Goal: Task Accomplishment & Management: Manage account settings

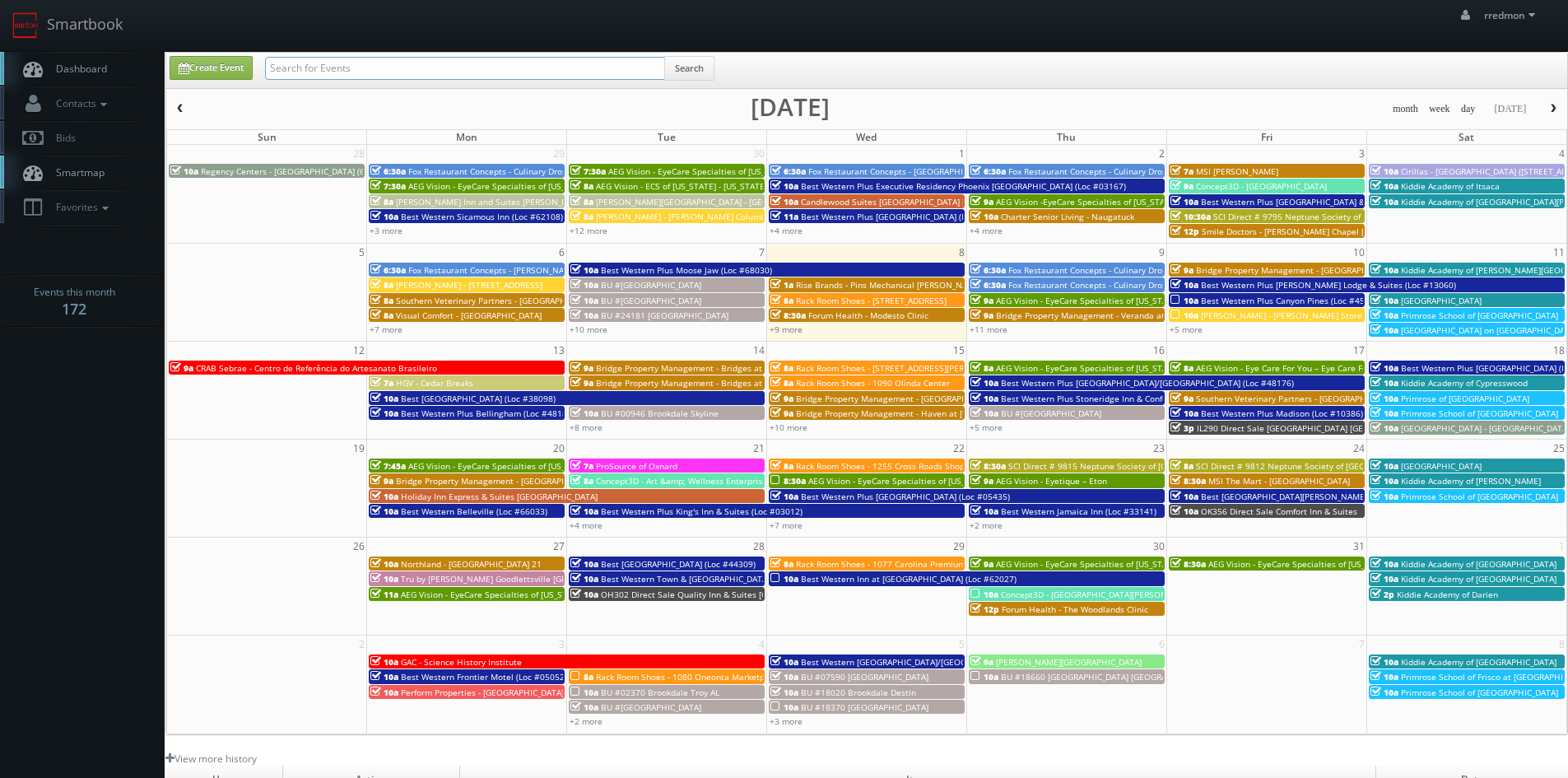
click at [510, 75] on input "text" at bounding box center [465, 68] width 400 height 23
type input "teriyaki madness"
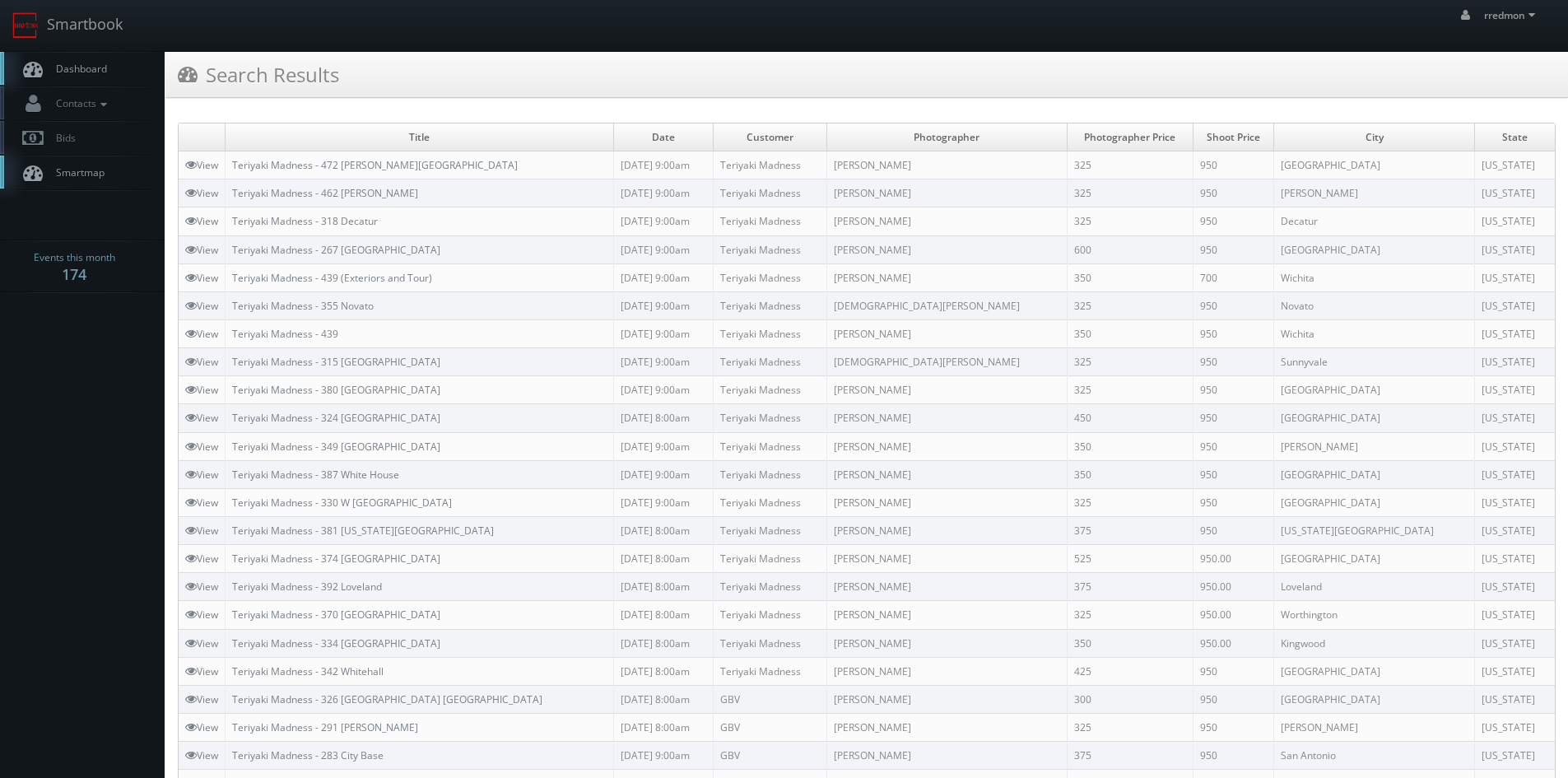
click at [94, 68] on span "Dashboard" at bounding box center [77, 69] width 59 height 14
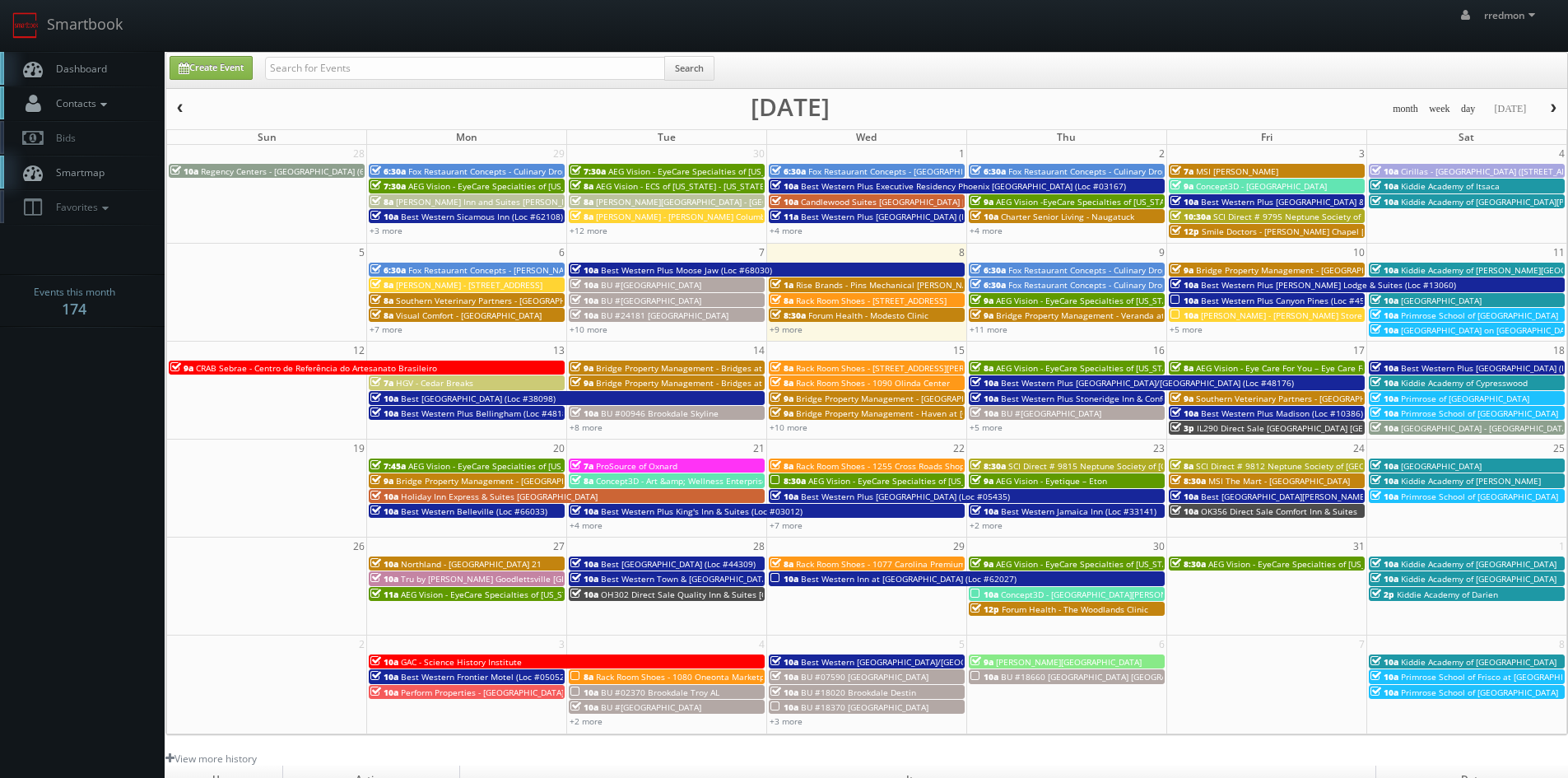
click at [107, 103] on icon at bounding box center [104, 105] width 15 height 11
click at [93, 173] on link "Add Photographer" at bounding box center [83, 179] width 165 height 24
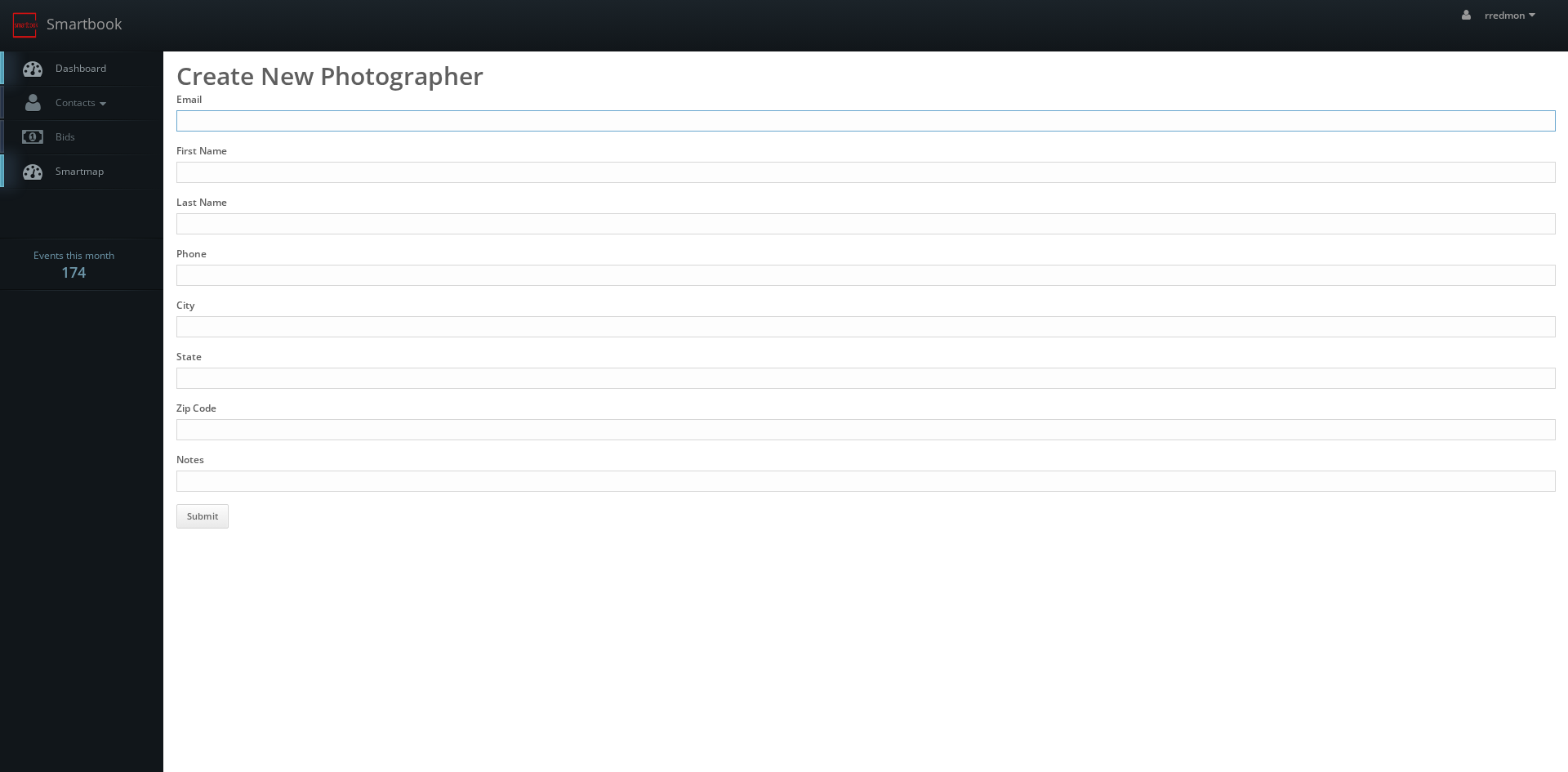
click at [383, 121] on input "Email" at bounding box center [866, 121] width 1379 height 21
type input "distinctportrait@aol.com"
click at [309, 167] on input "First Name" at bounding box center [866, 172] width 1379 height 21
type input "Mark"
click at [323, 222] on input "Last Name" at bounding box center [866, 224] width 1379 height 21
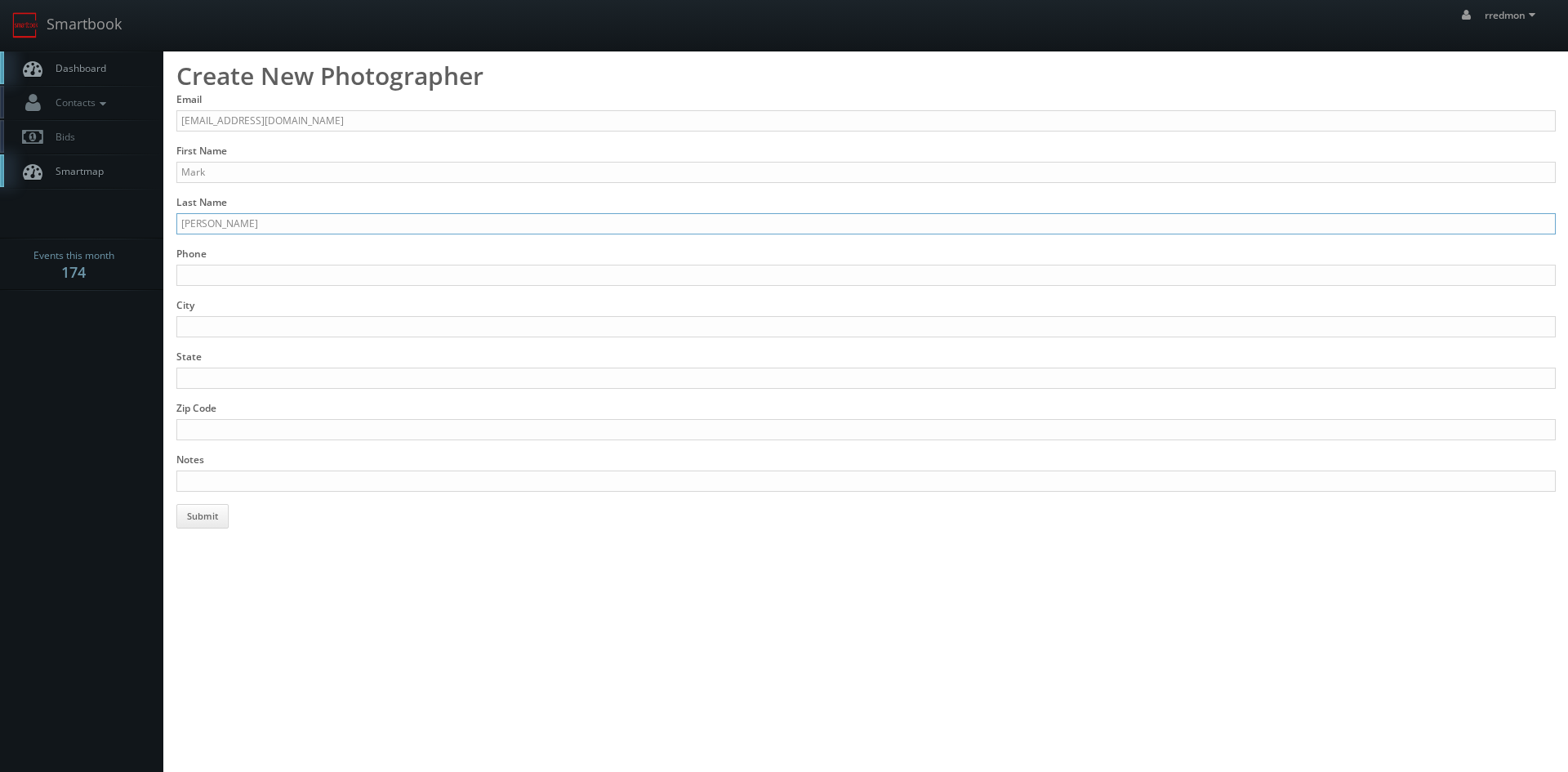
type input "Hearndon"
click at [330, 272] on input "Phone" at bounding box center [866, 275] width 1379 height 21
type input "313-878-6054"
click at [339, 319] on input "City" at bounding box center [866, 327] width 1379 height 21
type input "Detroit"
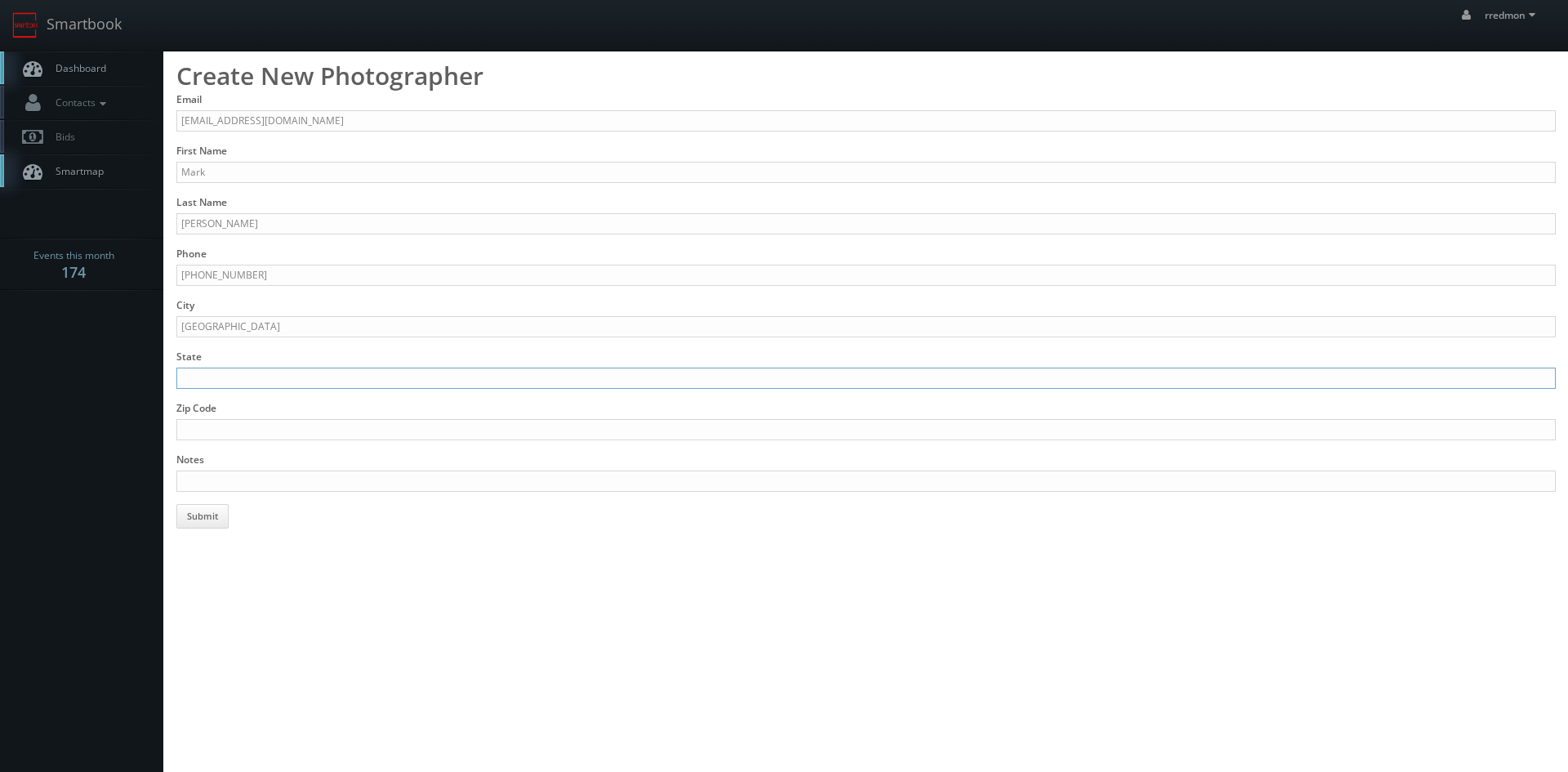
click at [496, 386] on input "State" at bounding box center [866, 377] width 1379 height 21
type input "MI"
click at [484, 428] on input "Zip Code" at bounding box center [866, 429] width 1379 height 21
type input "48213"
click at [488, 484] on input "Notes" at bounding box center [866, 480] width 1379 height 21
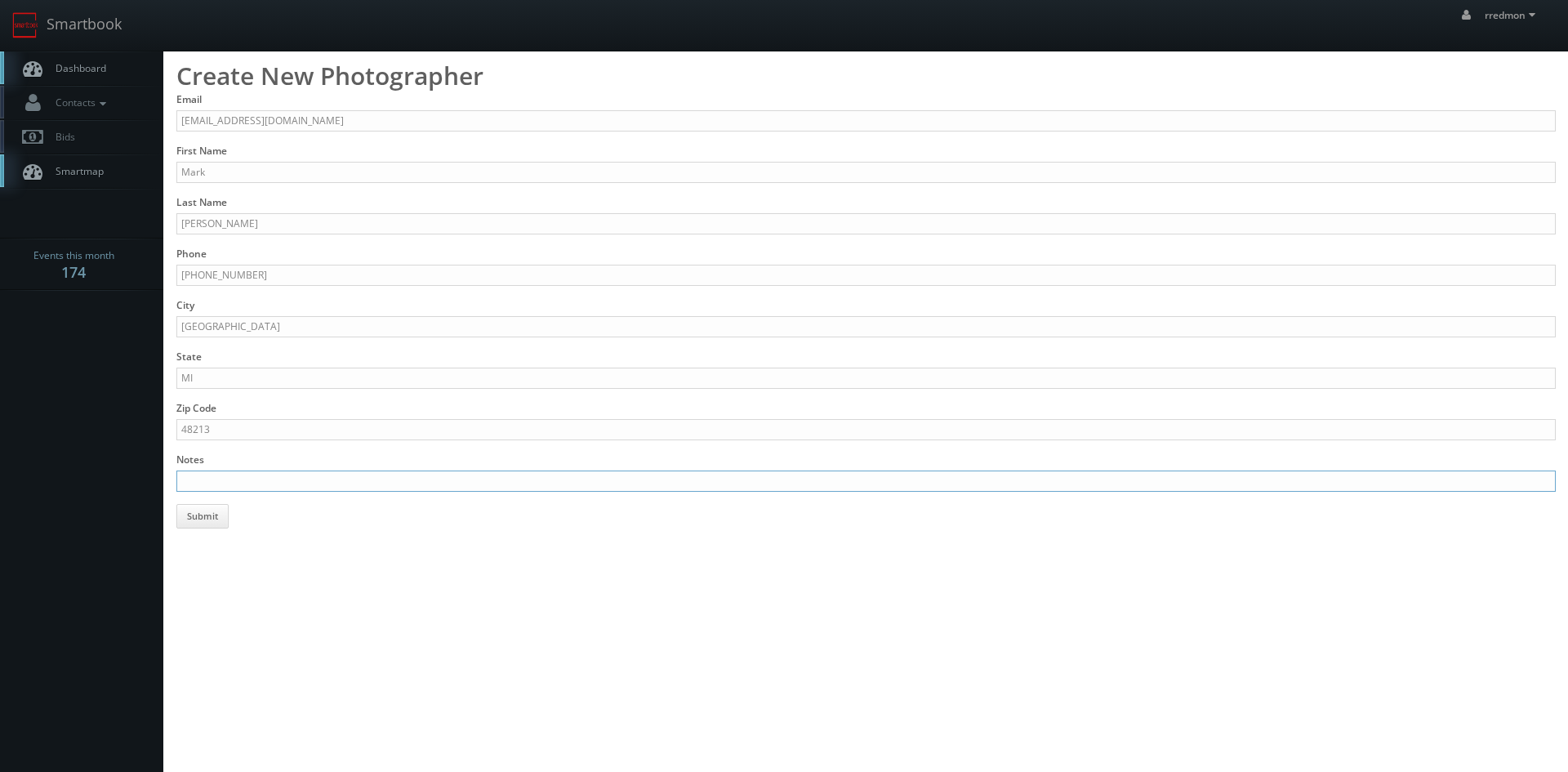
click at [257, 474] on input "Notes" at bounding box center [866, 480] width 1379 height 21
paste input "www.distinctiveportraits.net"
type input "stills, added 10/8/25, www.distinctiveportraits.net"
click at [219, 524] on button "Submit" at bounding box center [202, 516] width 52 height 25
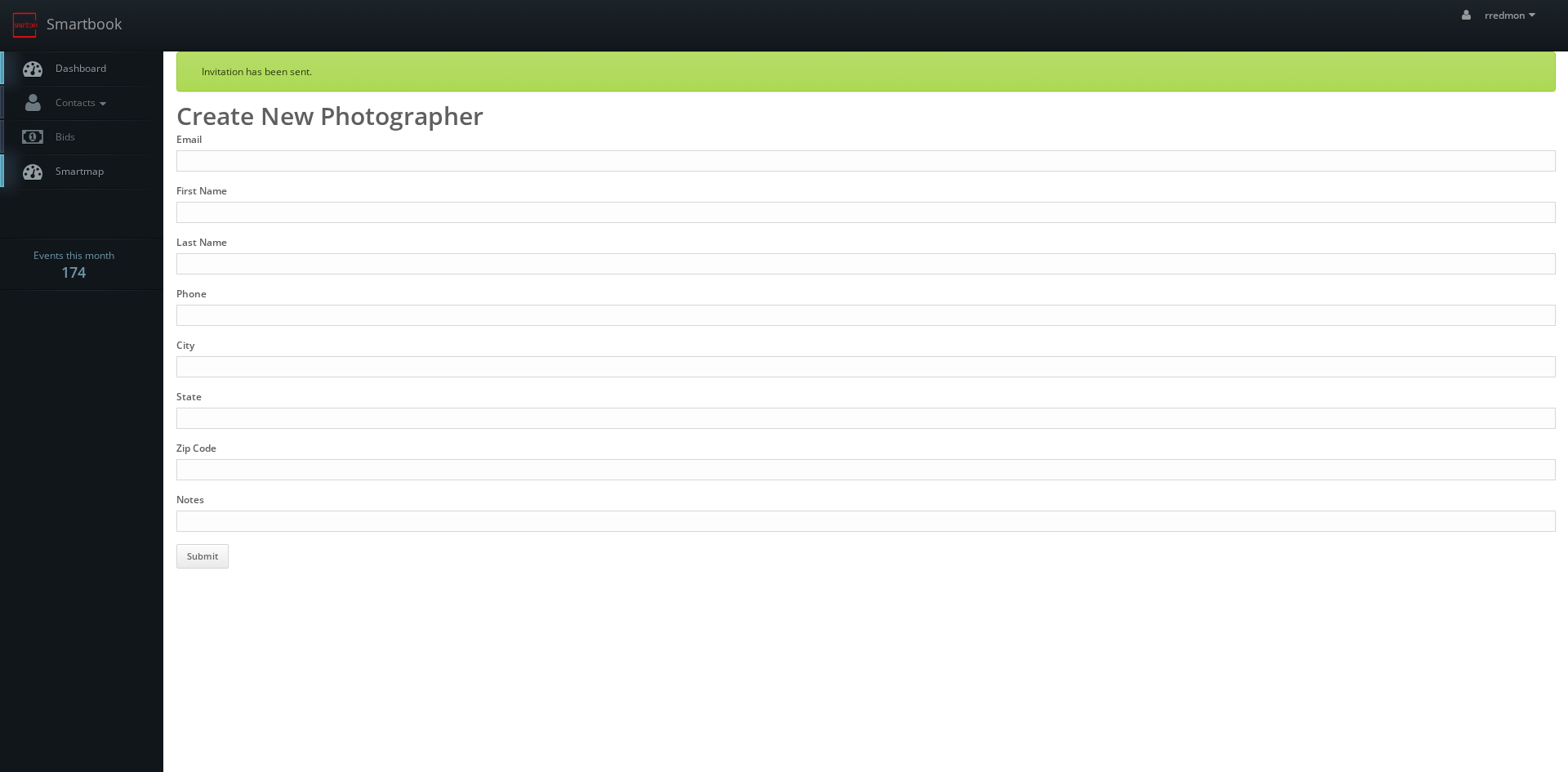
click at [82, 69] on span "Dashboard" at bounding box center [76, 68] width 59 height 14
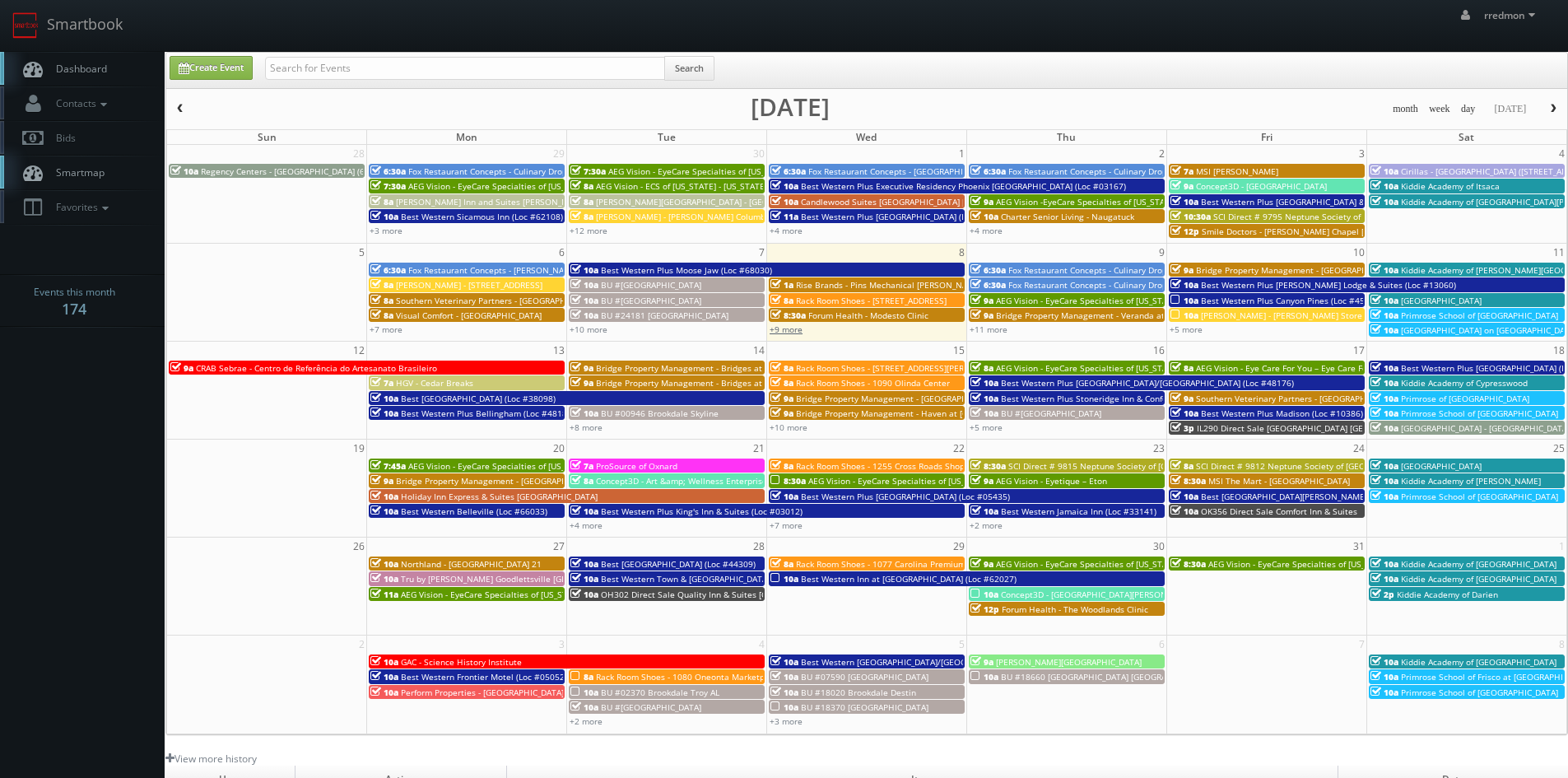
click at [788, 332] on link "+9 more" at bounding box center [786, 329] width 33 height 11
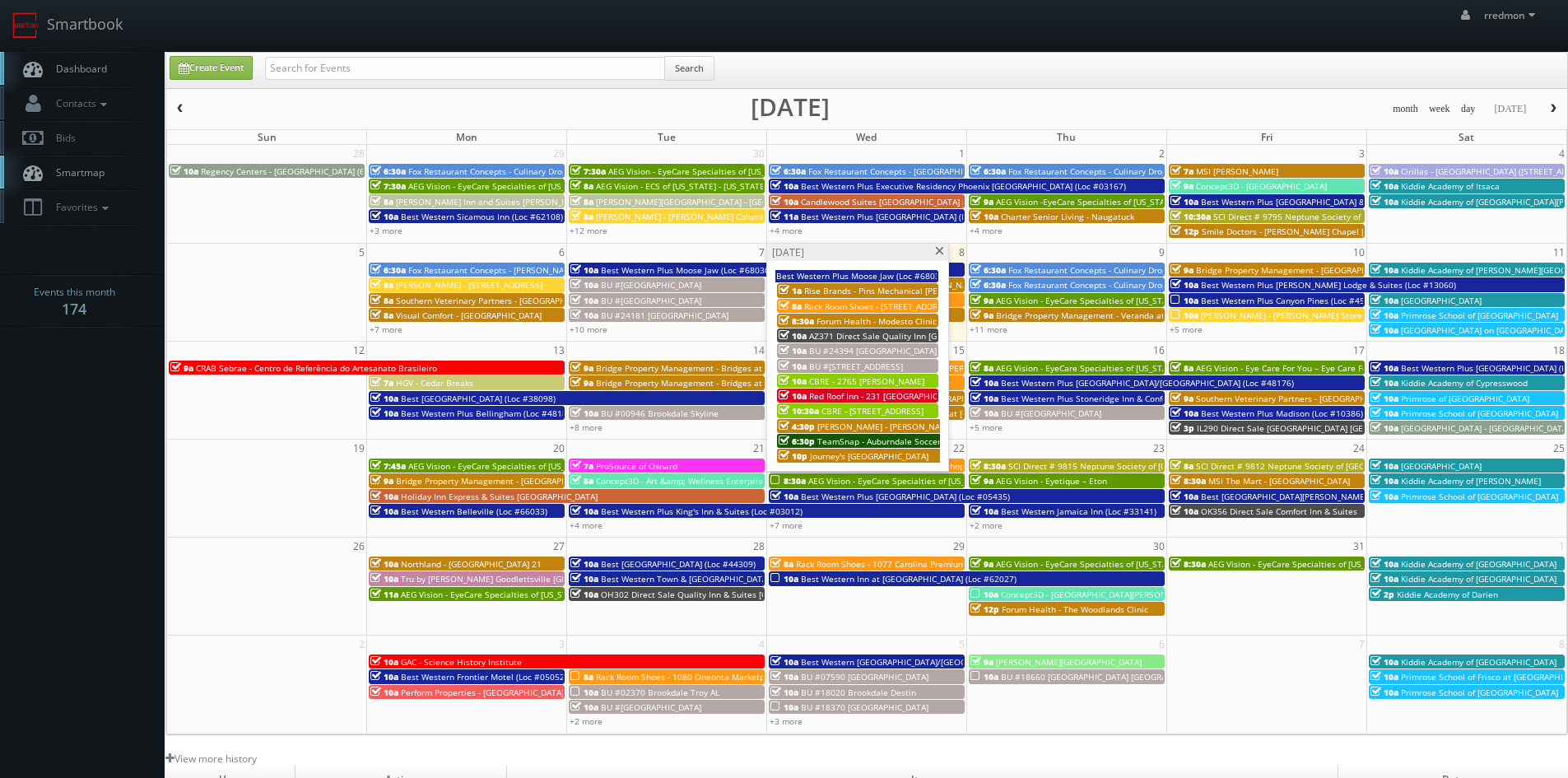
click at [943, 251] on span at bounding box center [940, 251] width 11 height 9
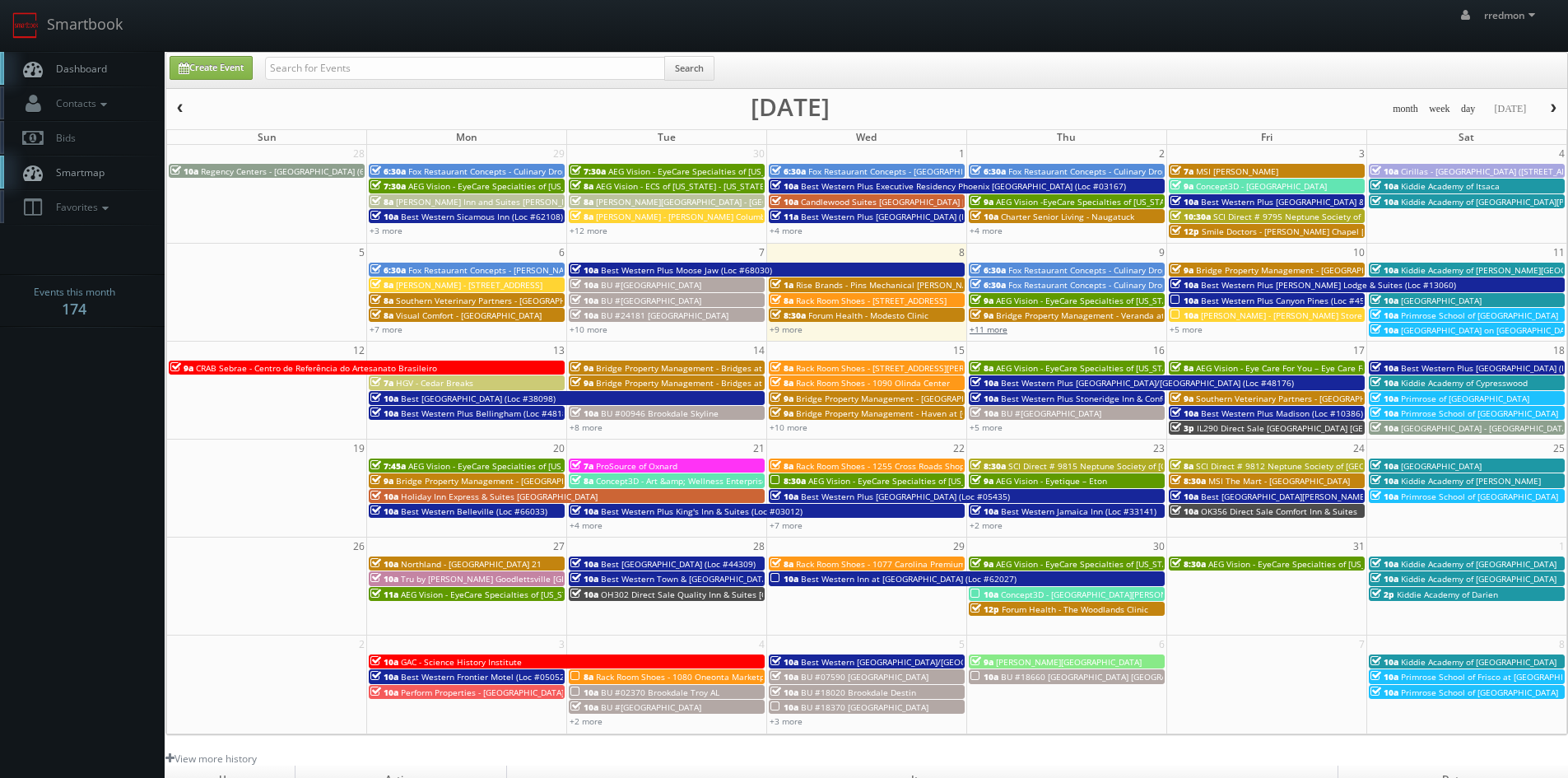
click at [1002, 332] on link "+11 more" at bounding box center [988, 329] width 38 height 11
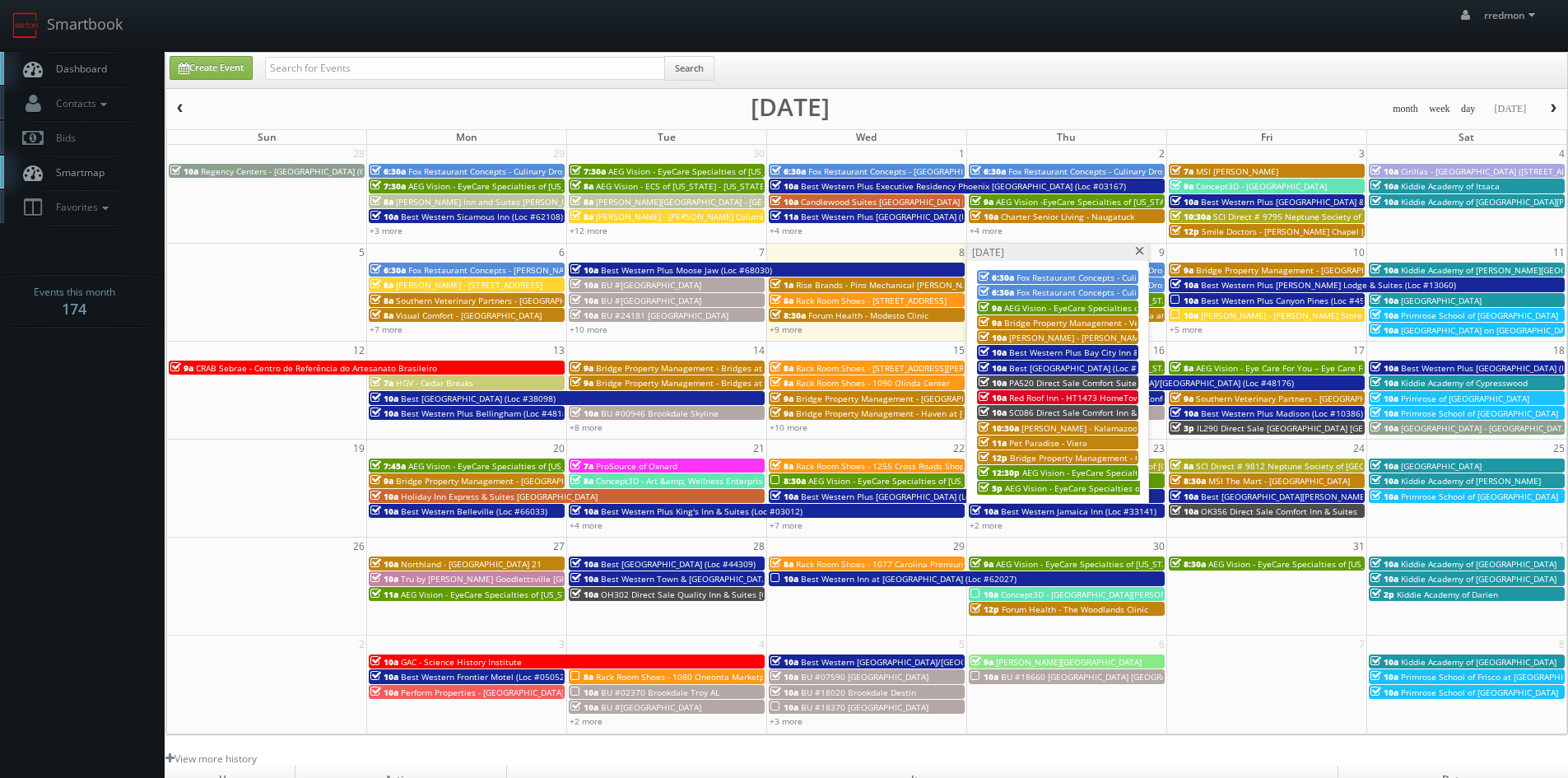
click at [1052, 276] on span "Fox Restaurant Concepts - Culinary Dropout - [GEOGRAPHIC_DATA]" at bounding box center [1146, 277] width 261 height 11
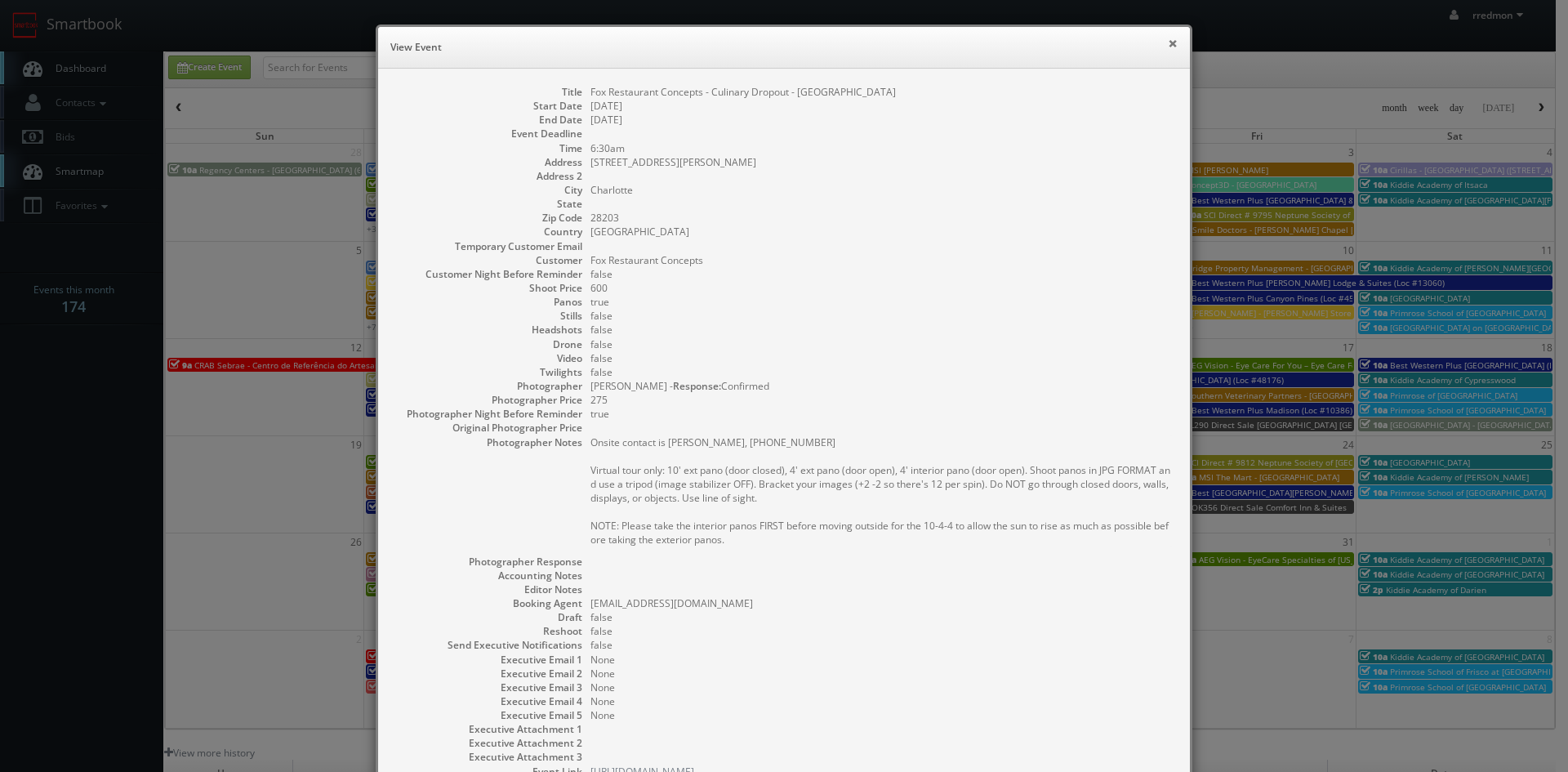
click at [1168, 40] on button "×" at bounding box center [1172, 43] width 10 height 11
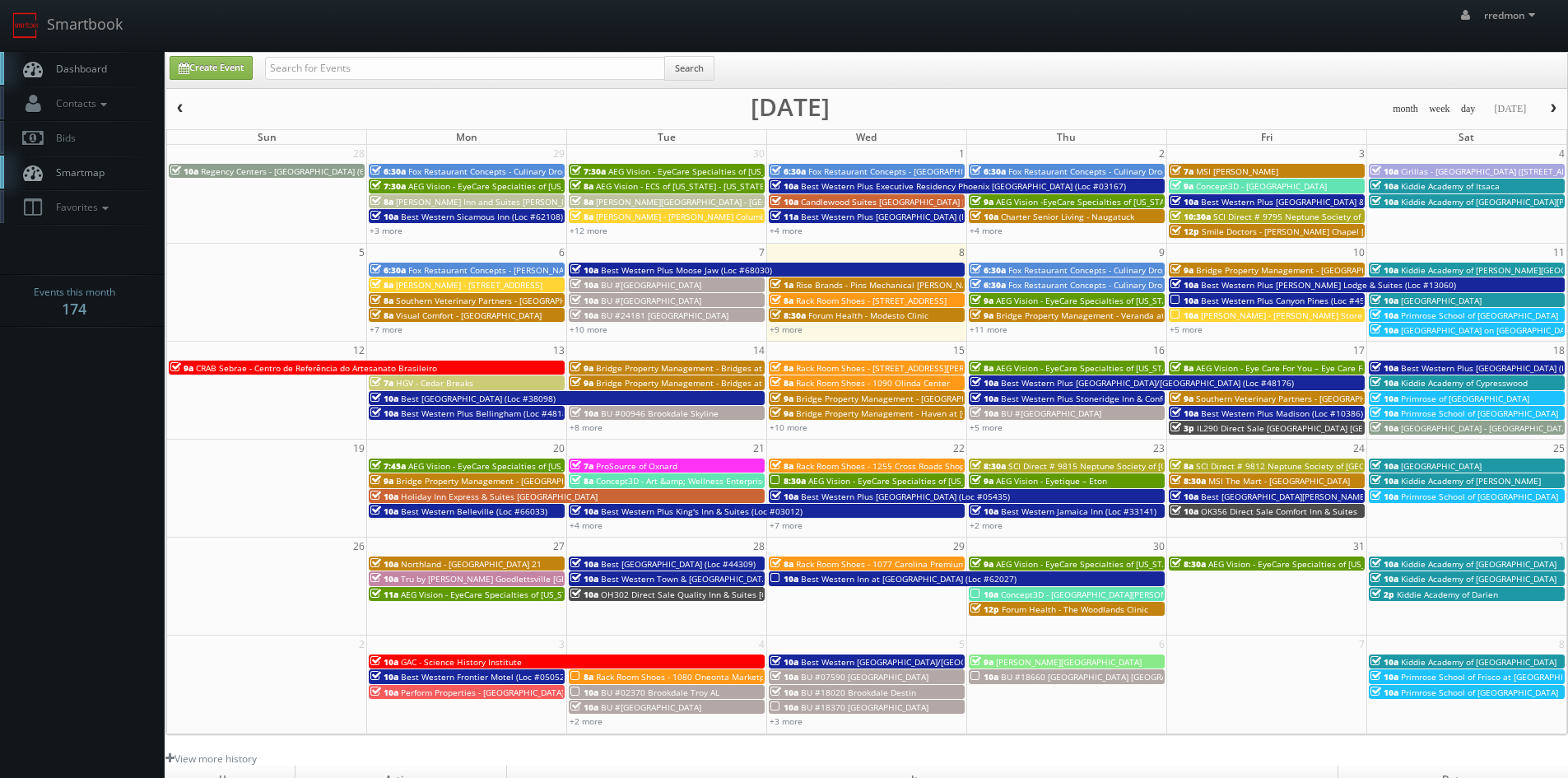
click at [1057, 282] on span "Fox Restaurant Concepts - Culinary Dropout - Tempe" at bounding box center [1111, 285] width 207 height 11
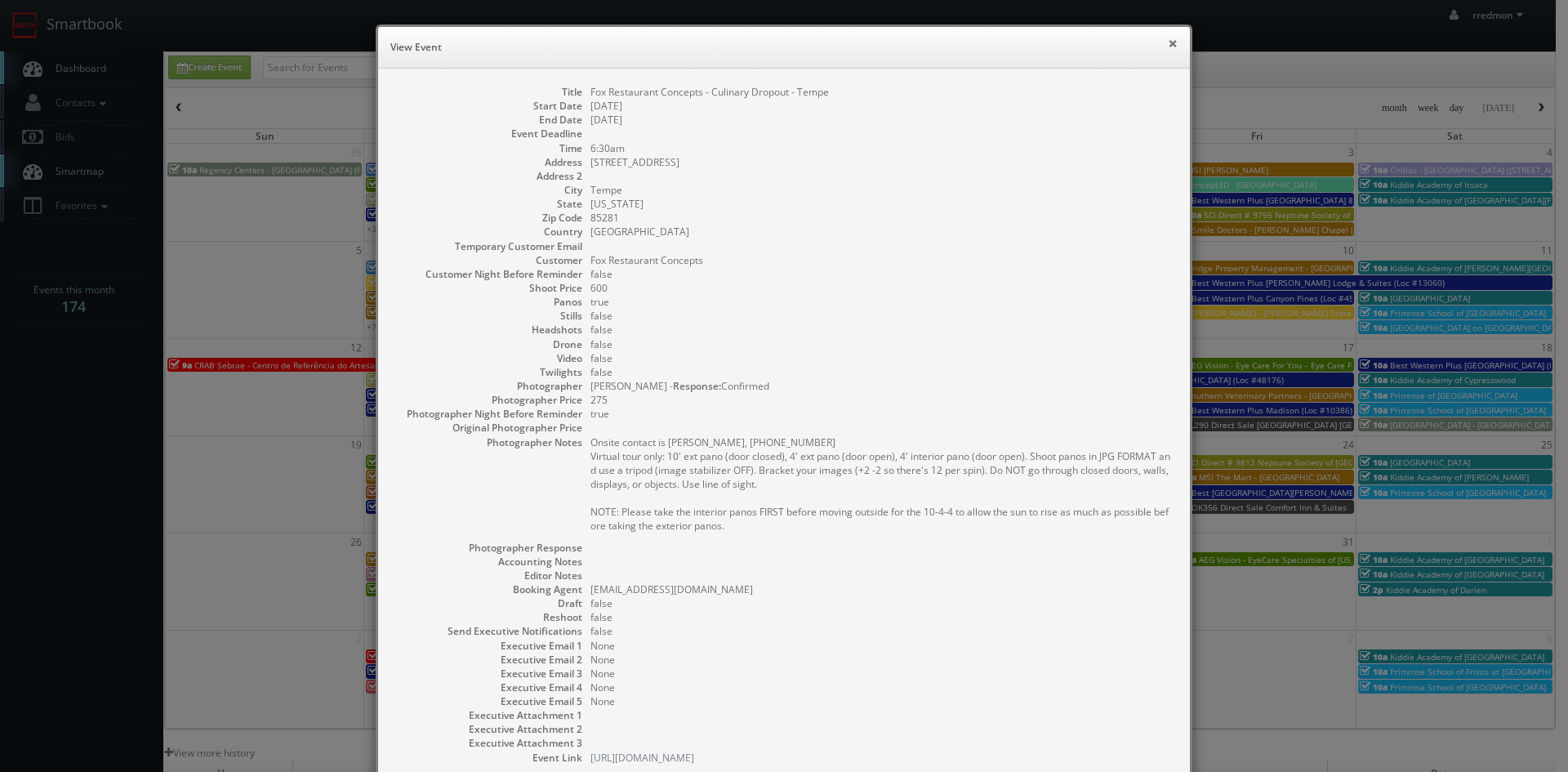
click at [1168, 44] on button "×" at bounding box center [1172, 43] width 10 height 11
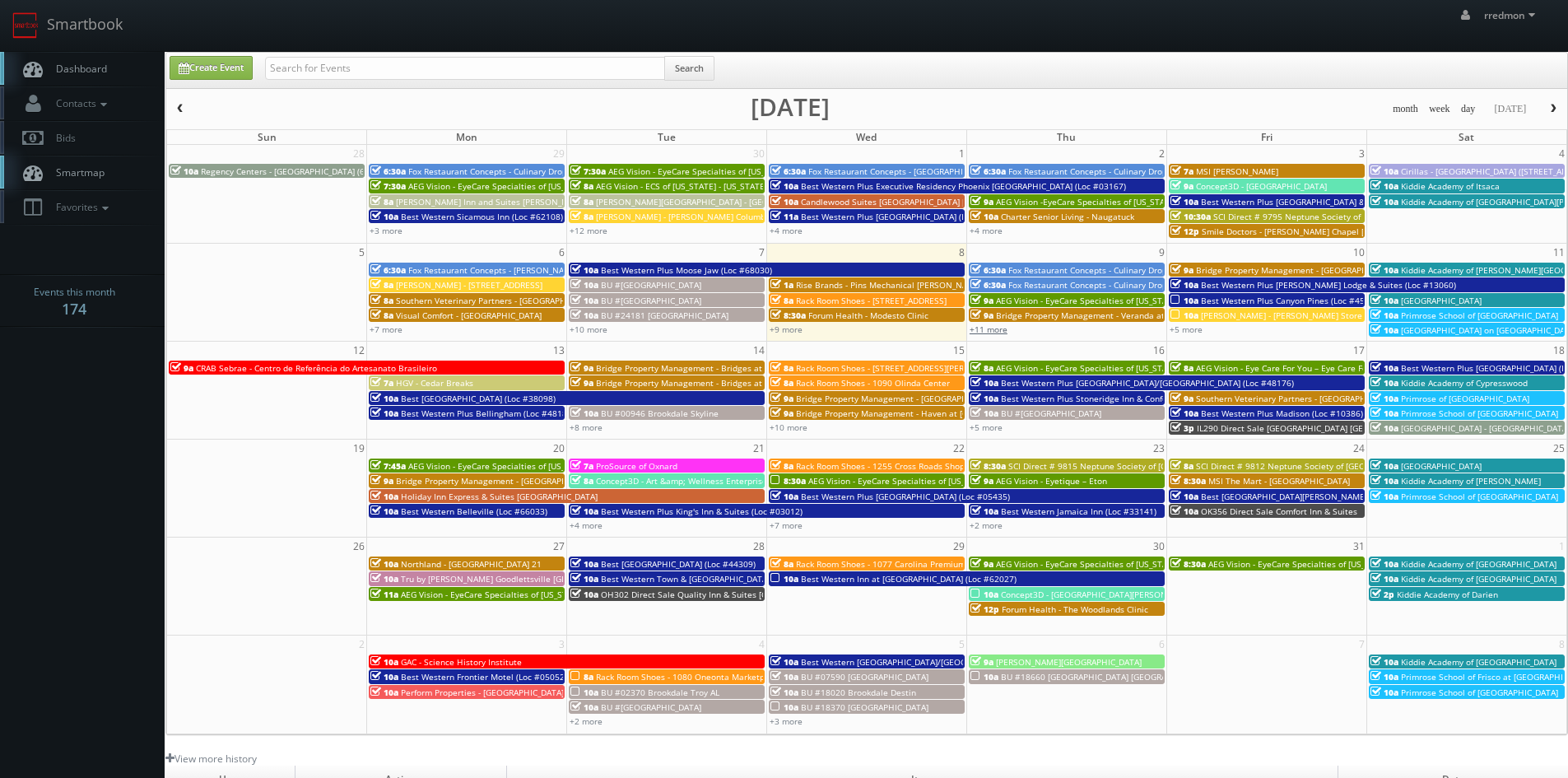
click at [1001, 330] on link "+11 more" at bounding box center [988, 329] width 38 height 11
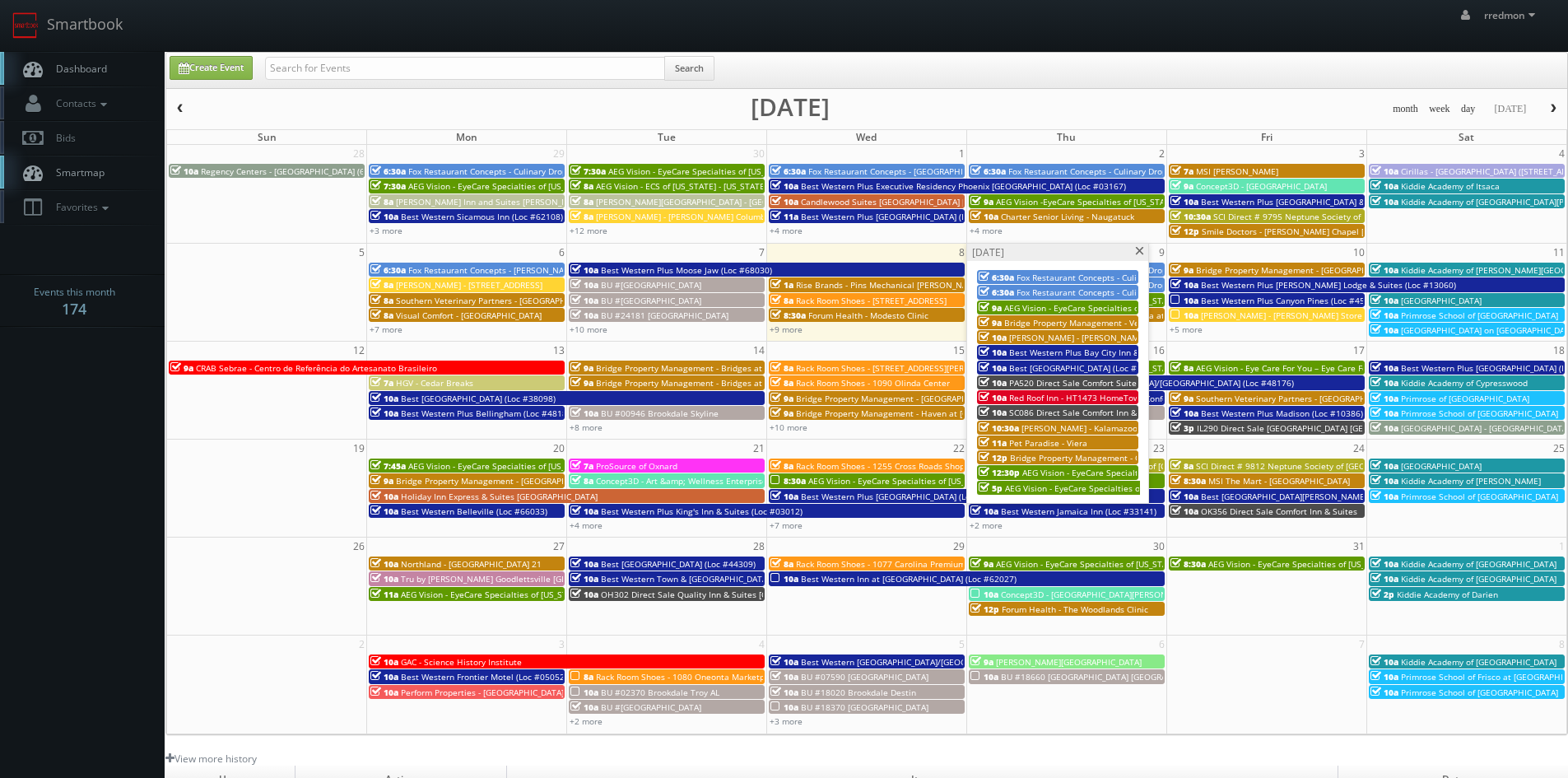
click at [1021, 321] on span "Bridge Property Management - Veranda at [GEOGRAPHIC_DATA]" at bounding box center [1130, 323] width 252 height 11
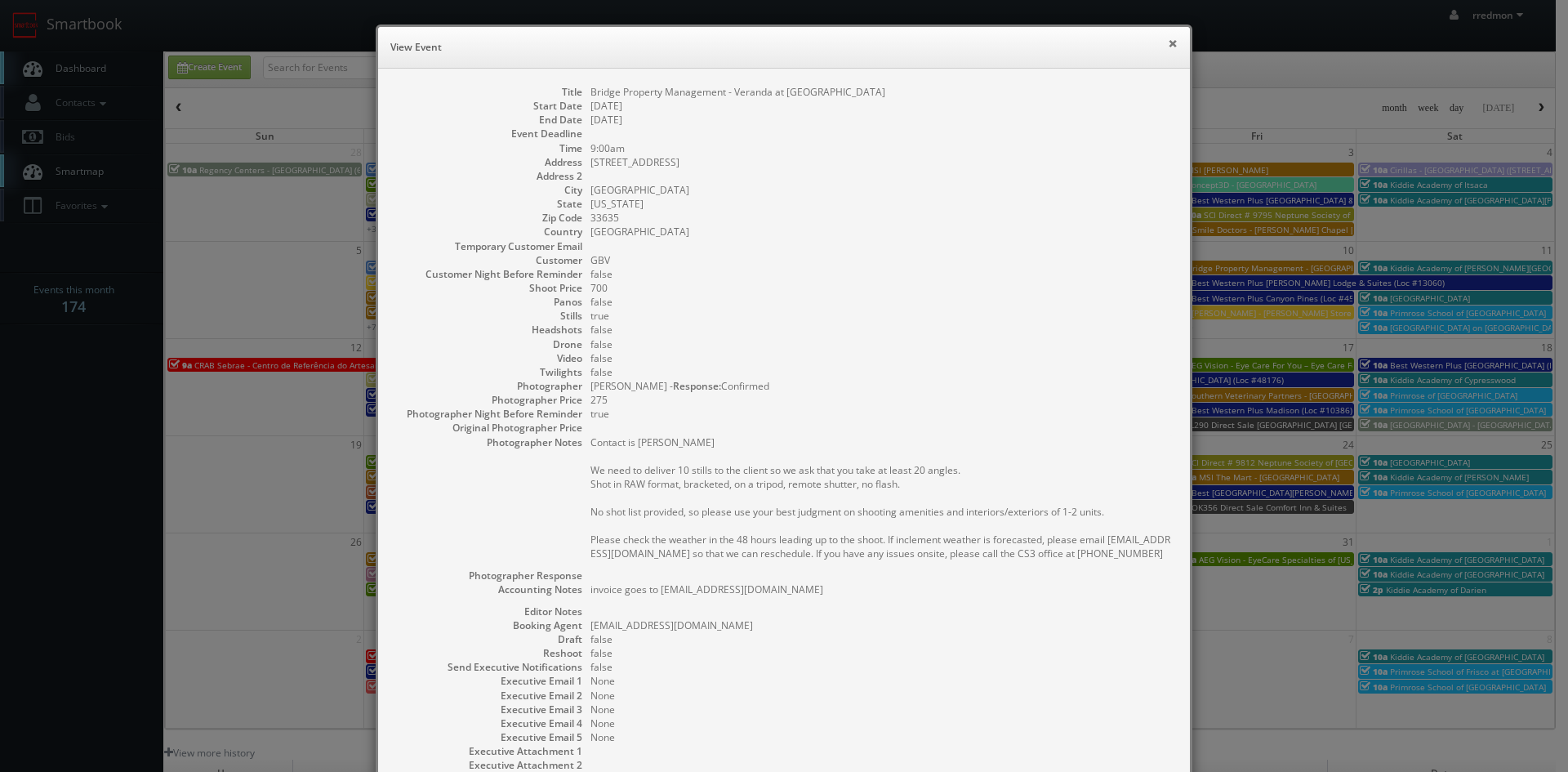
click at [1170, 40] on button "×" at bounding box center [1172, 43] width 10 height 11
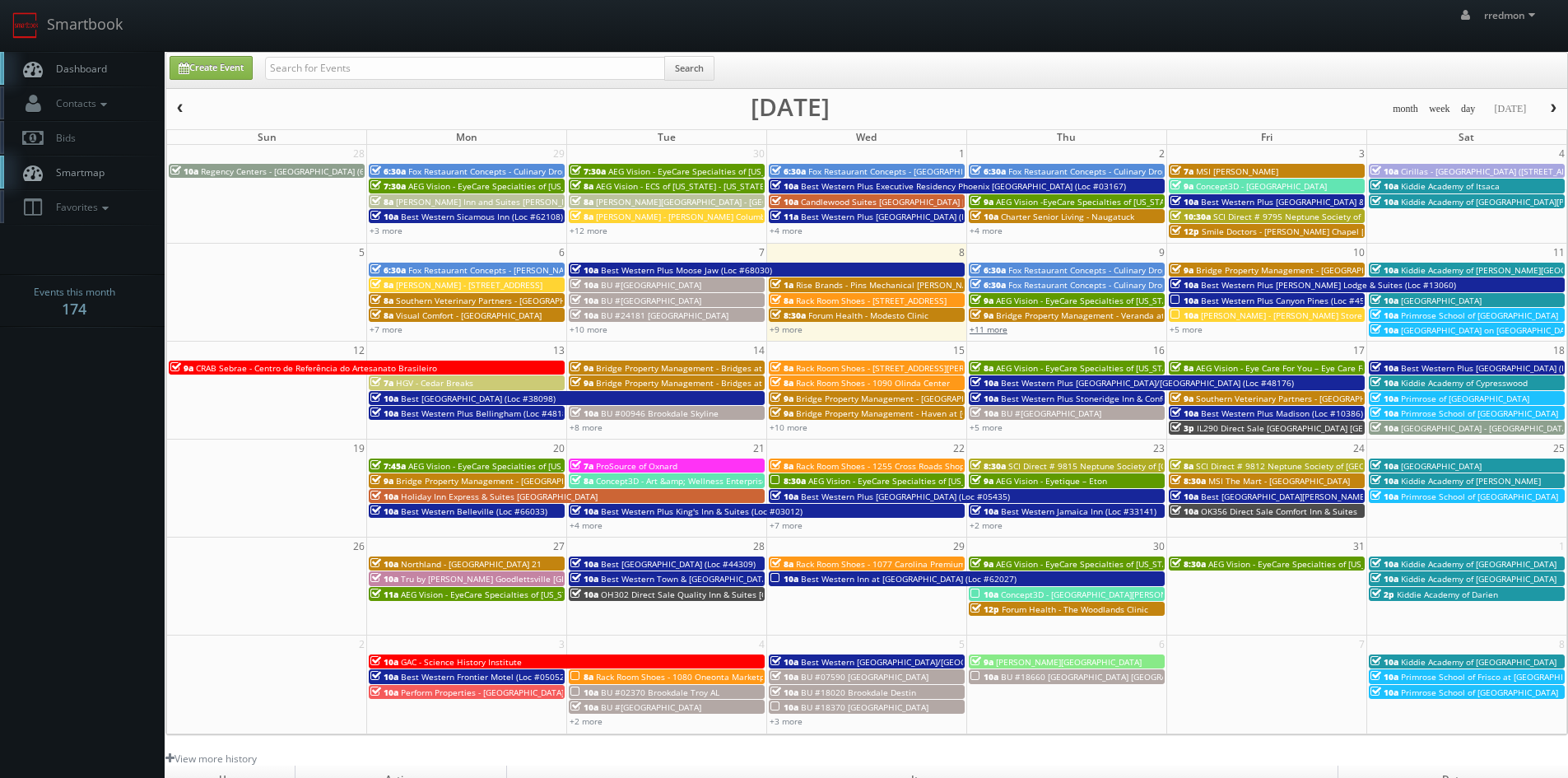
click at [1000, 328] on link "+11 more" at bounding box center [988, 329] width 38 height 11
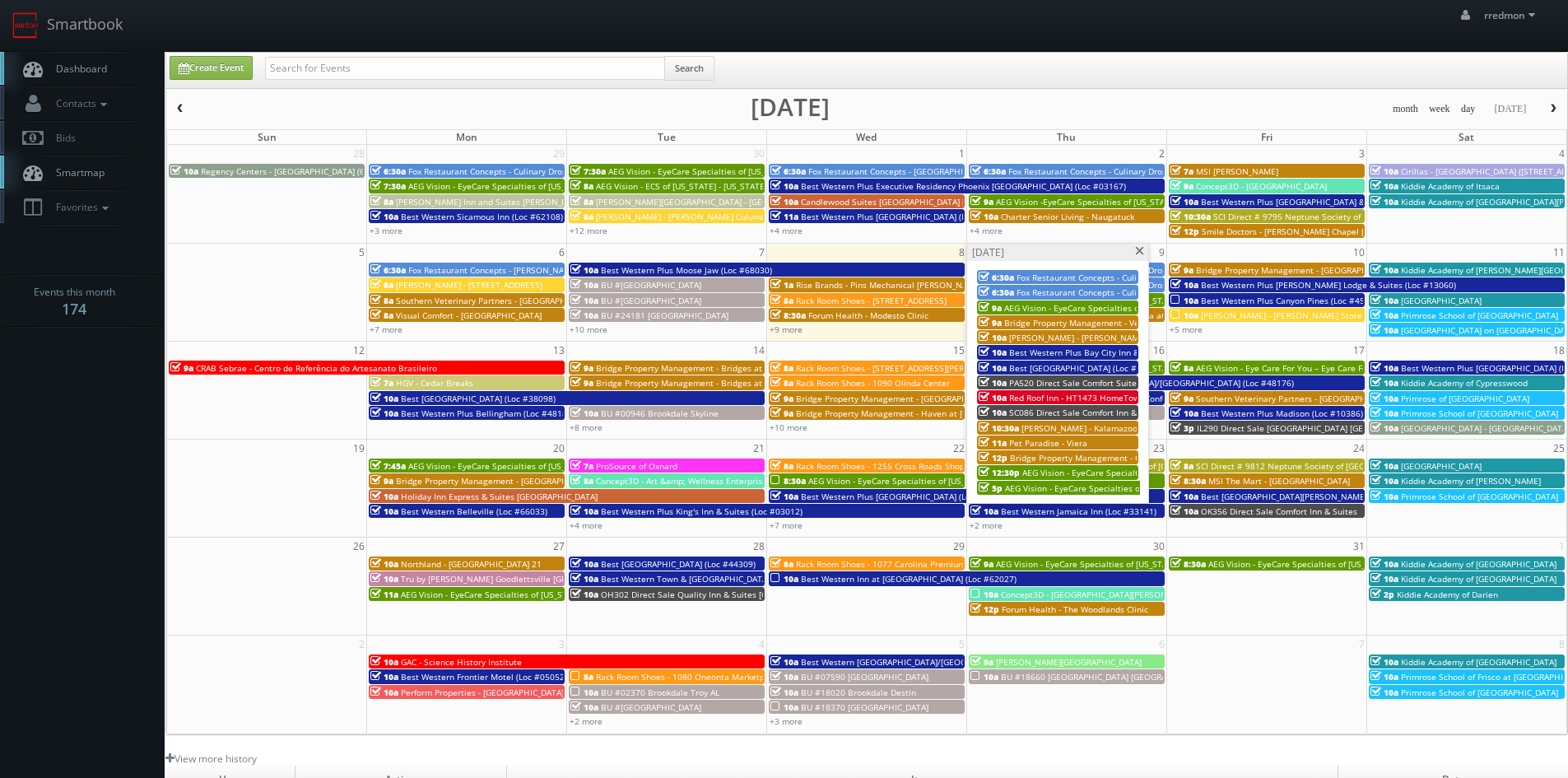
click at [1136, 250] on span at bounding box center [1140, 251] width 11 height 9
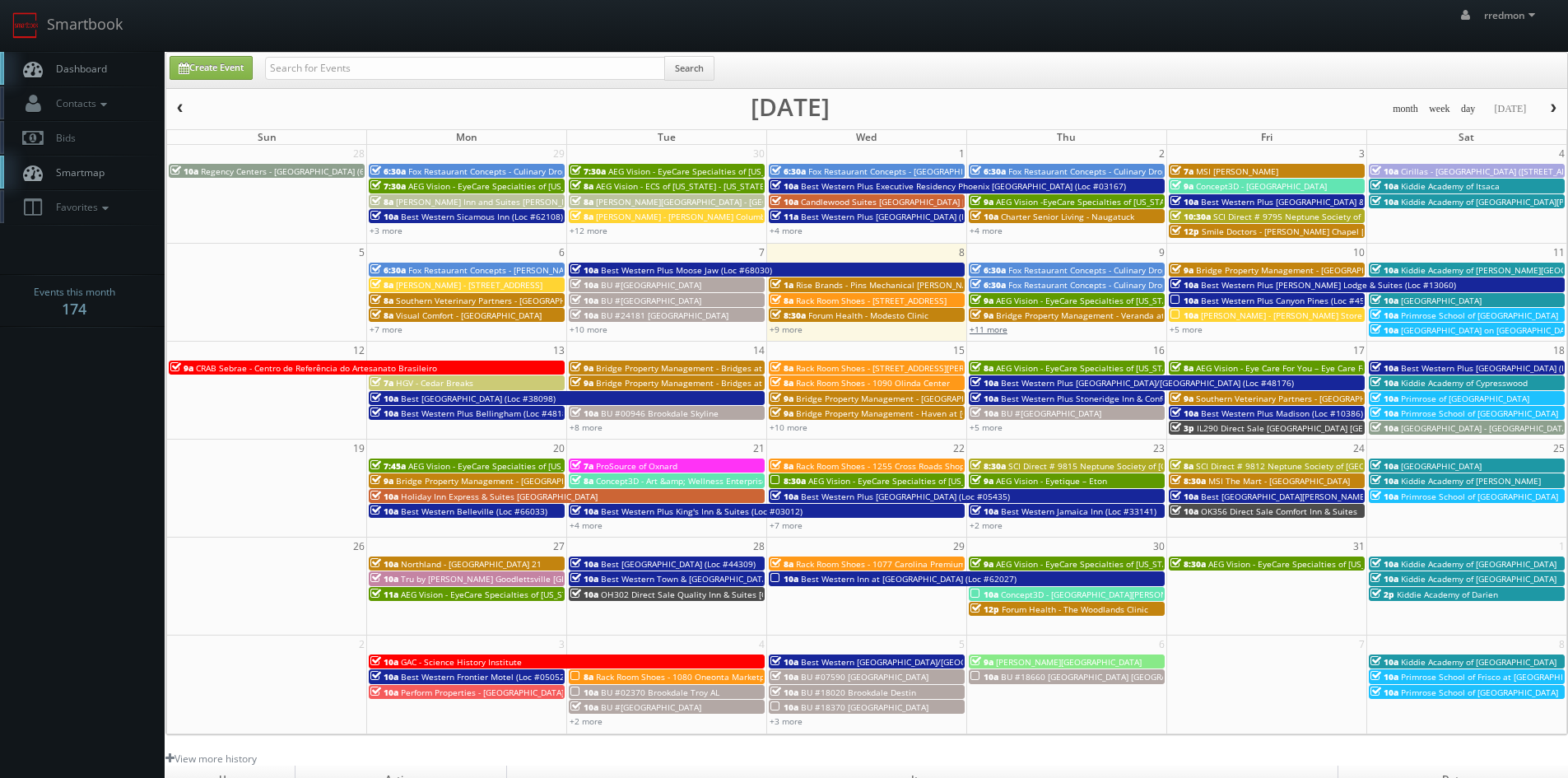
click at [978, 330] on link "+11 more" at bounding box center [988, 329] width 38 height 11
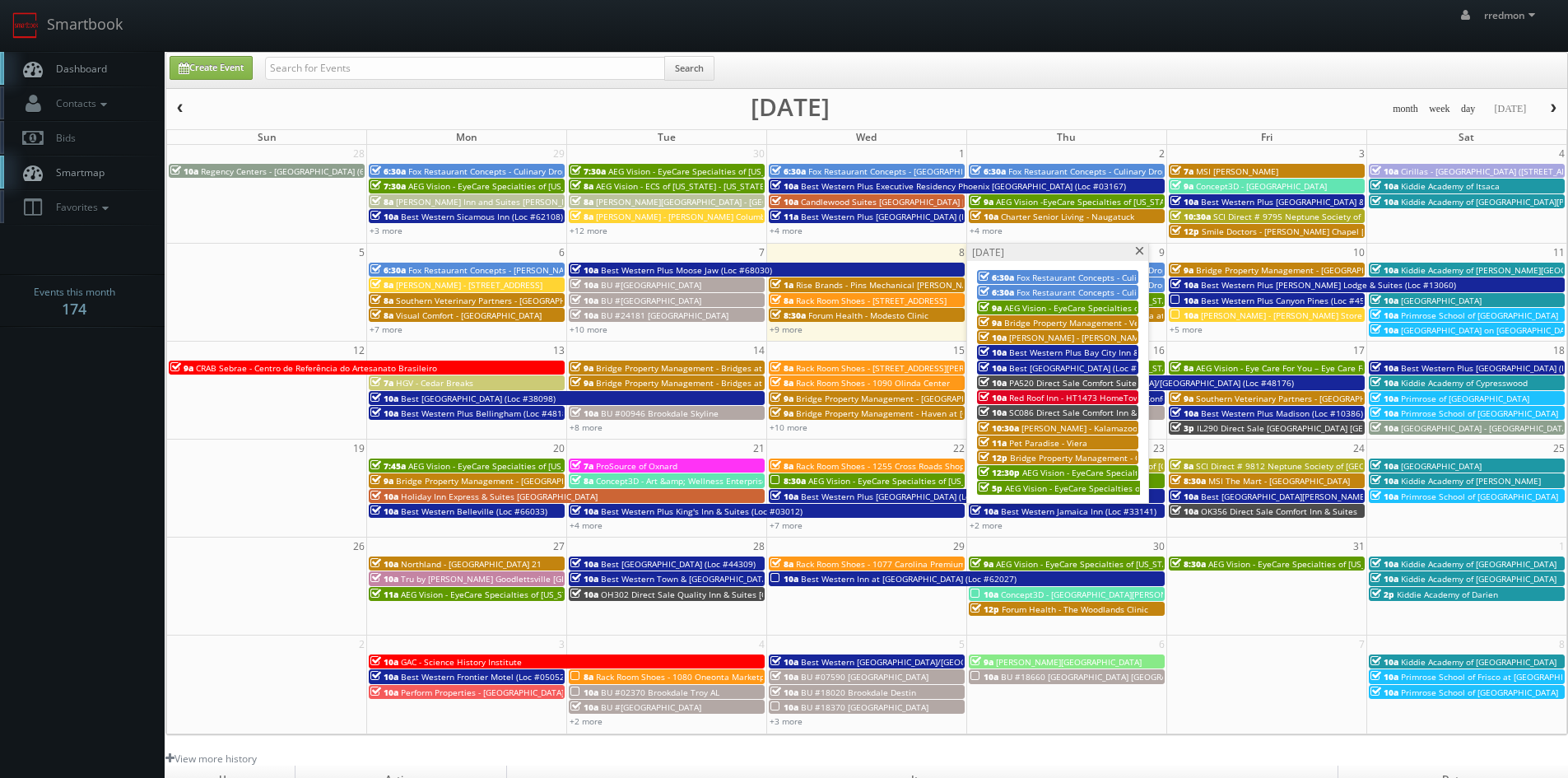
click at [1136, 253] on span at bounding box center [1140, 251] width 11 height 9
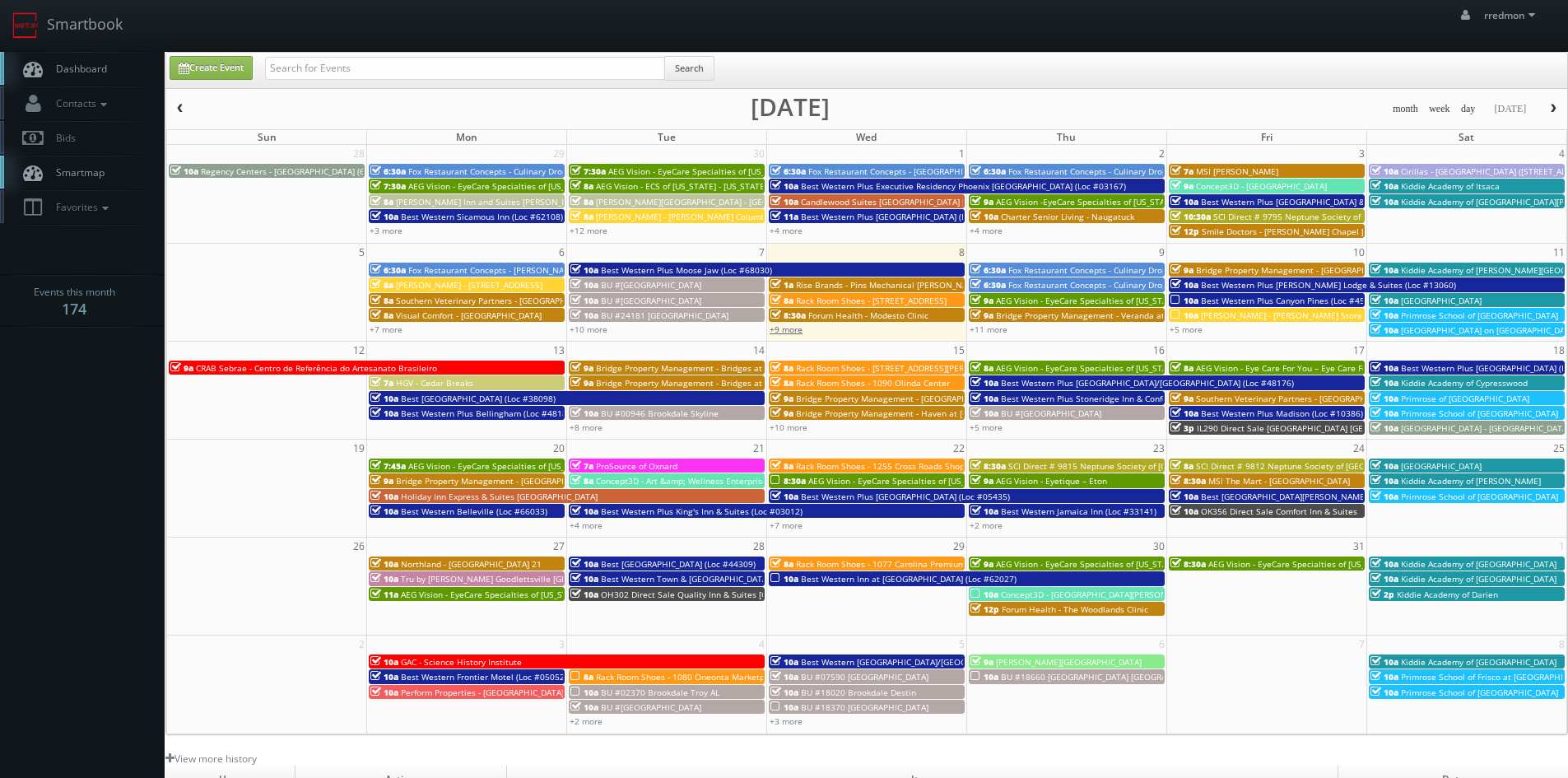
click at [789, 328] on link "+9 more" at bounding box center [786, 329] width 33 height 11
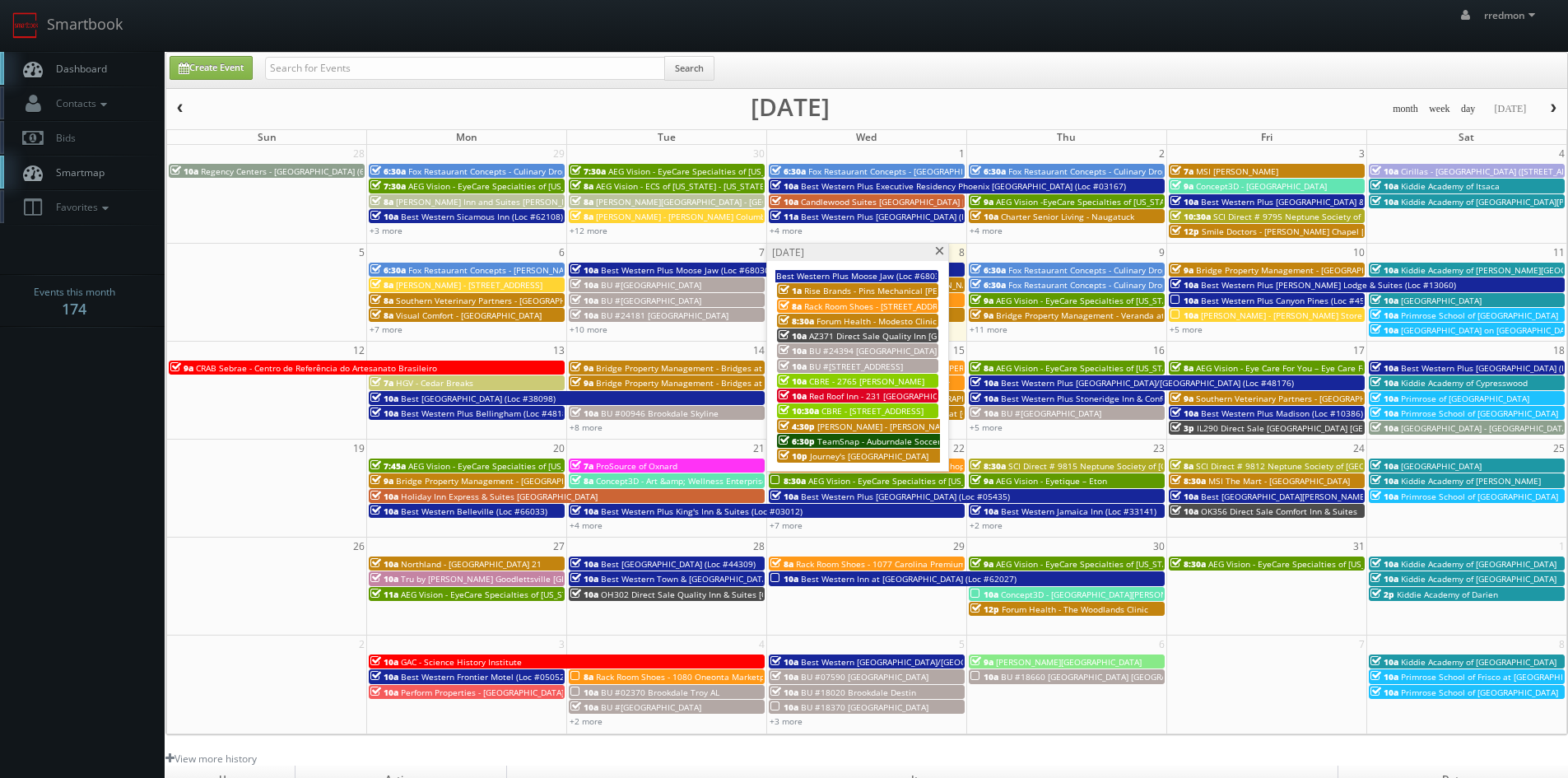
click at [937, 255] on span at bounding box center [940, 251] width 11 height 9
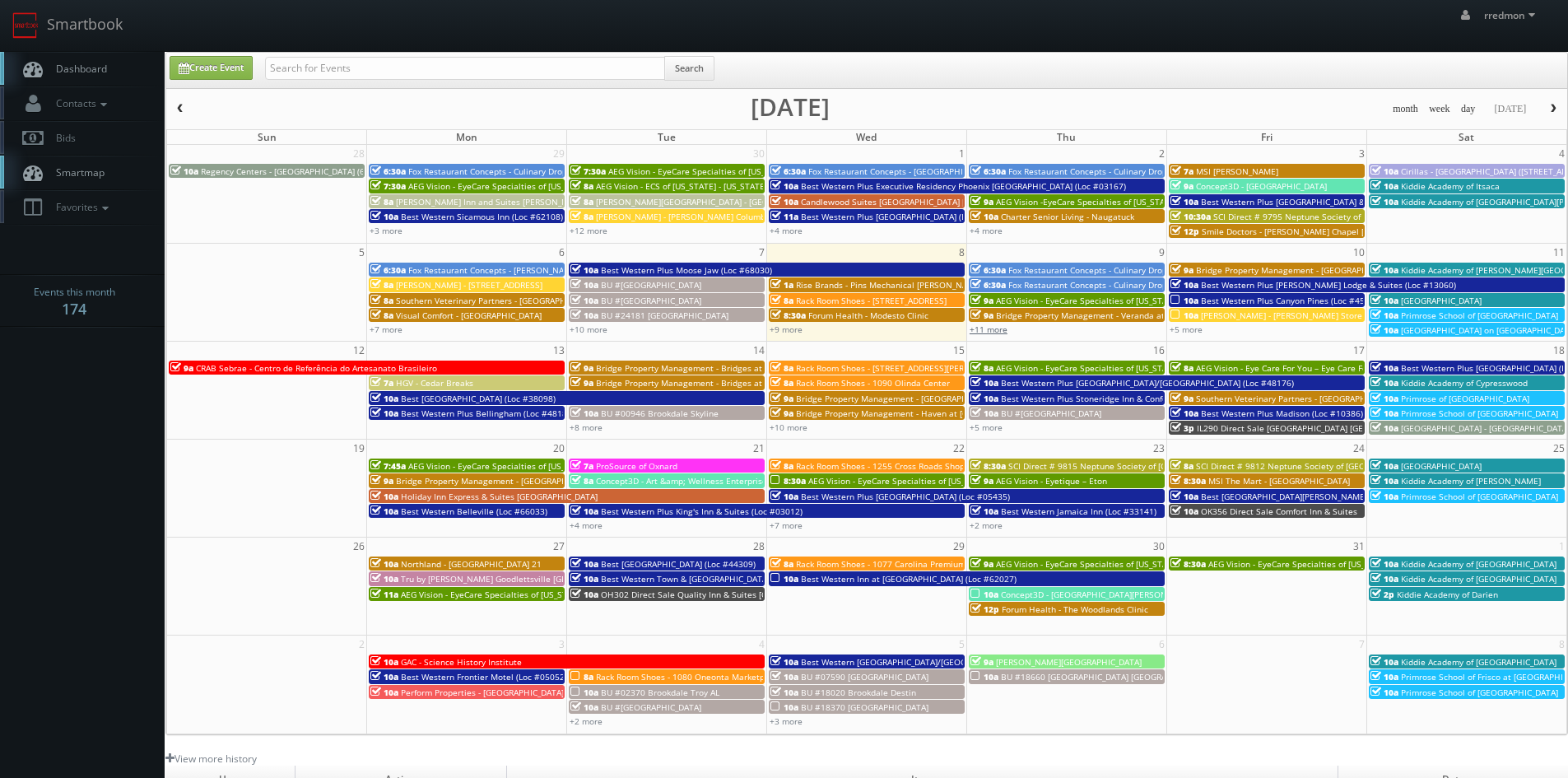
click at [982, 329] on link "+11 more" at bounding box center [988, 329] width 38 height 11
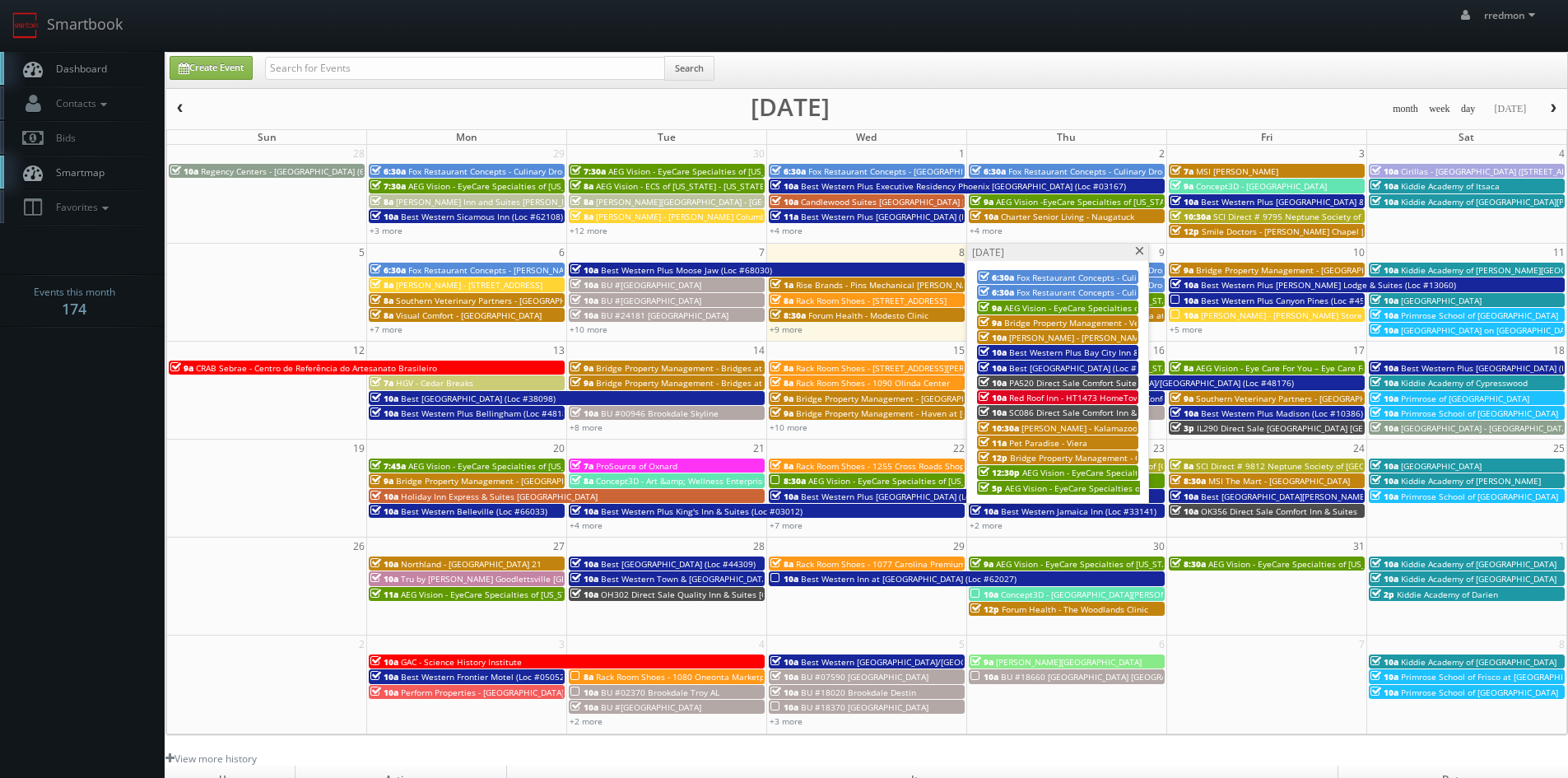
click at [1142, 251] on span at bounding box center [1140, 251] width 11 height 9
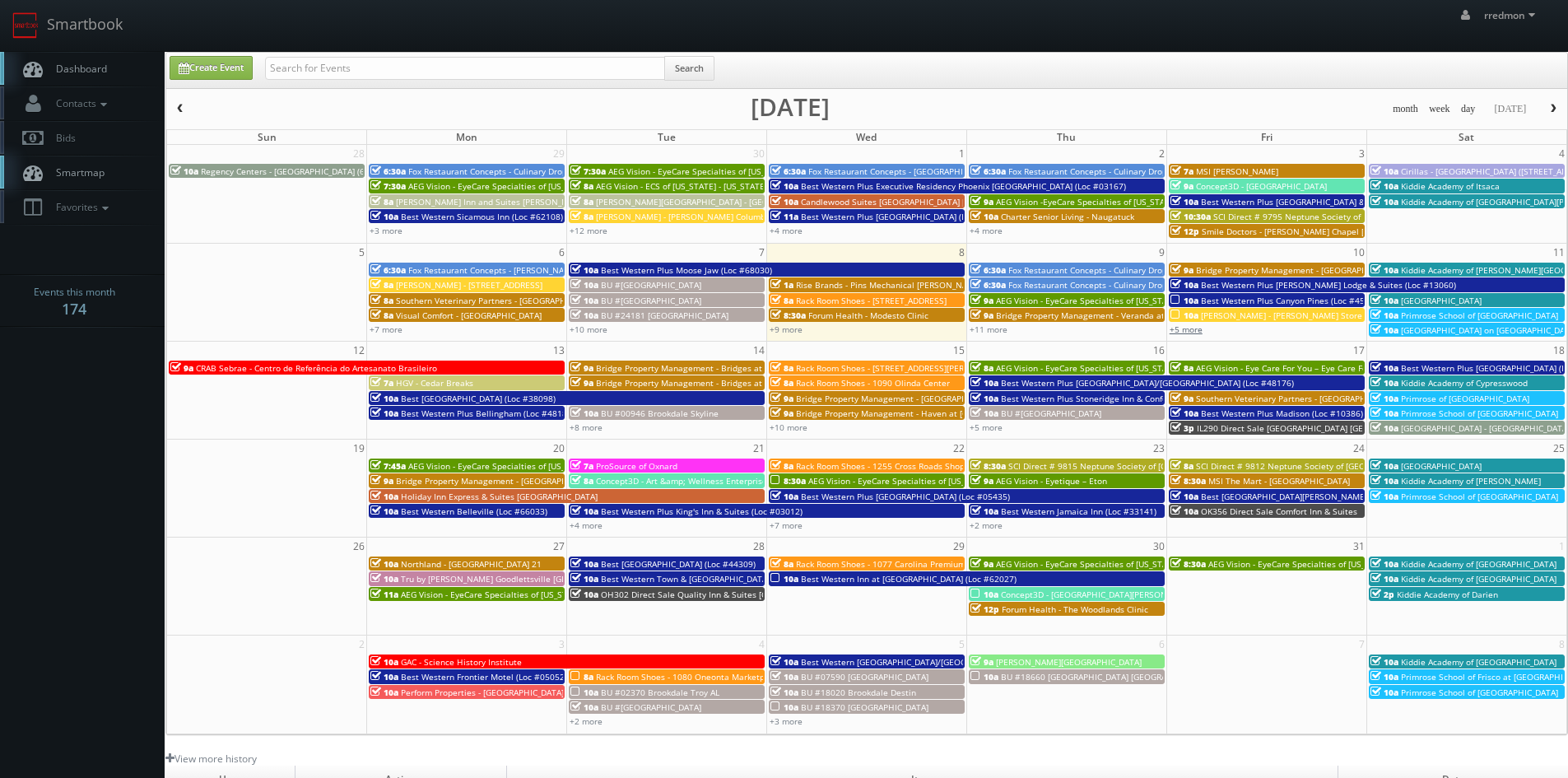
click at [1193, 333] on link "+5 more" at bounding box center [1186, 329] width 33 height 11
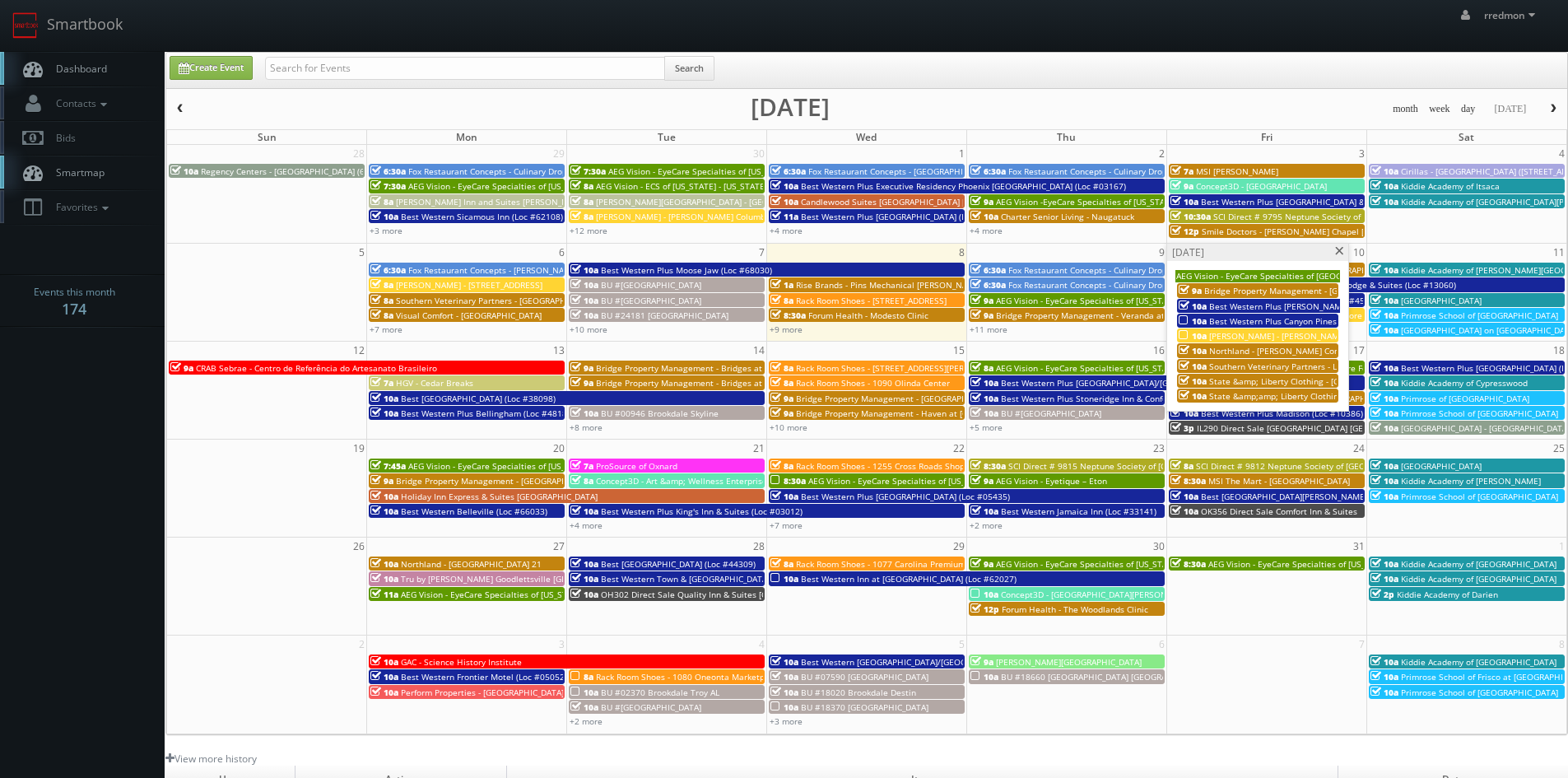
click at [1193, 333] on span "10a" at bounding box center [1192, 336] width 28 height 11
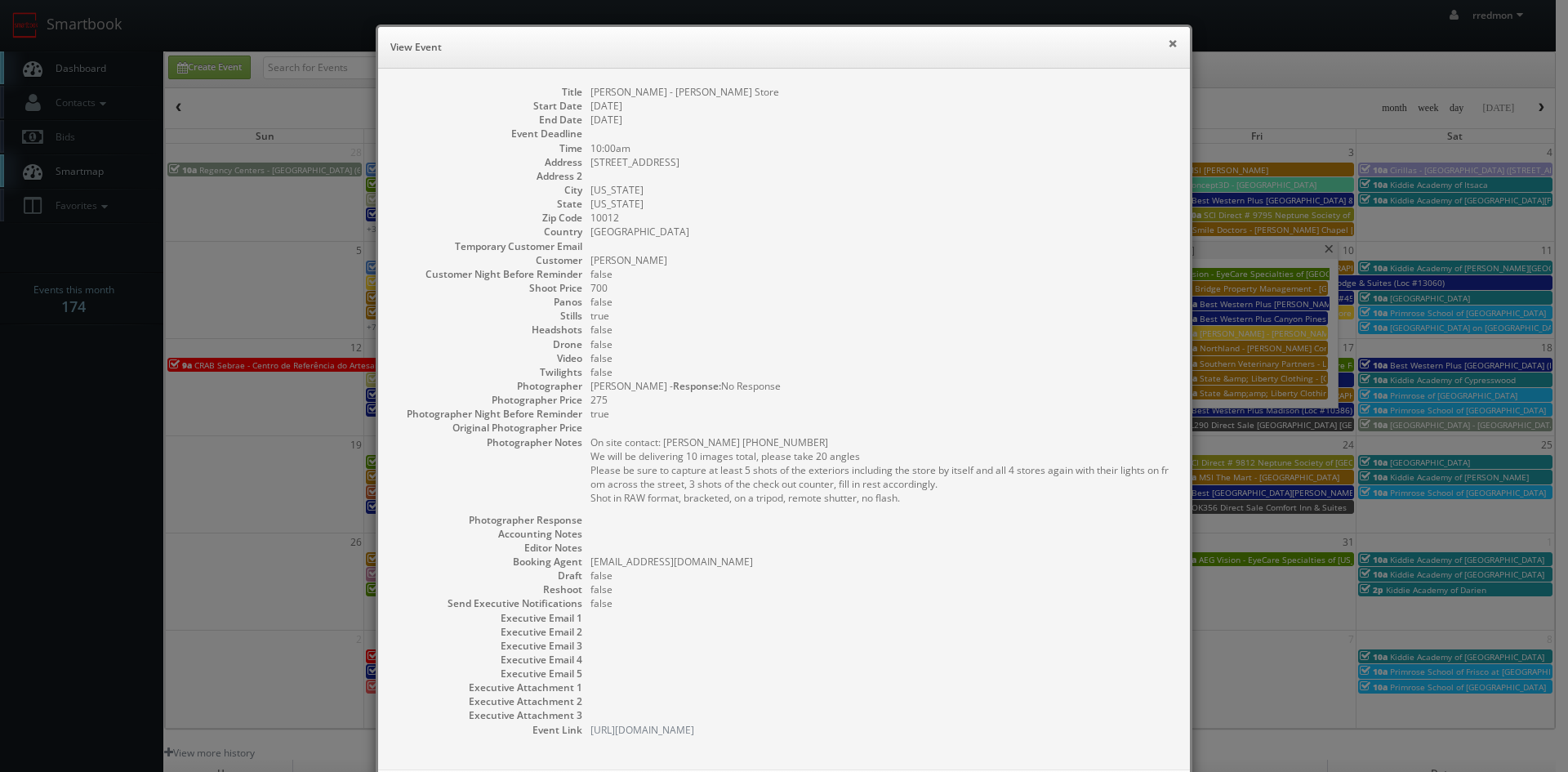
click at [1168, 40] on button "×" at bounding box center [1172, 43] width 10 height 11
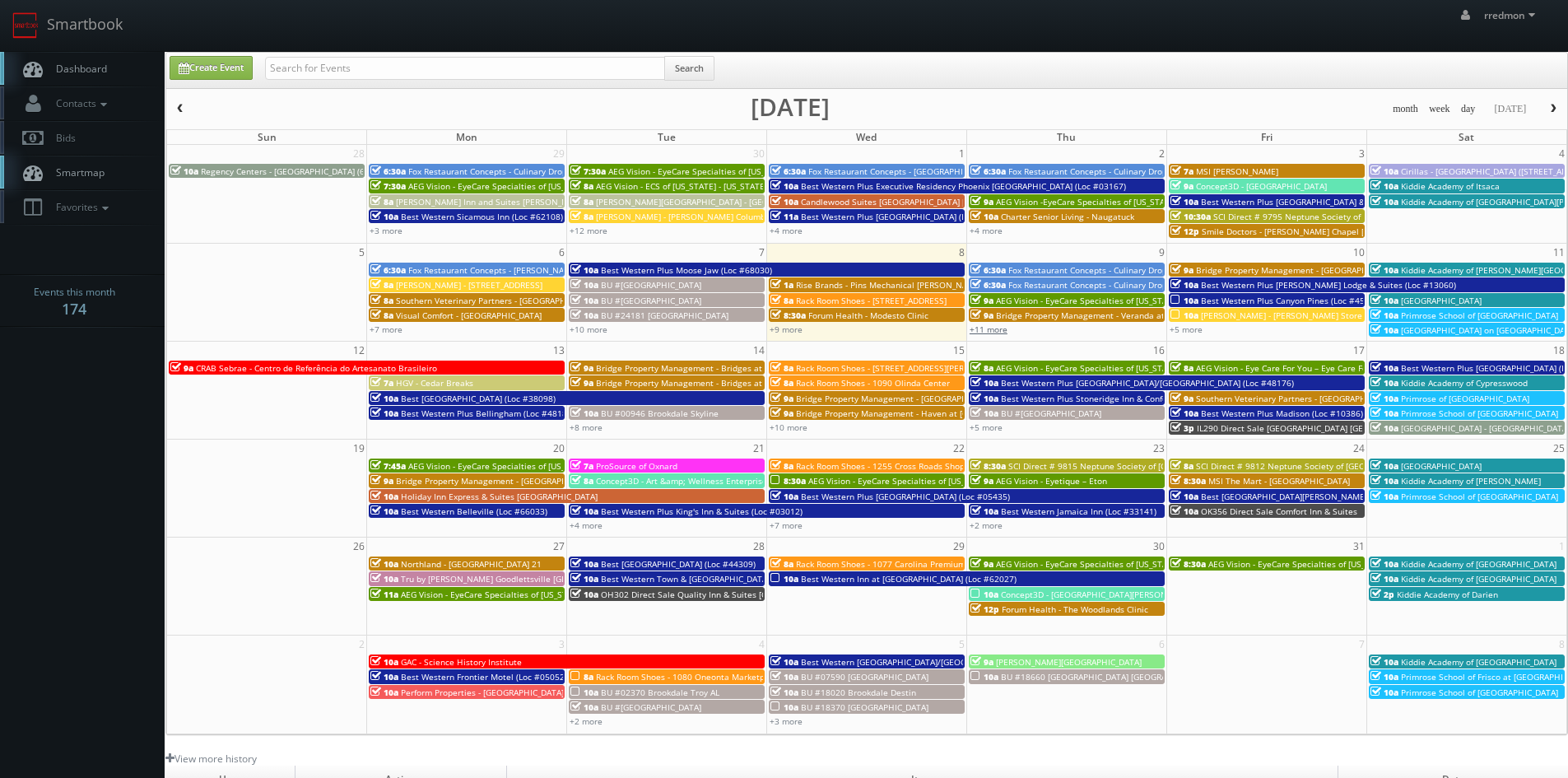
click at [993, 332] on link "+11 more" at bounding box center [988, 329] width 38 height 11
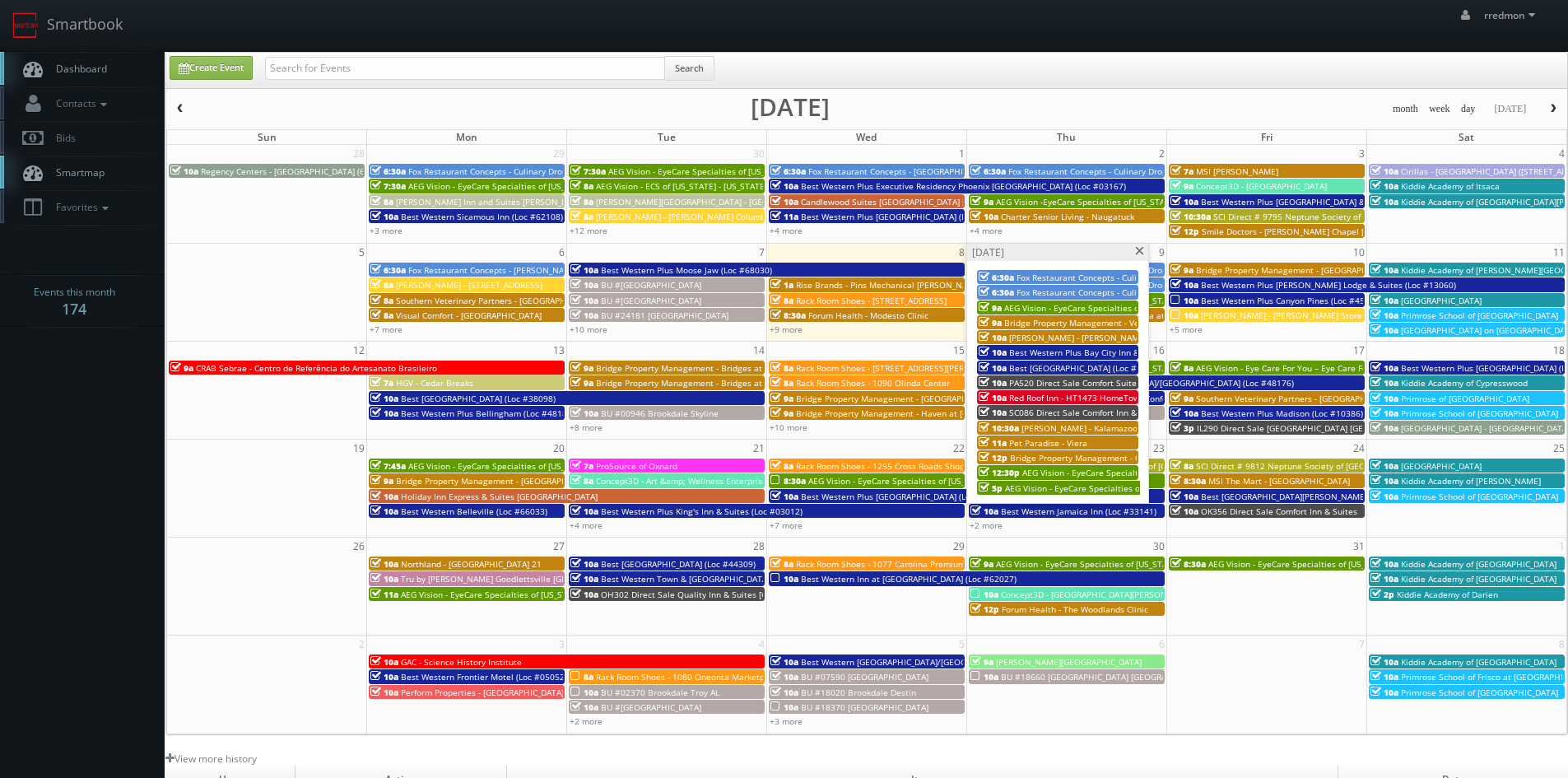
click at [1136, 249] on span at bounding box center [1140, 251] width 11 height 9
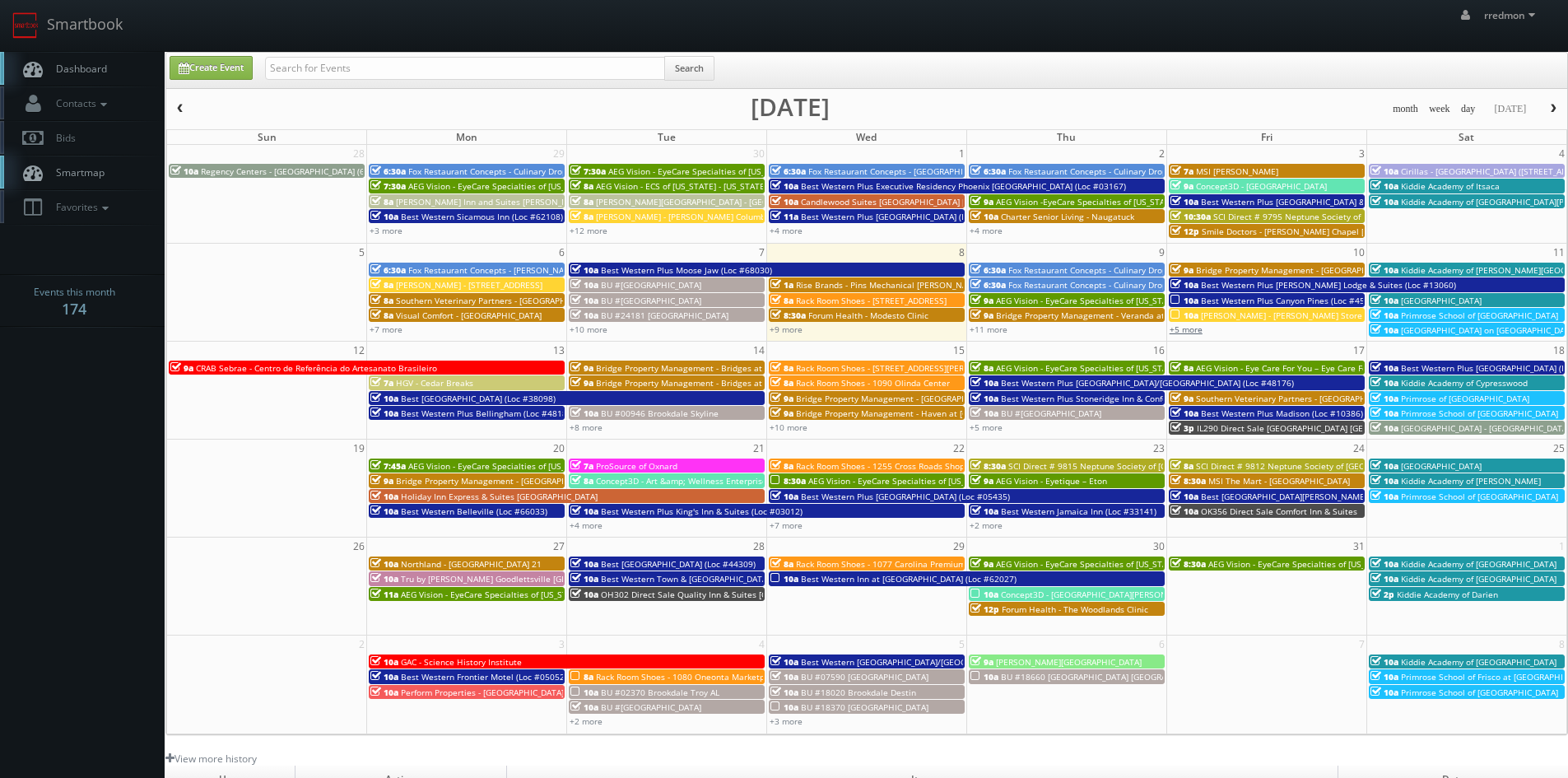
click at [1188, 333] on link "+5 more" at bounding box center [1186, 329] width 33 height 11
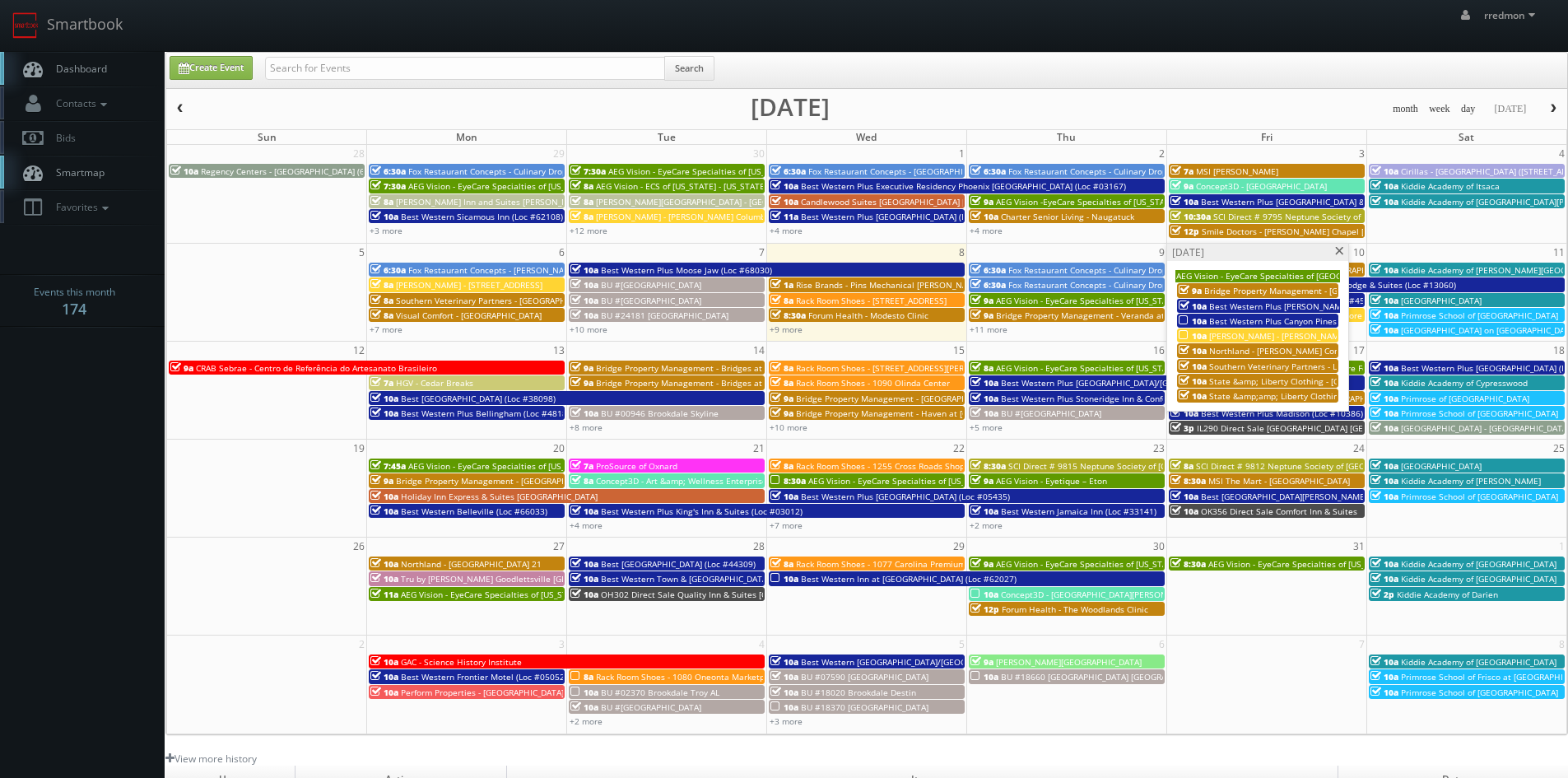
click at [1341, 250] on span at bounding box center [1340, 251] width 11 height 9
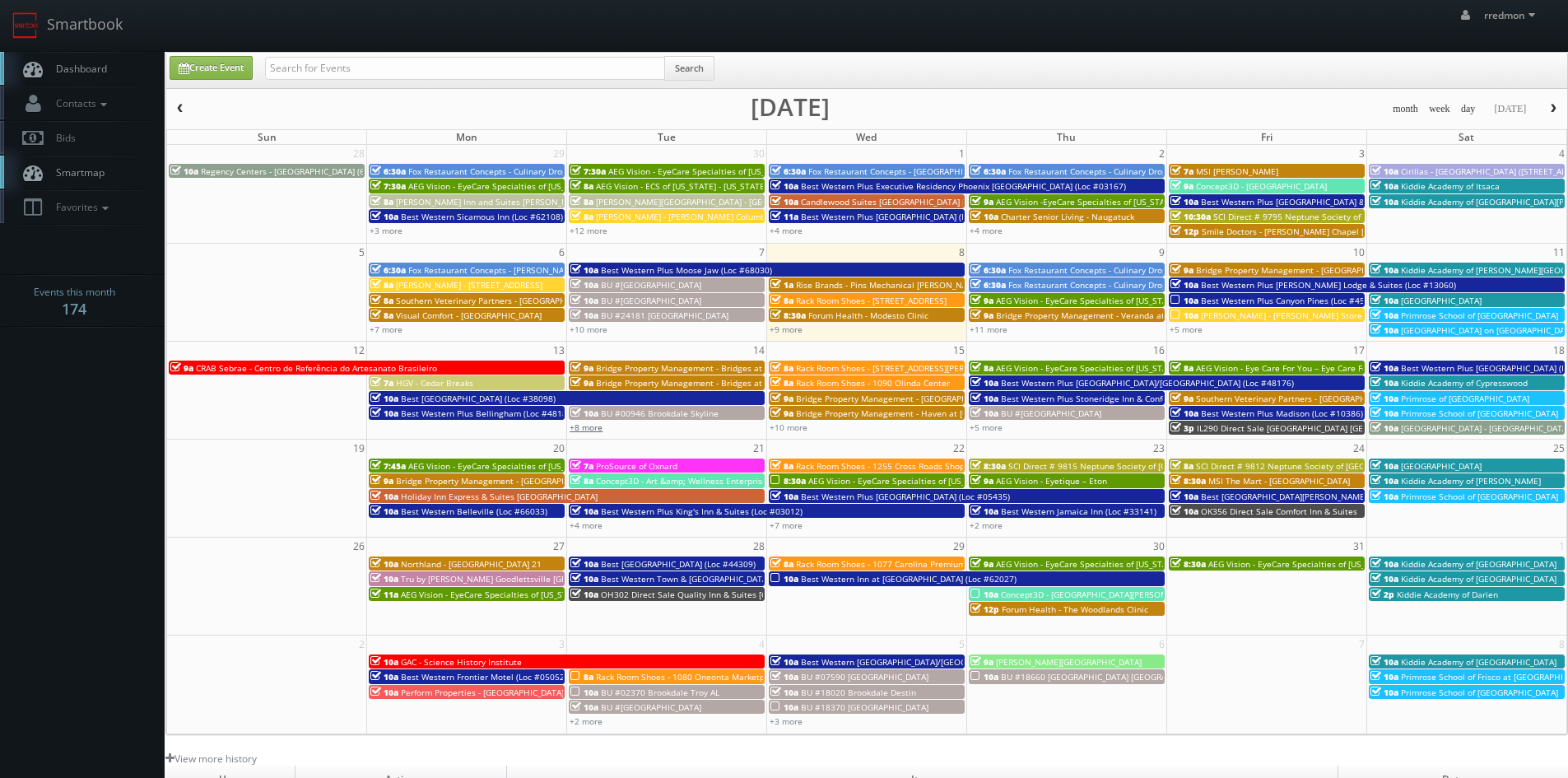
click at [595, 427] on link "+8 more" at bounding box center [586, 427] width 33 height 11
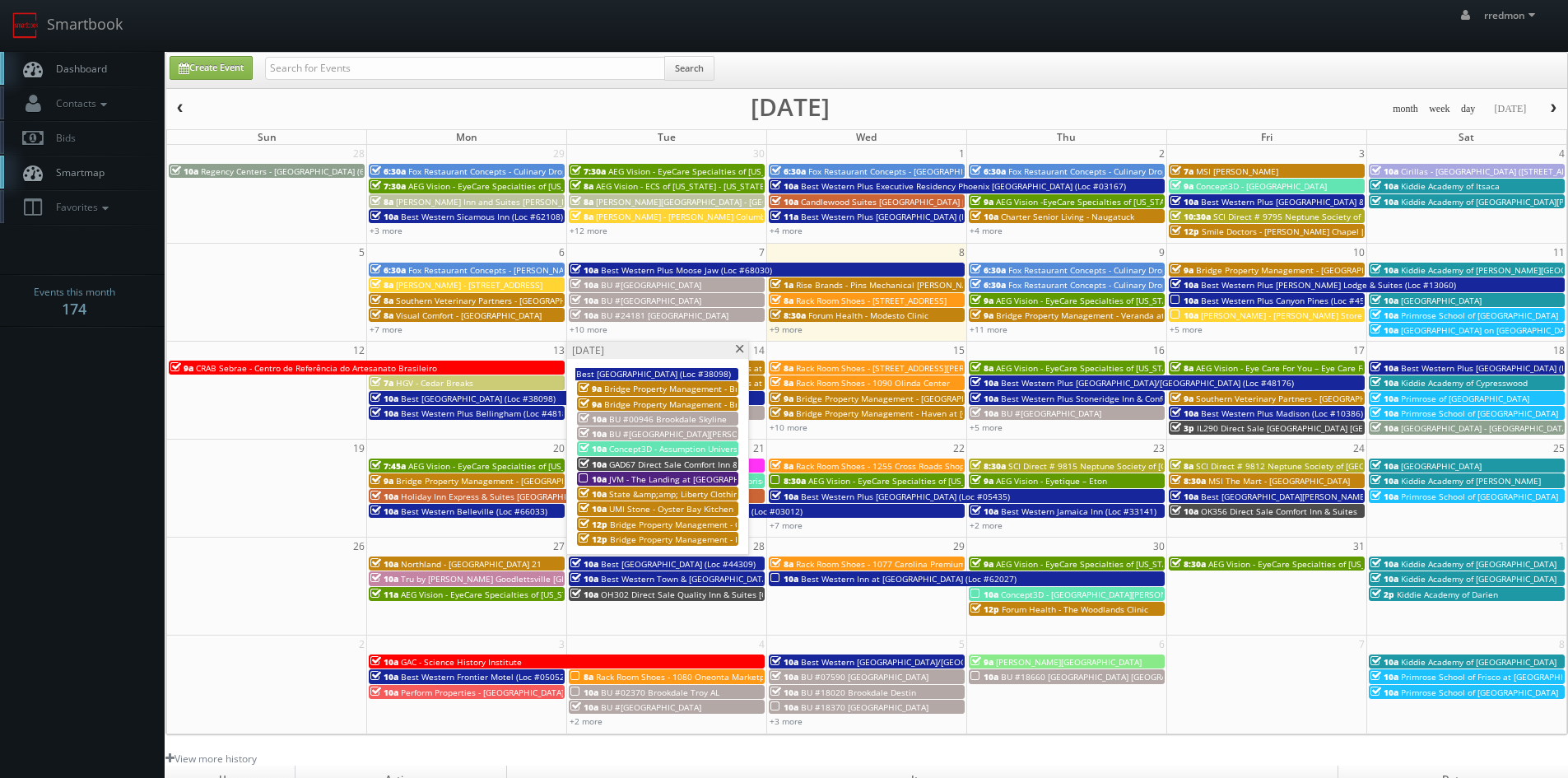
click at [745, 350] on span at bounding box center [740, 350] width 11 height 9
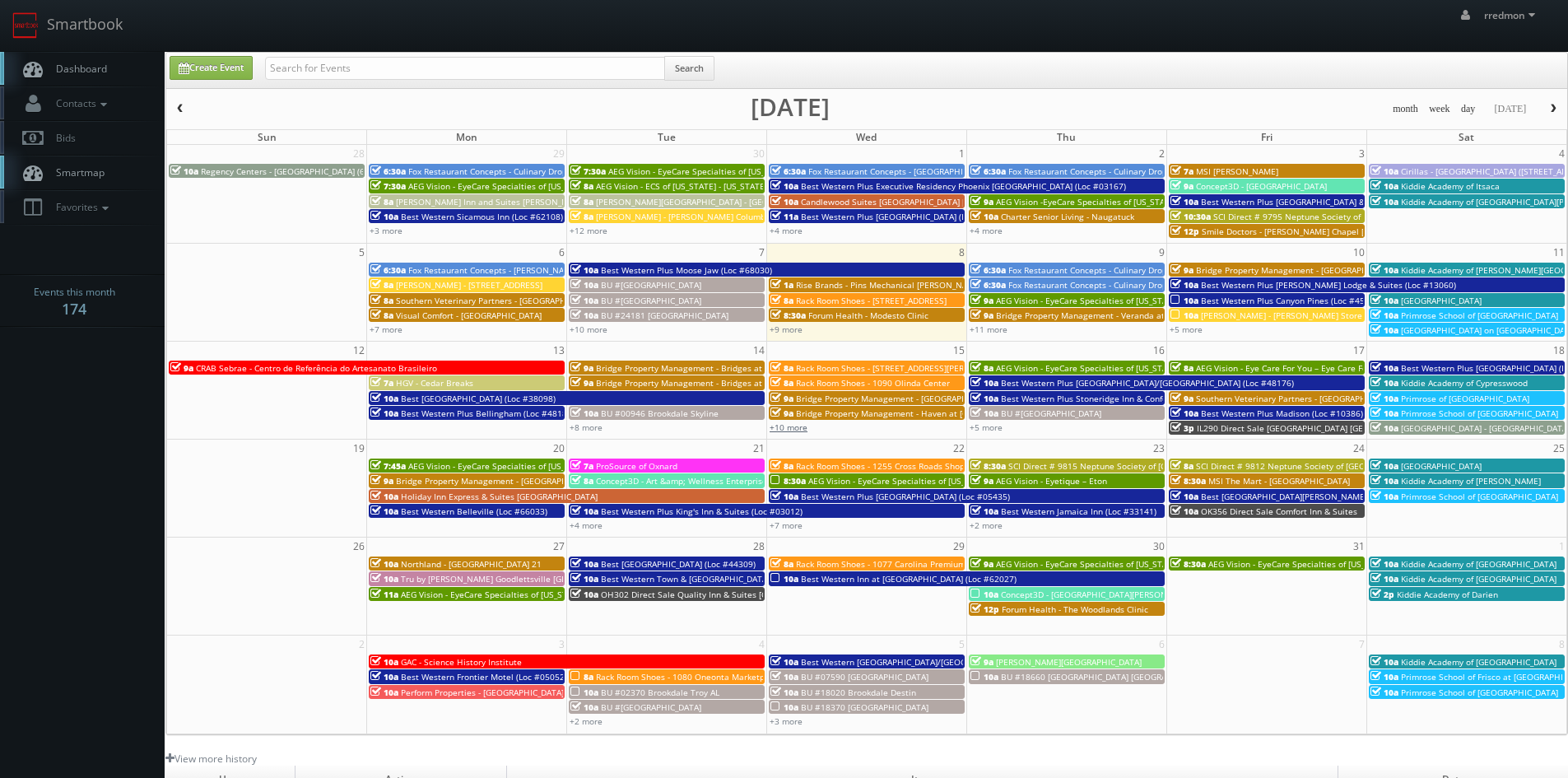
click at [785, 428] on link "+10 more" at bounding box center [788, 427] width 38 height 11
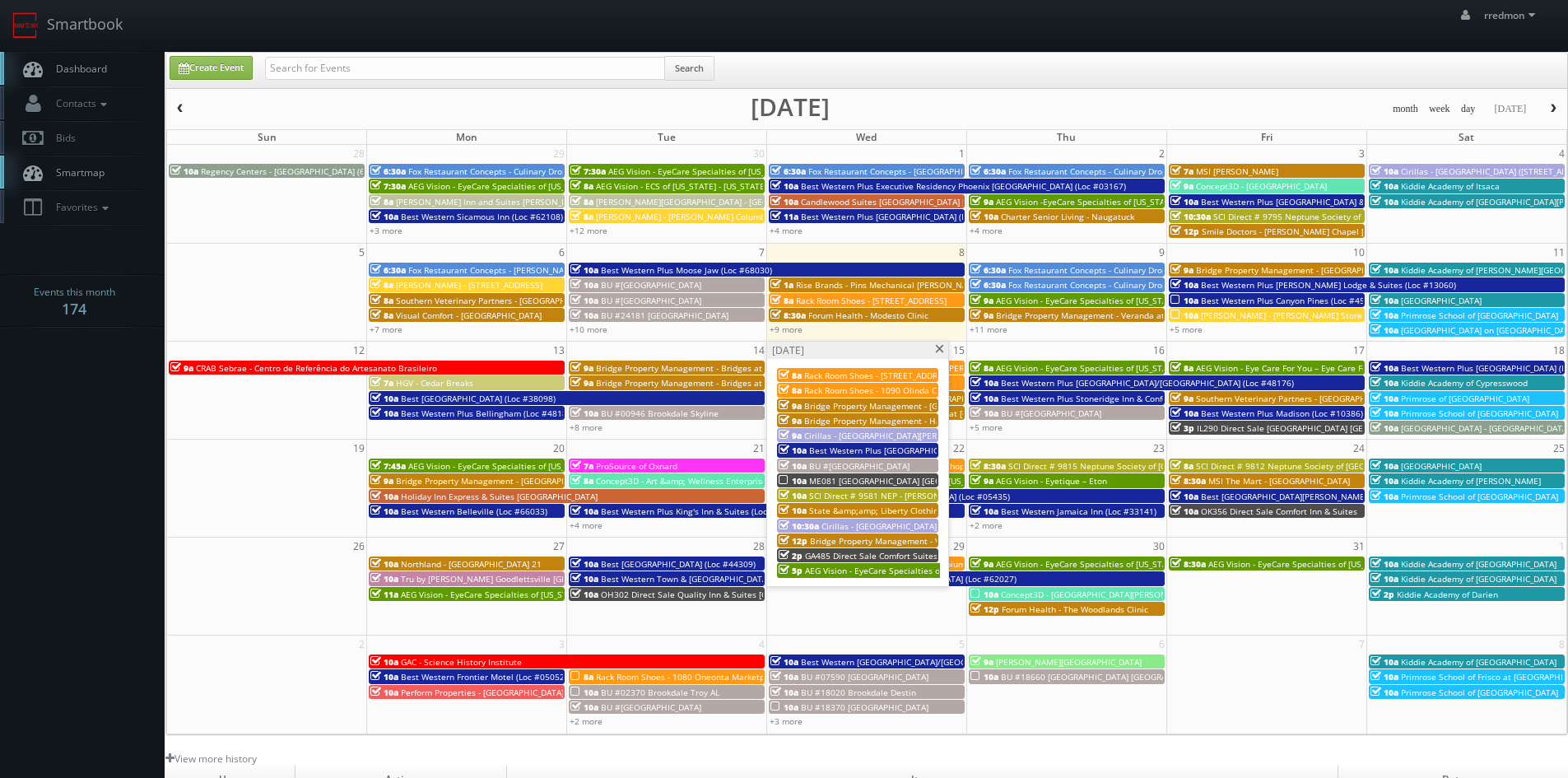
click at [913, 480] on span "ME081 [GEOGRAPHIC_DATA] [GEOGRAPHIC_DATA]" at bounding box center [906, 480] width 194 height 11
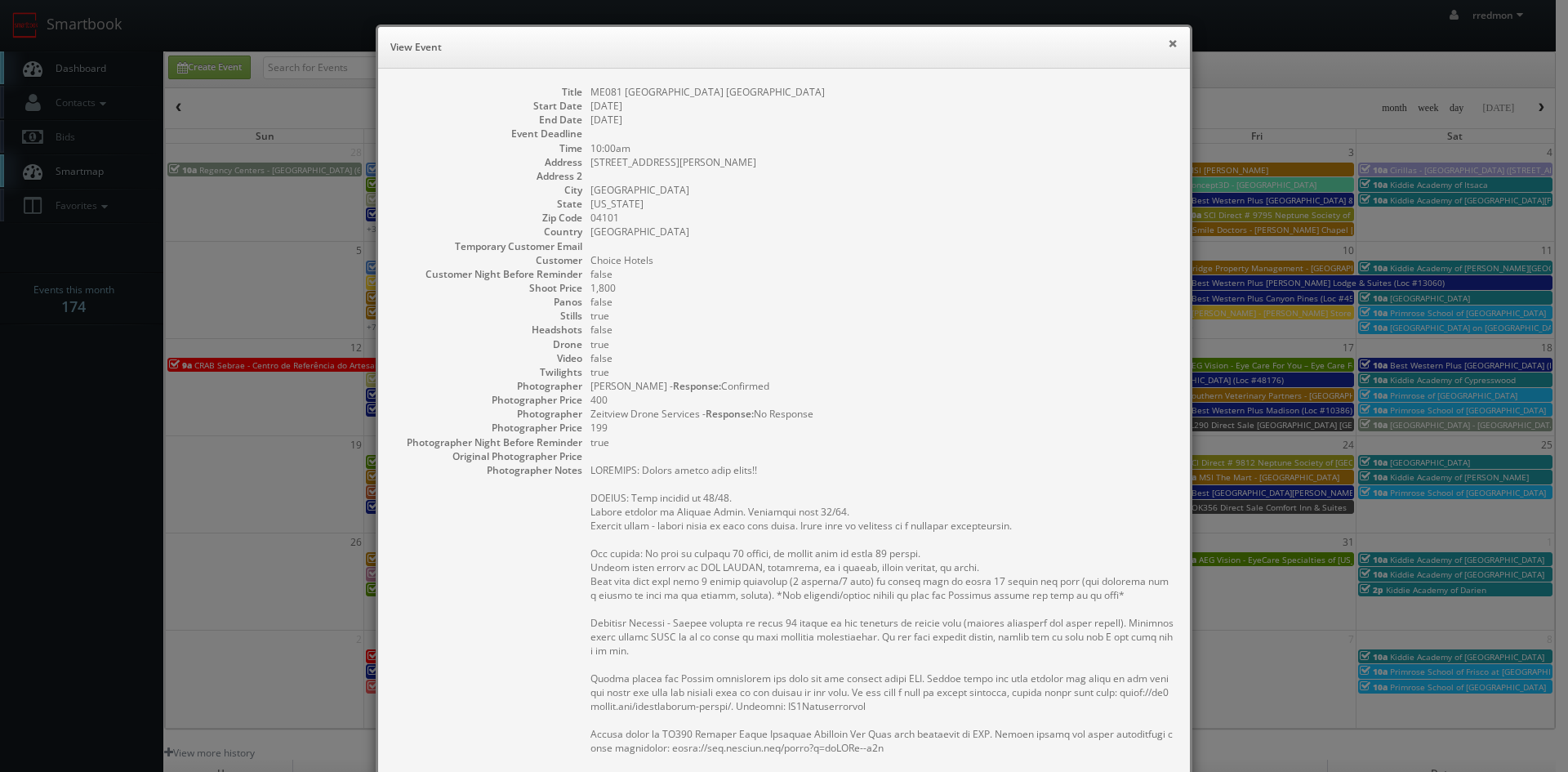
click at [1168, 41] on button "×" at bounding box center [1172, 43] width 10 height 11
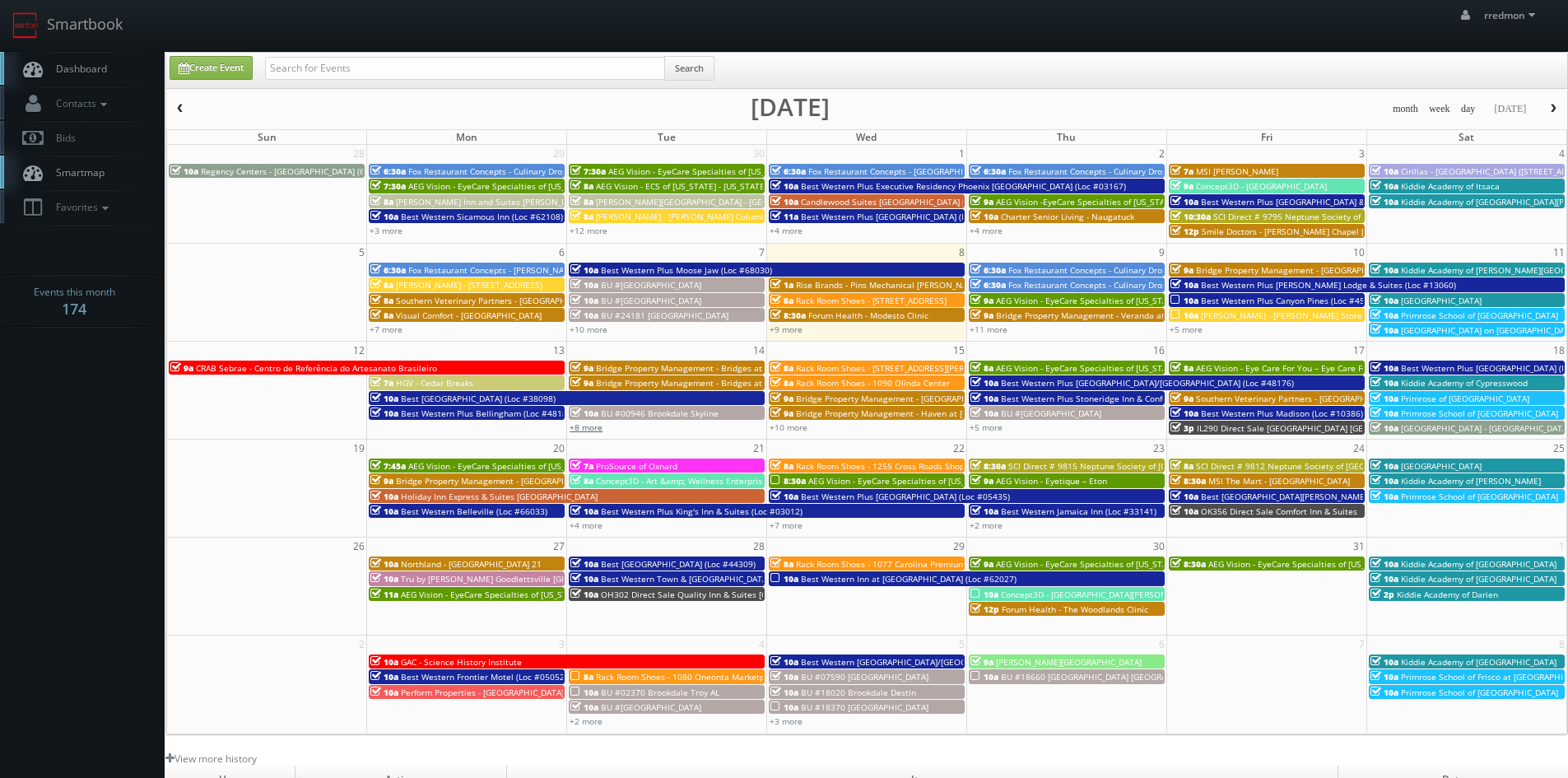
click at [601, 430] on link "+8 more" at bounding box center [586, 427] width 33 height 11
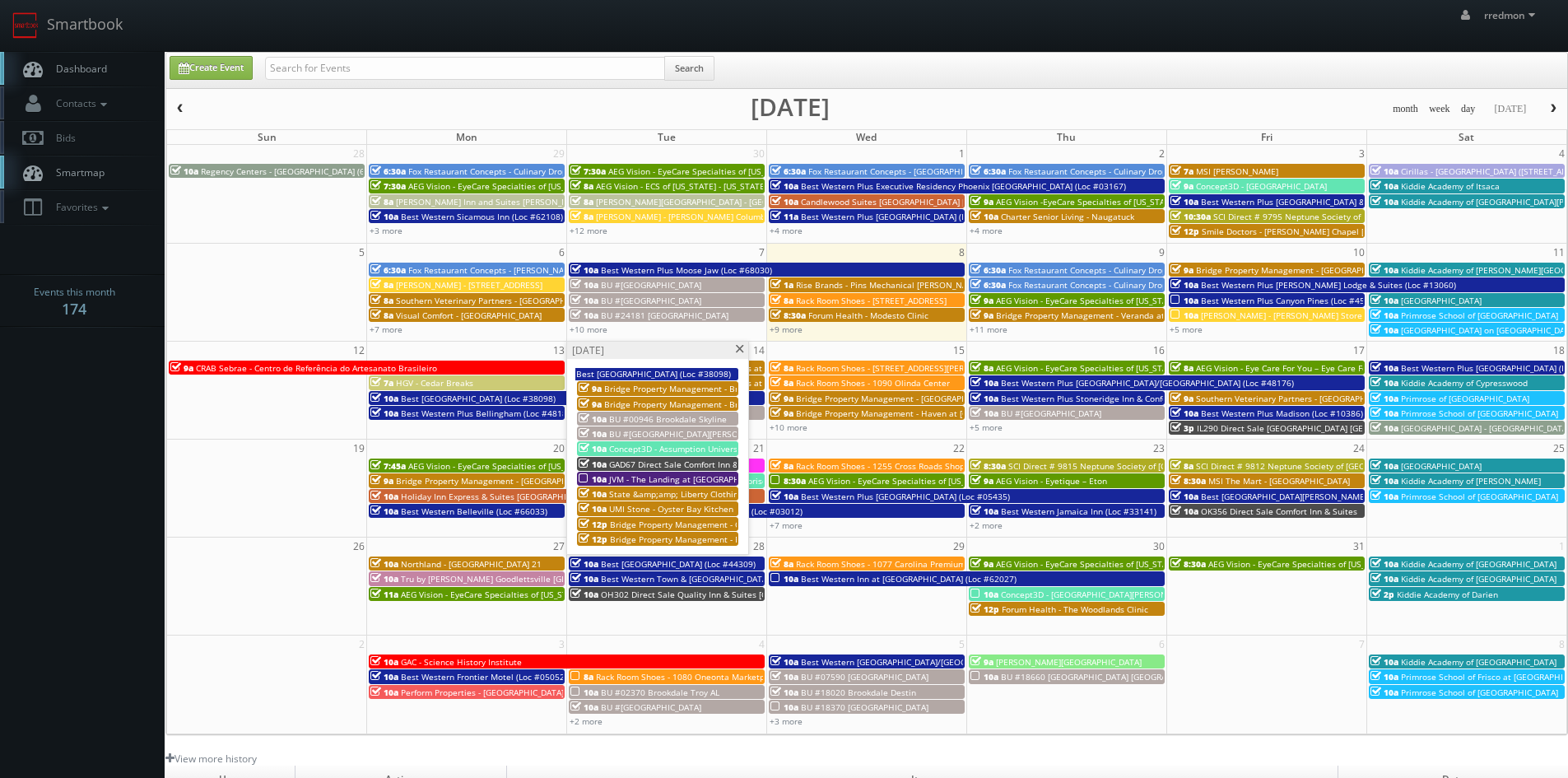
click at [743, 349] on span at bounding box center [740, 350] width 11 height 9
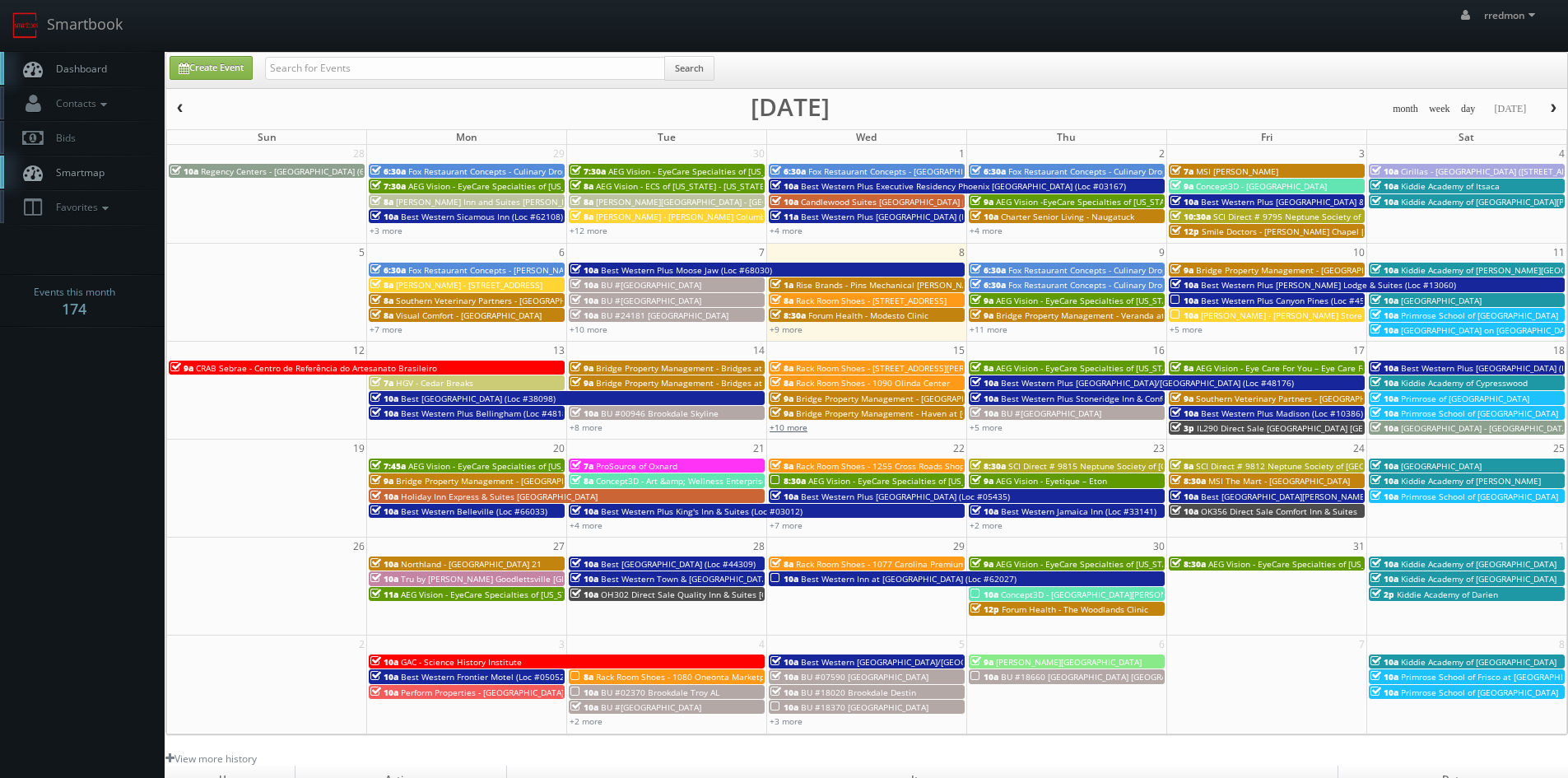
click at [783, 431] on link "+10 more" at bounding box center [788, 427] width 38 height 11
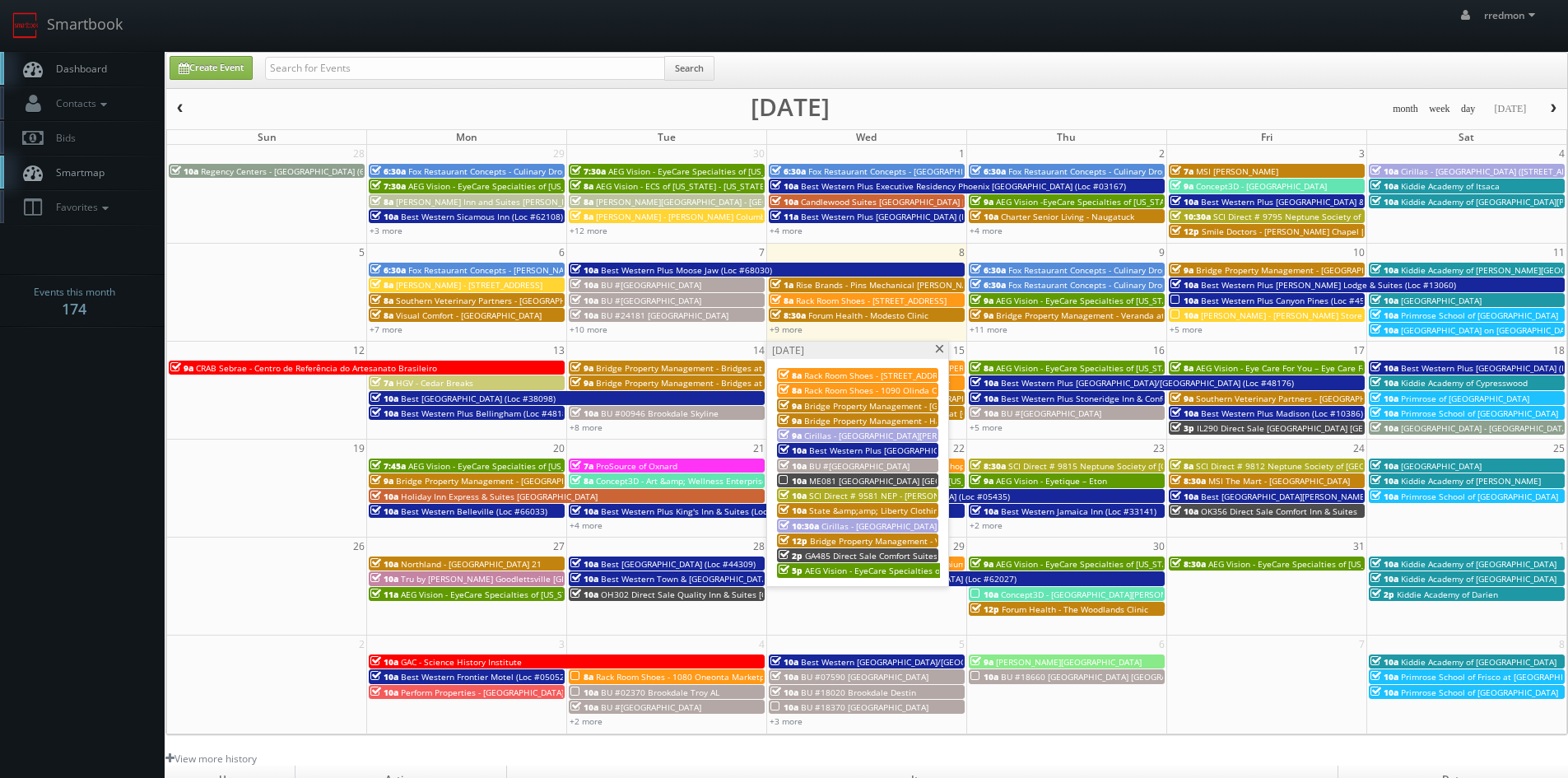
click at [937, 350] on span at bounding box center [940, 350] width 11 height 9
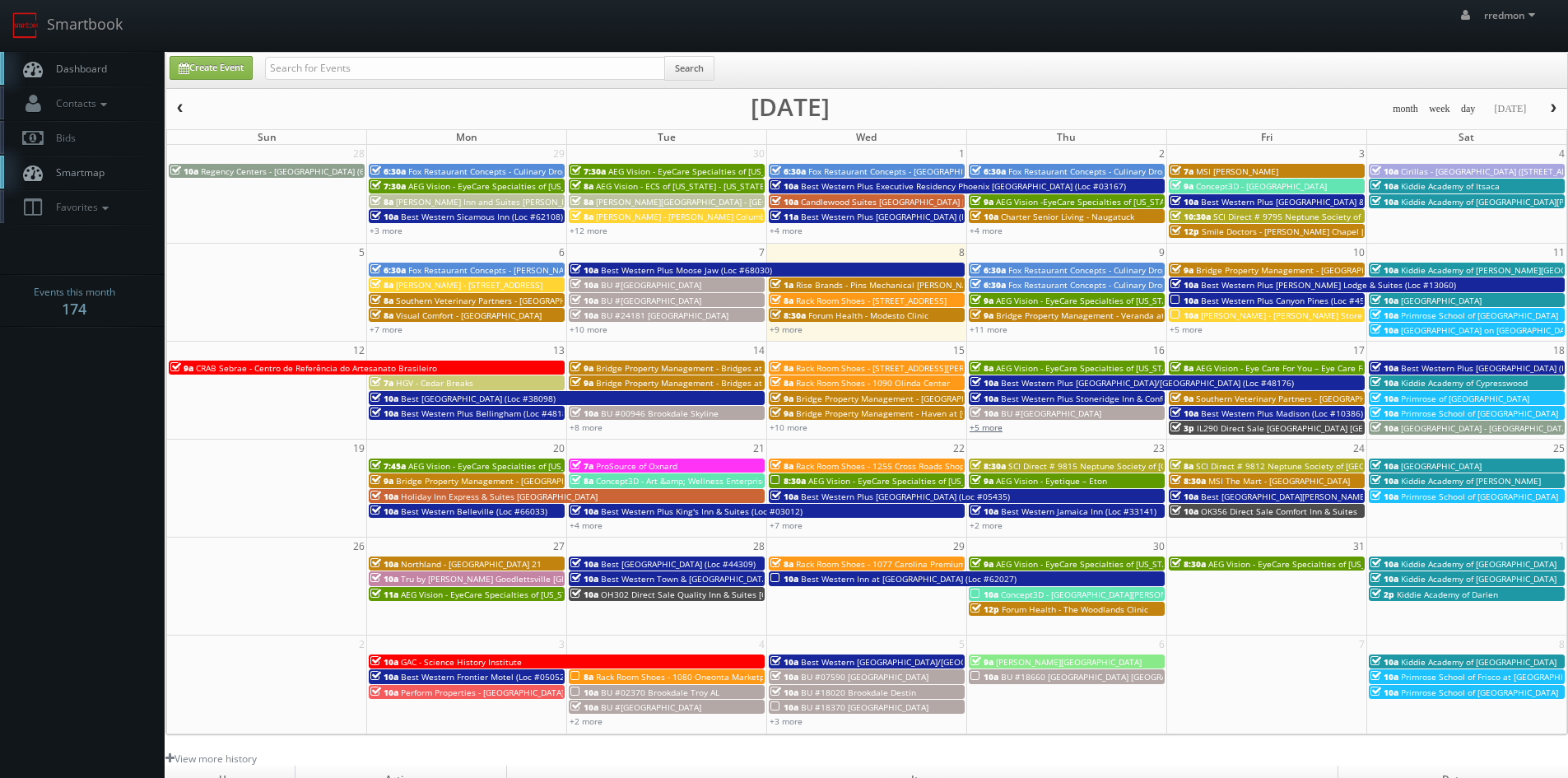
click at [982, 429] on link "+5 more" at bounding box center [987, 427] width 33 height 11
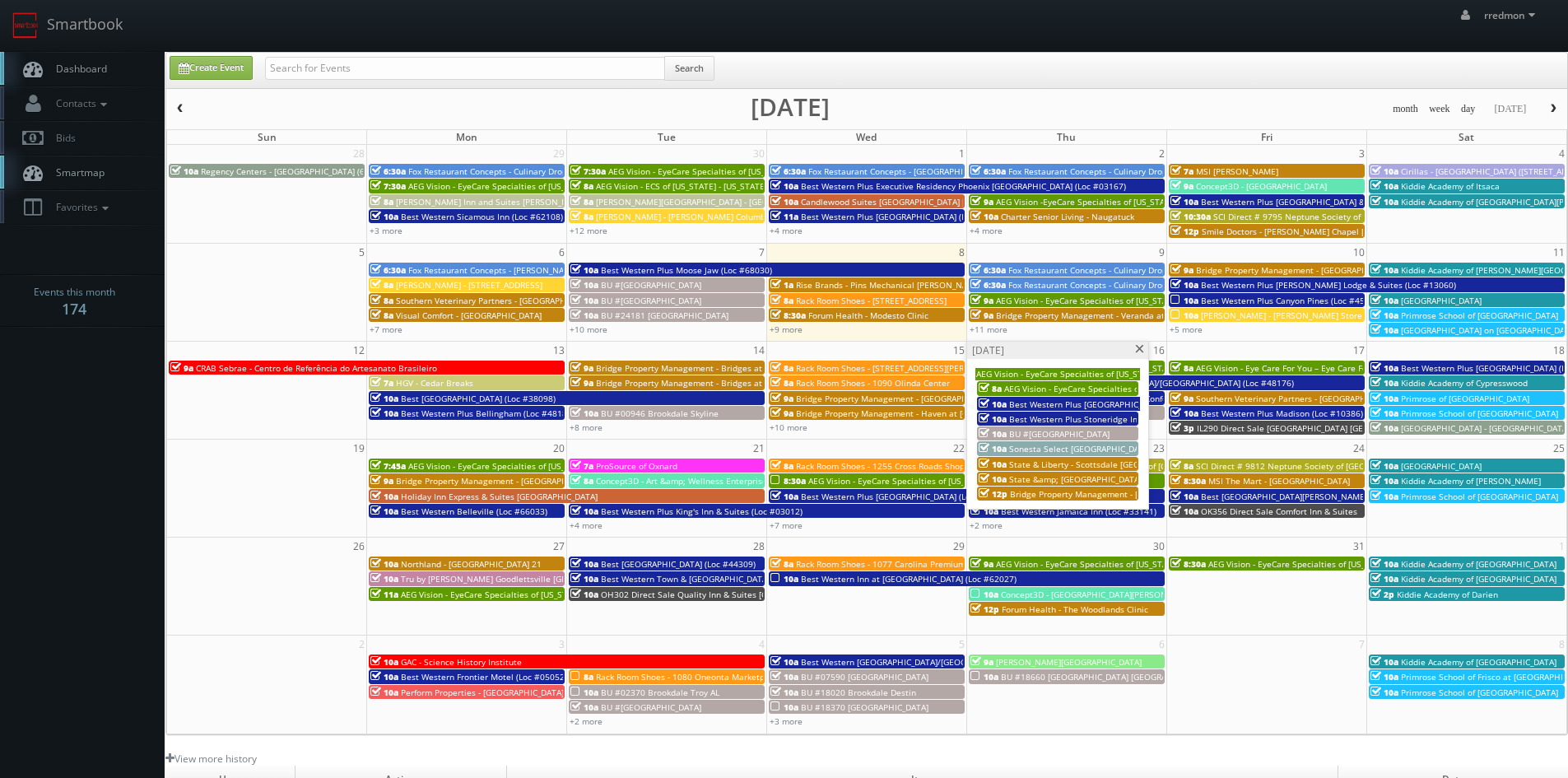
click at [1135, 351] on span at bounding box center [1140, 350] width 11 height 9
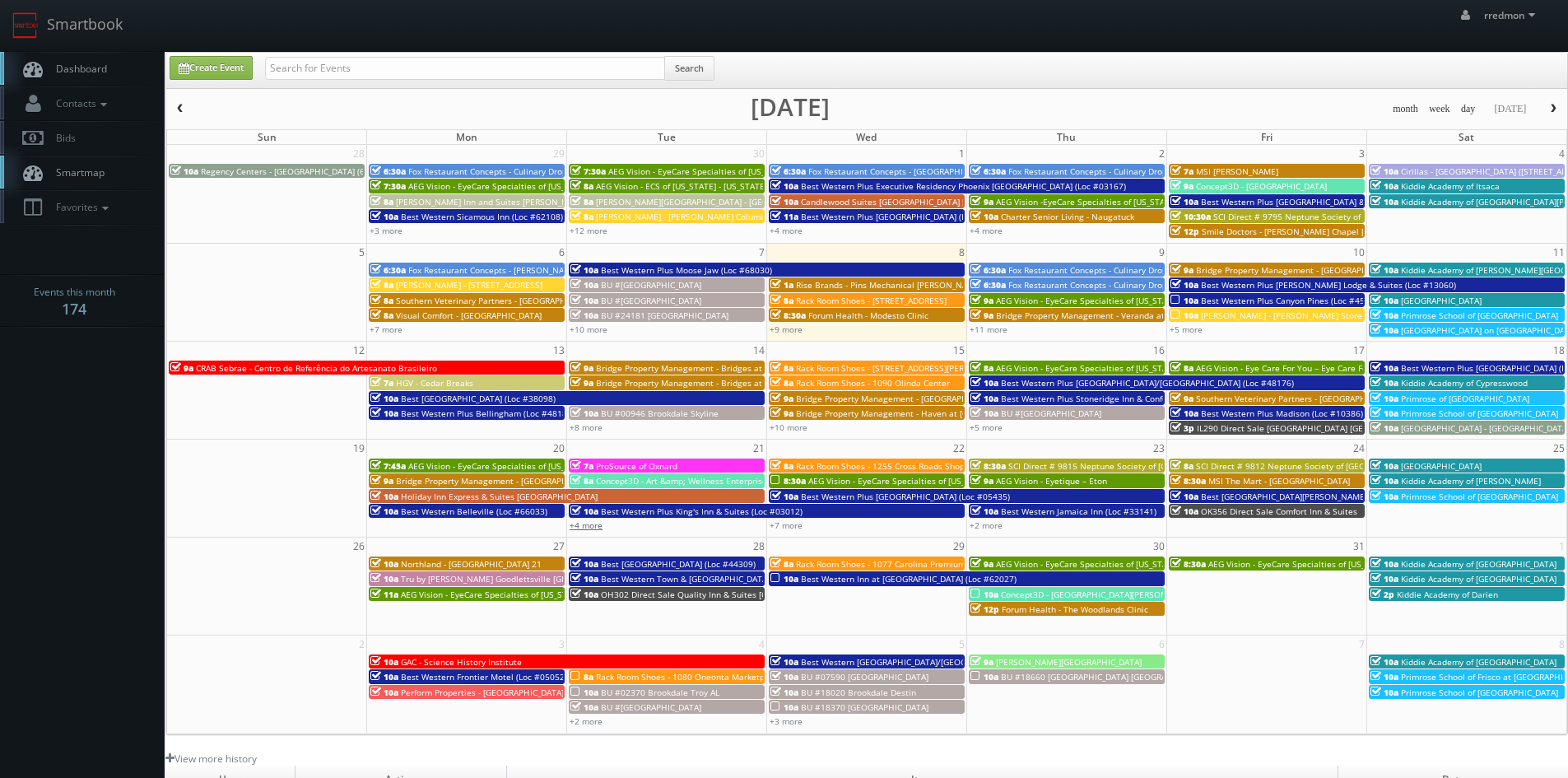
click at [587, 524] on link "+4 more" at bounding box center [586, 525] width 33 height 11
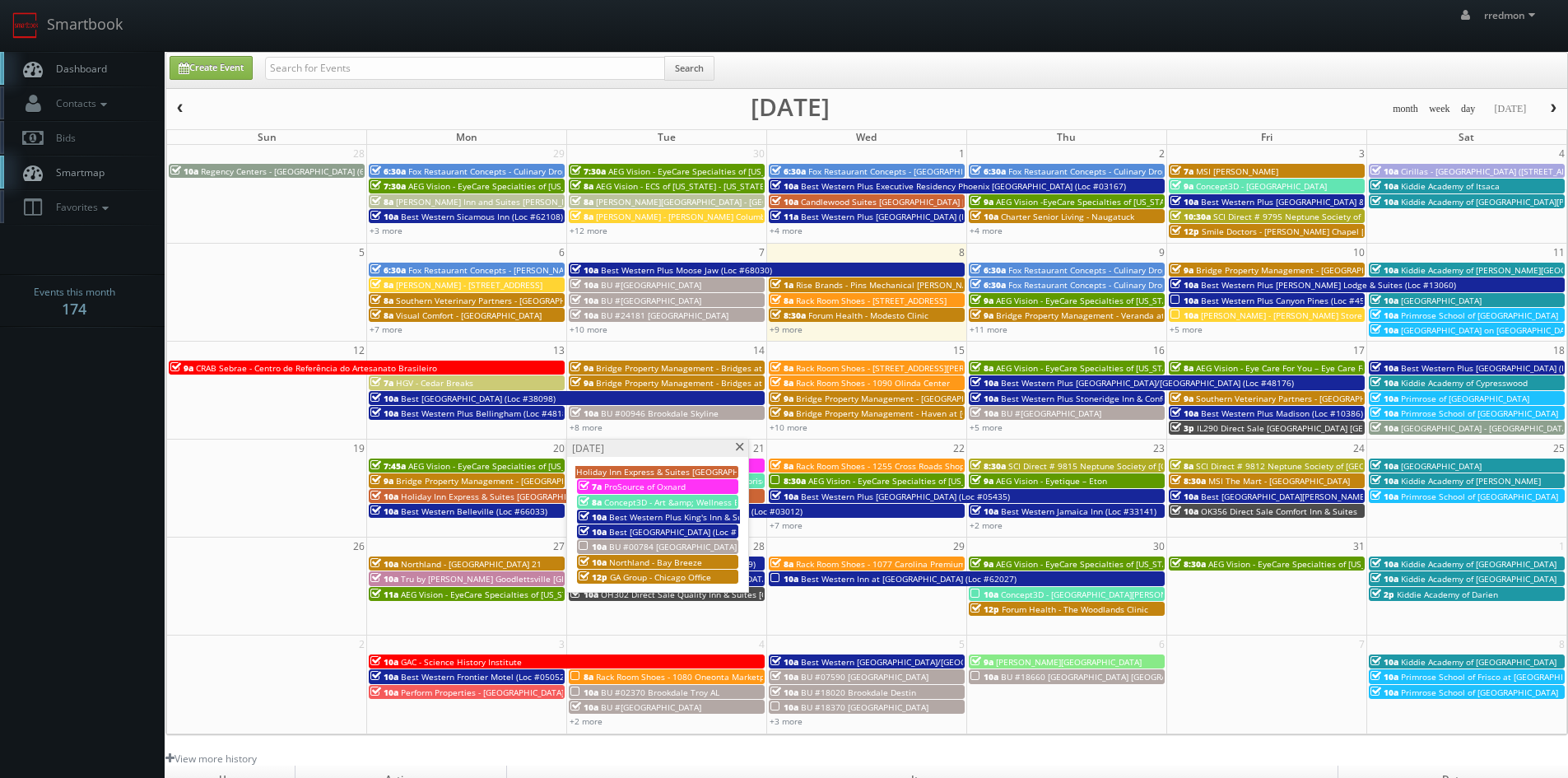
click at [741, 445] on span at bounding box center [740, 448] width 11 height 9
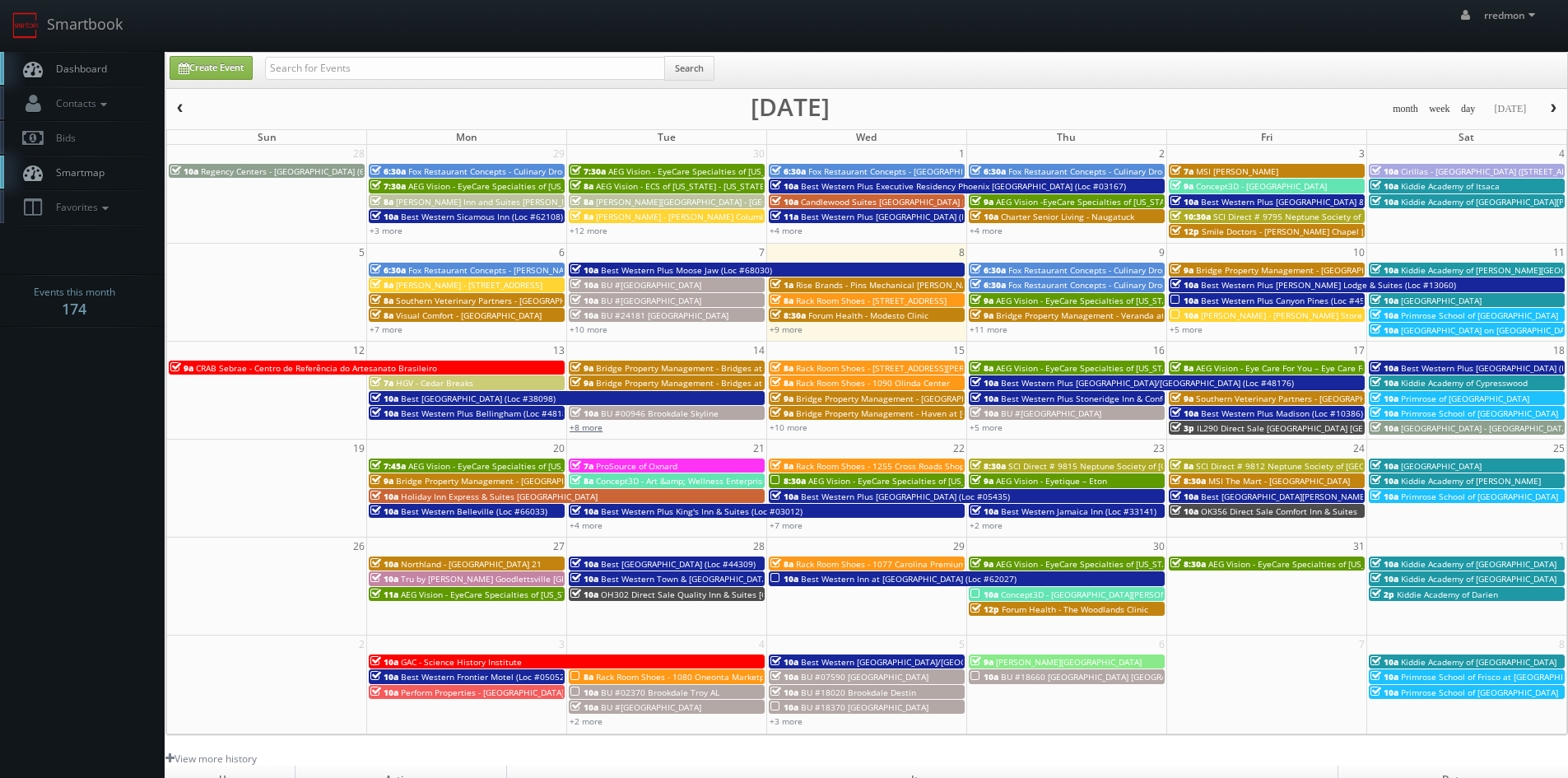
click at [578, 427] on link "+8 more" at bounding box center [586, 427] width 33 height 11
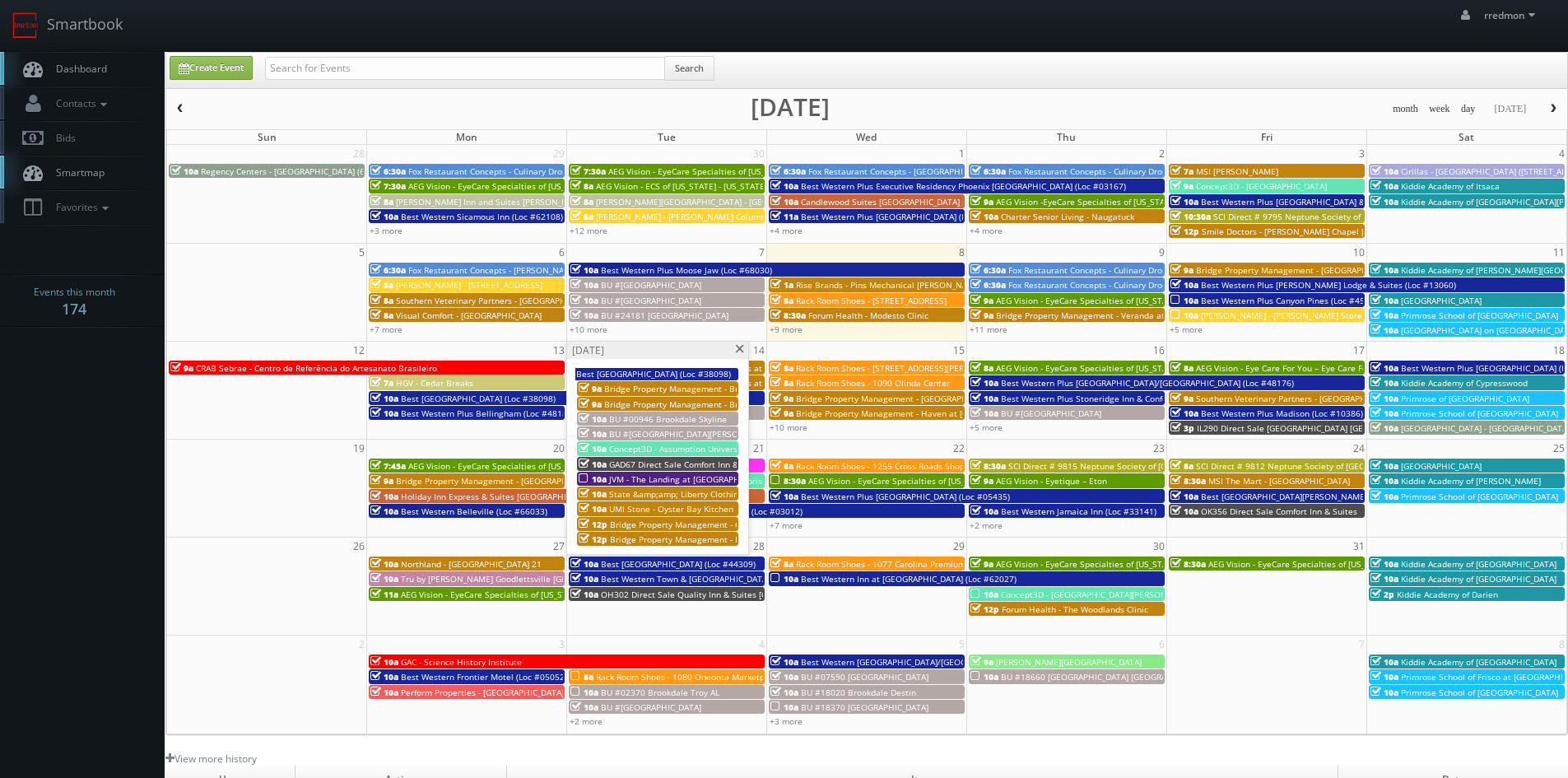
click at [631, 476] on span "JVM - The Landing at [GEOGRAPHIC_DATA]" at bounding box center [692, 478] width 165 height 11
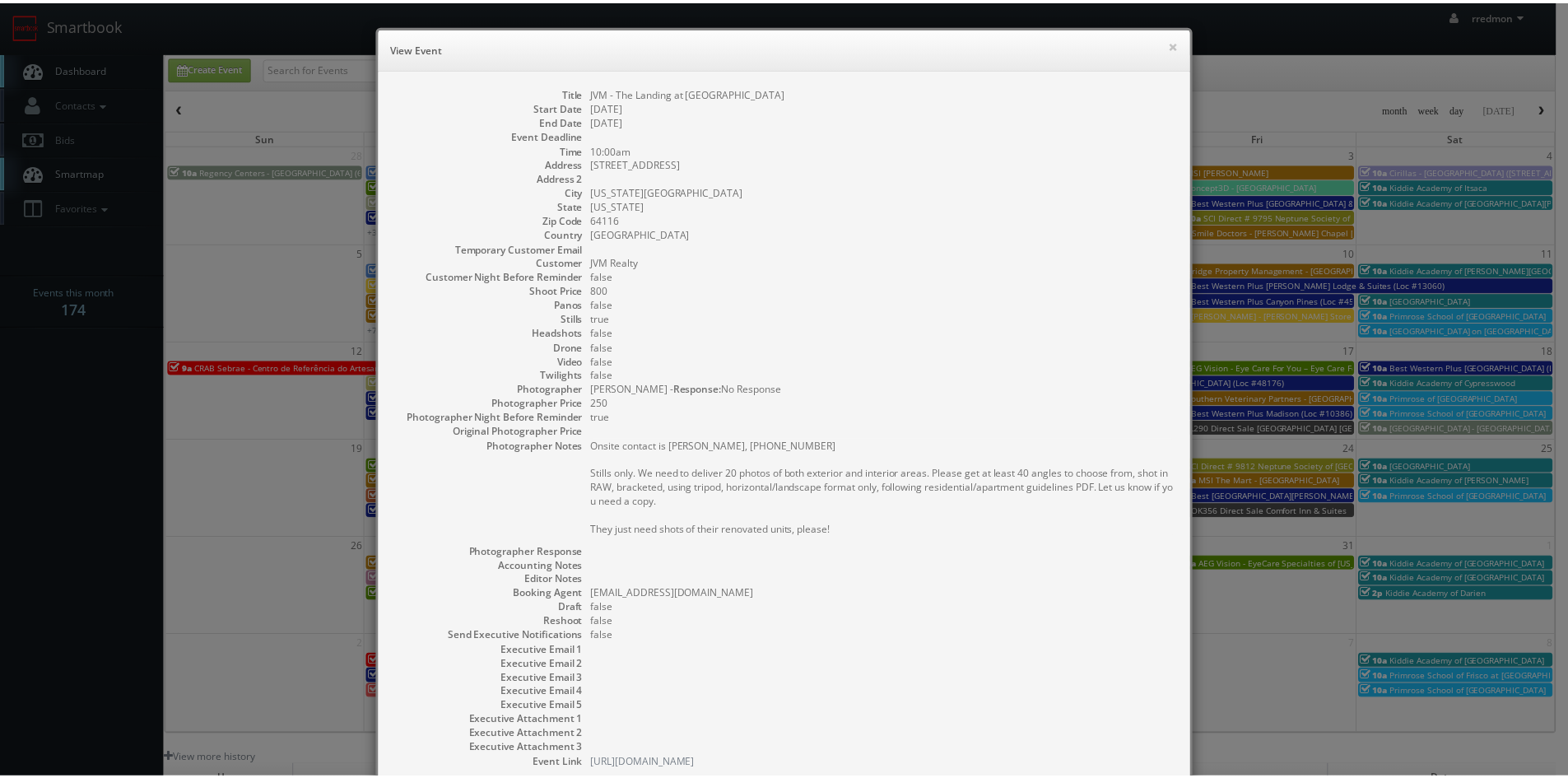
scroll to position [109, 0]
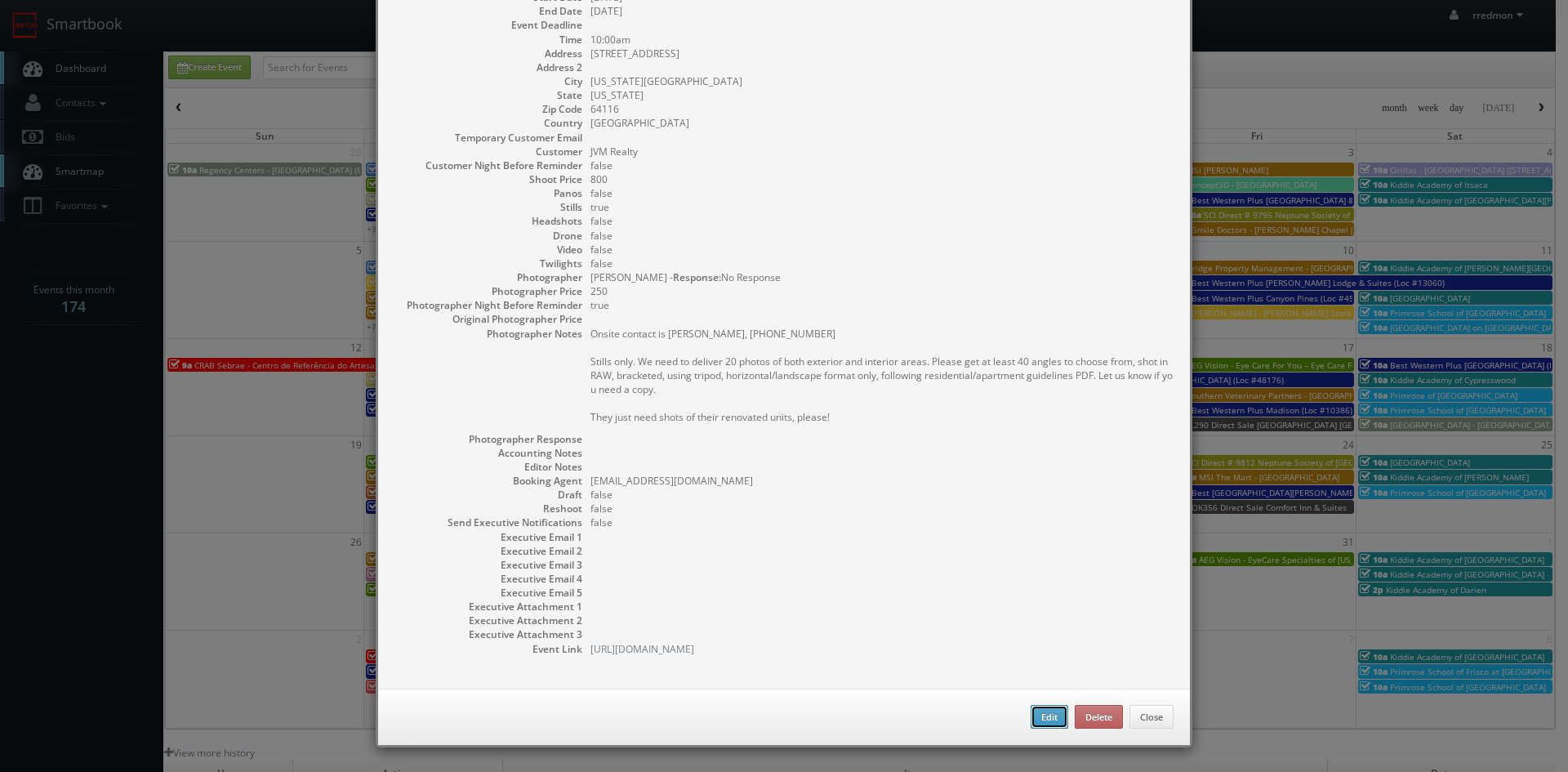
click at [1036, 724] on button "Edit" at bounding box center [1049, 717] width 38 height 25
type input "JVM - The Landing at [GEOGRAPHIC_DATA]"
type input "1601 NW 38th Street unit #340"
type input "Kansas City"
type input "64116"
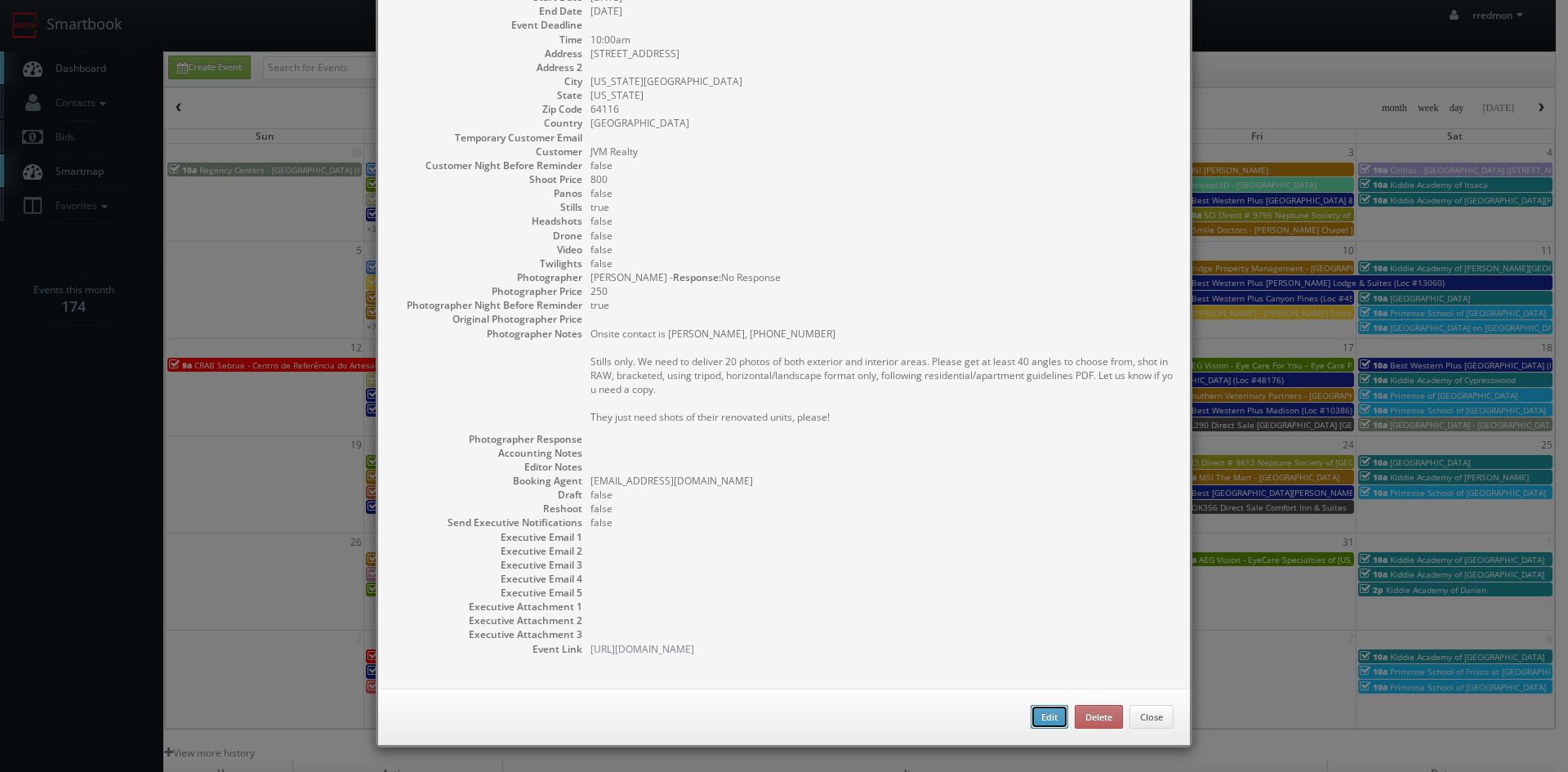
type input "800"
checkbox input "true"
type input "10/14/2025"
type input "10:00am"
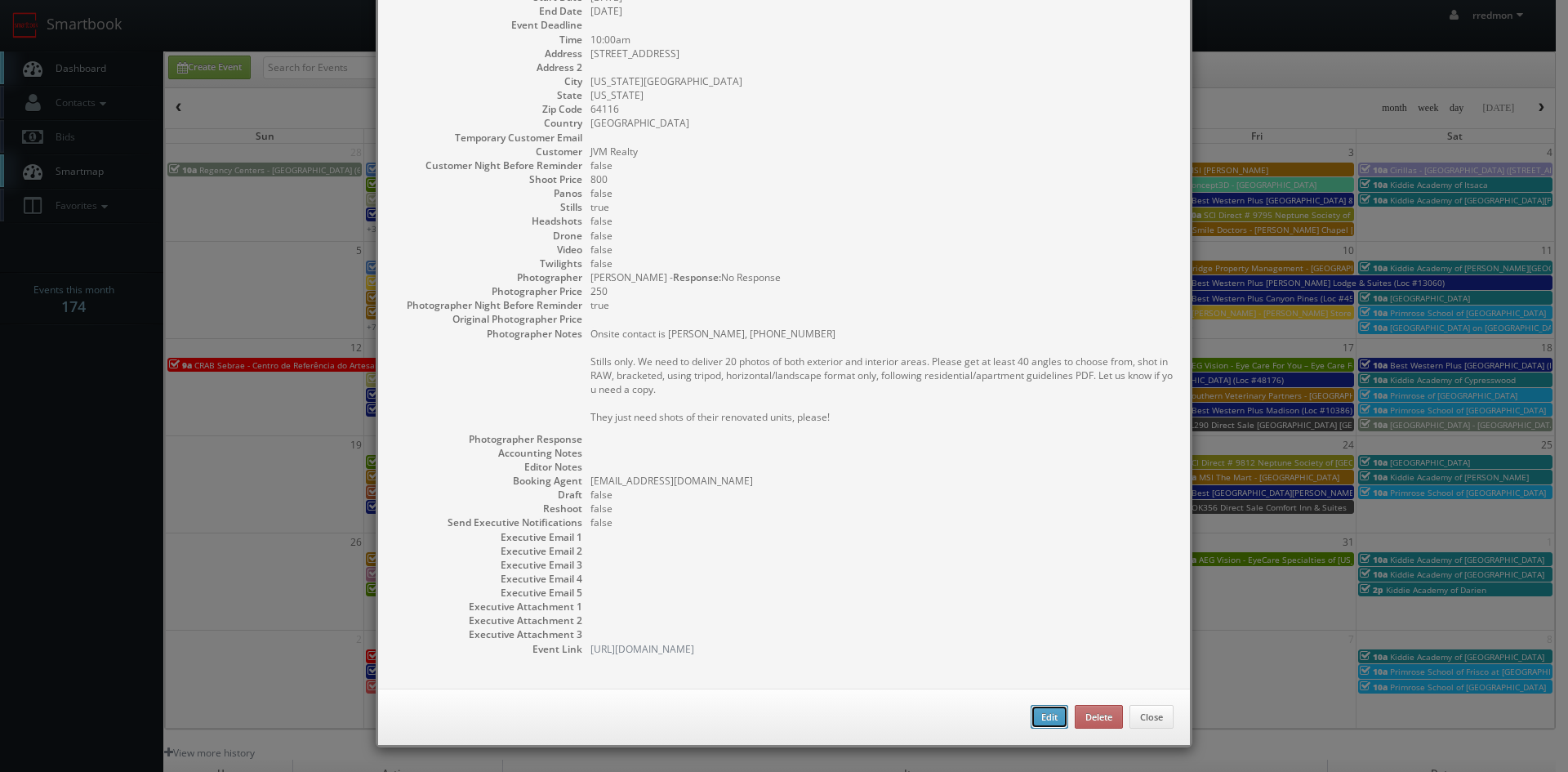
checkbox input "true"
type textarea "Onsite contact is Monique Davis, 816-217-6682 Stills only. We need to deliver 2…"
select select "[US_STATE]"
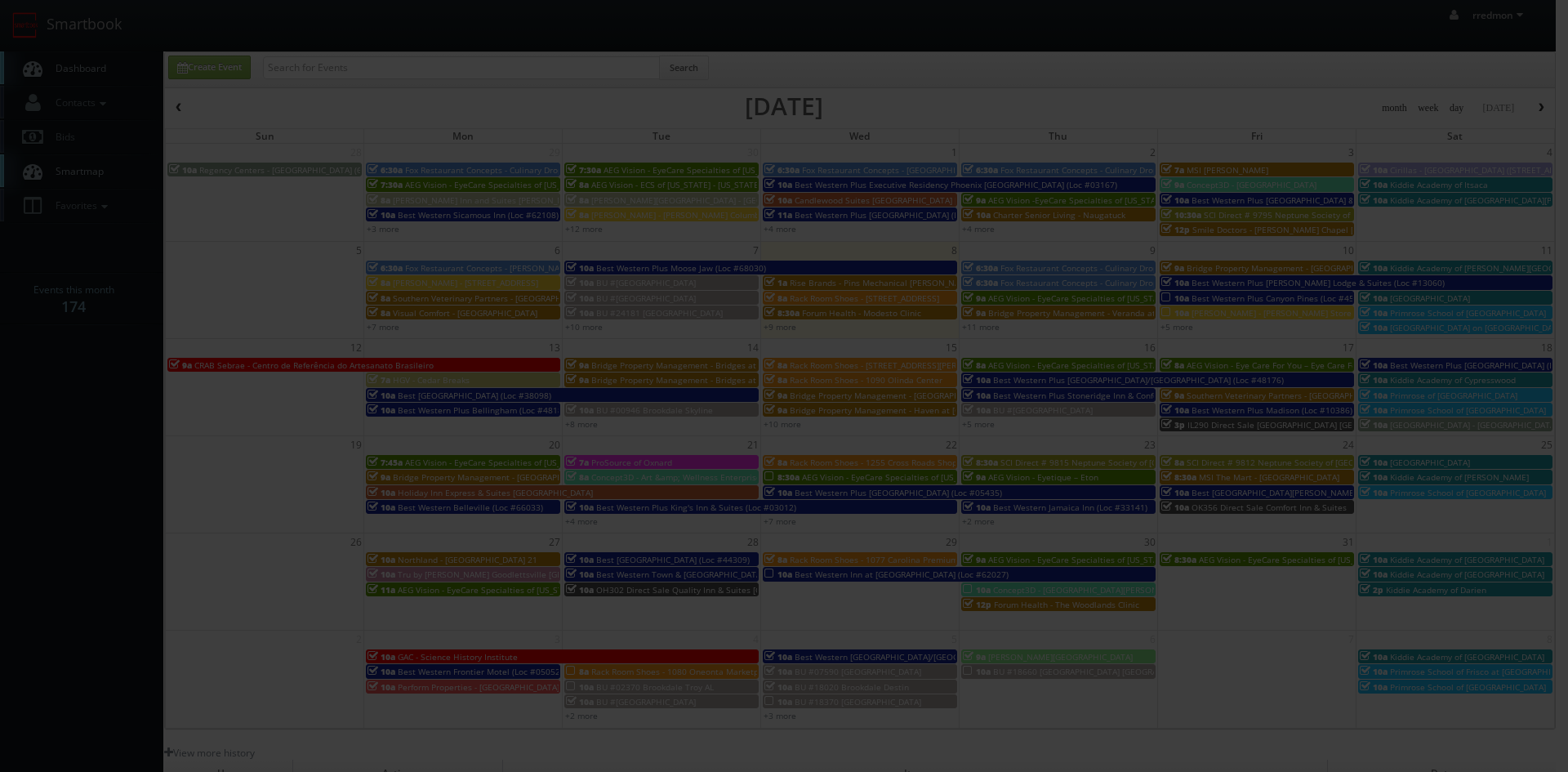
type input "800"
type input "250"
select select "fake166762@mg.cs3calendar.com"
select select "danny@clapprephotography.com"
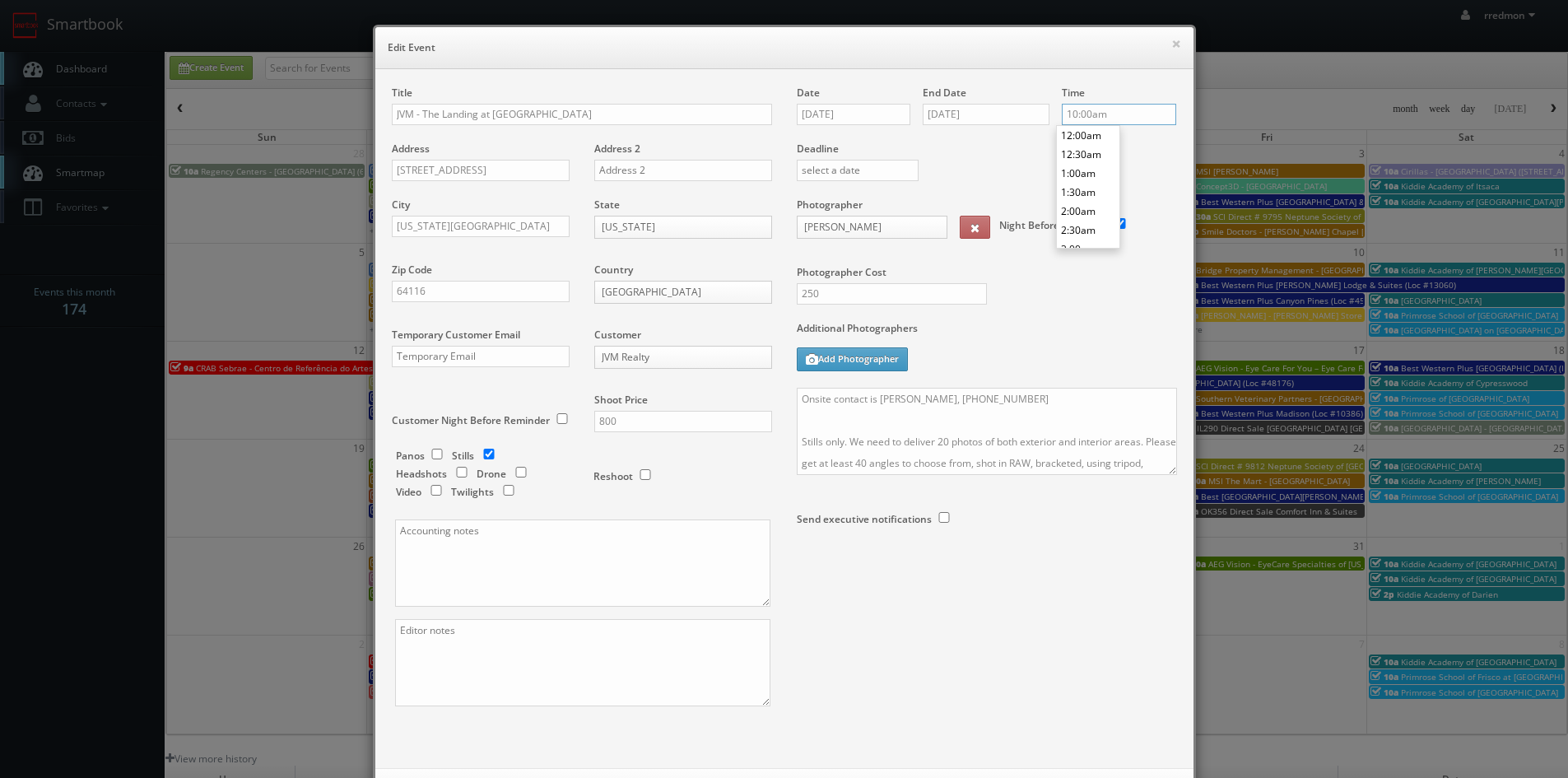
click at [1080, 120] on input "10:00am" at bounding box center [1118, 114] width 114 height 21
type input "11:30am"
click at [1093, 207] on li "11:30am" at bounding box center [1088, 210] width 62 height 19
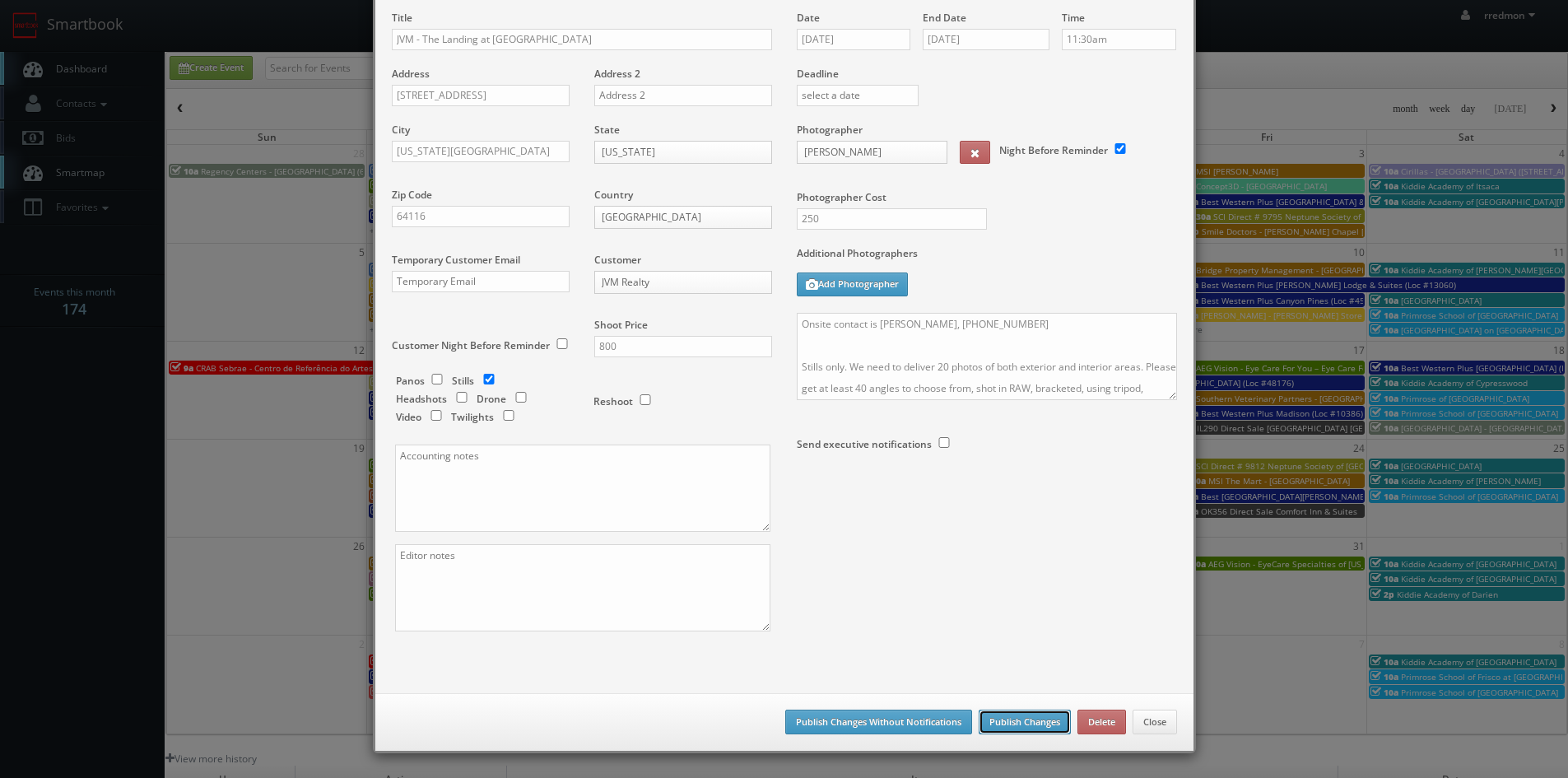
click at [1028, 720] on button "Publish Changes" at bounding box center [1025, 721] width 92 height 25
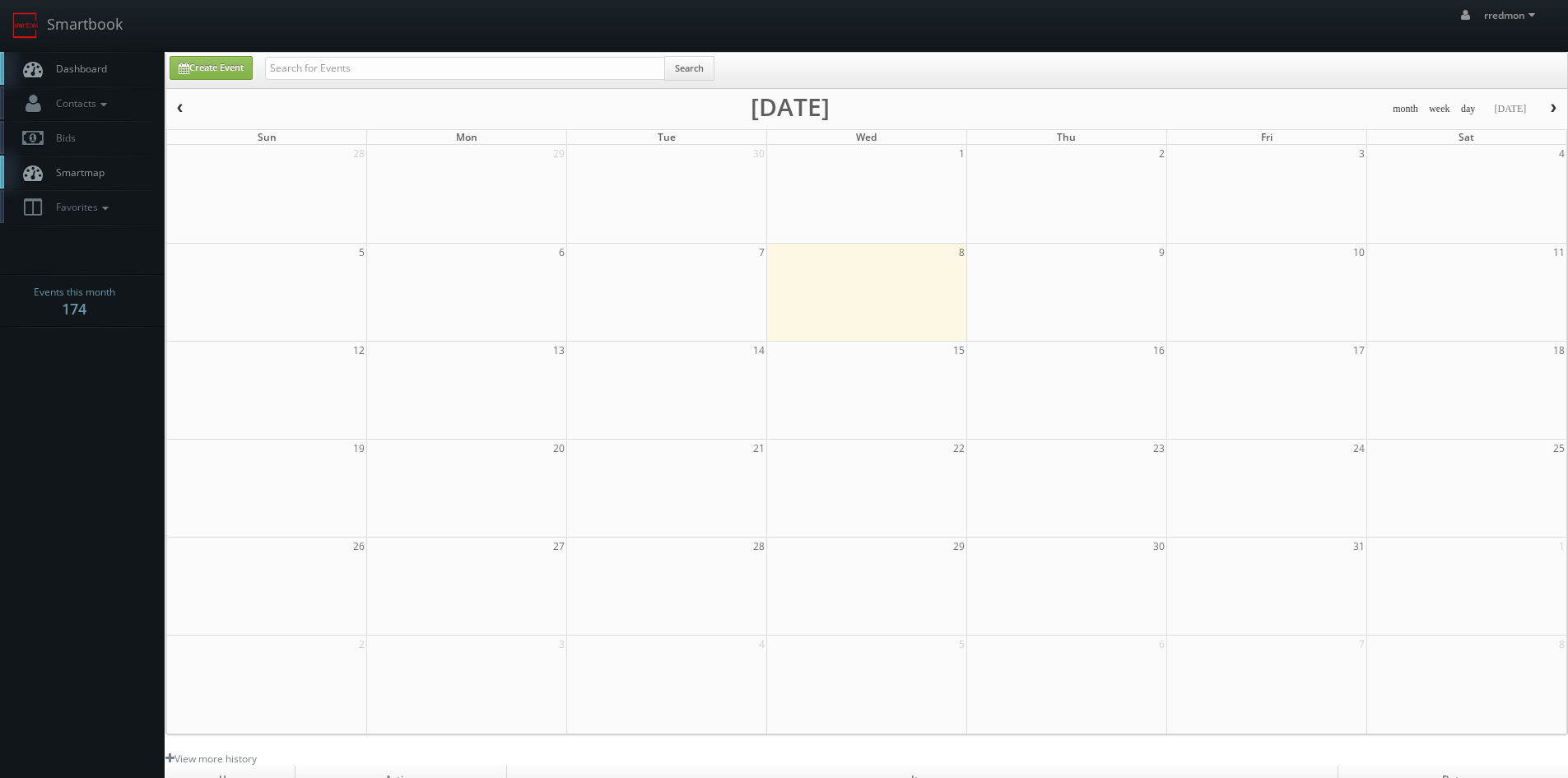
click at [98, 74] on span "Dashboard" at bounding box center [77, 69] width 59 height 14
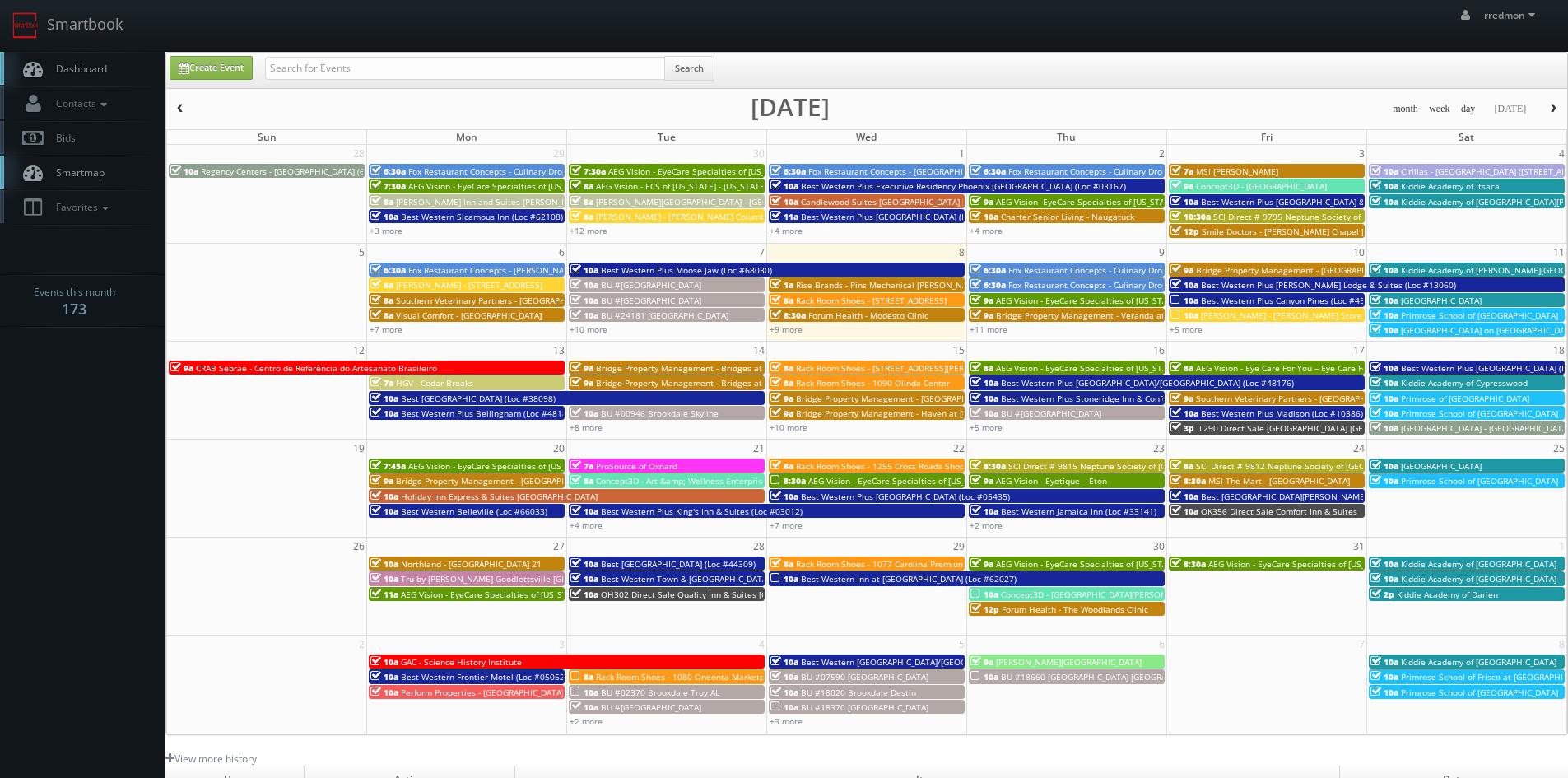
scroll to position [83, 0]
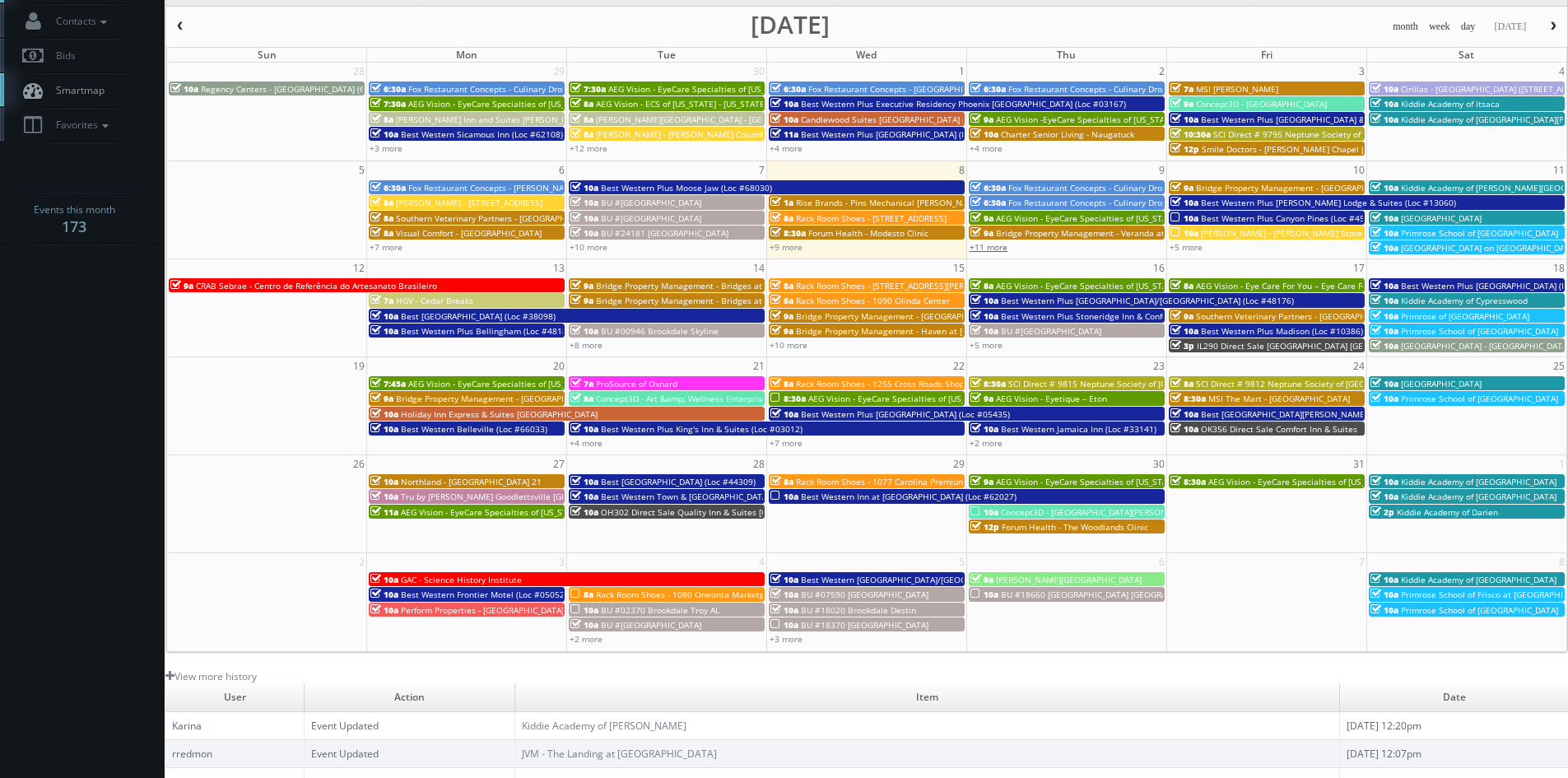
click at [974, 246] on link "+11 more" at bounding box center [988, 247] width 38 height 11
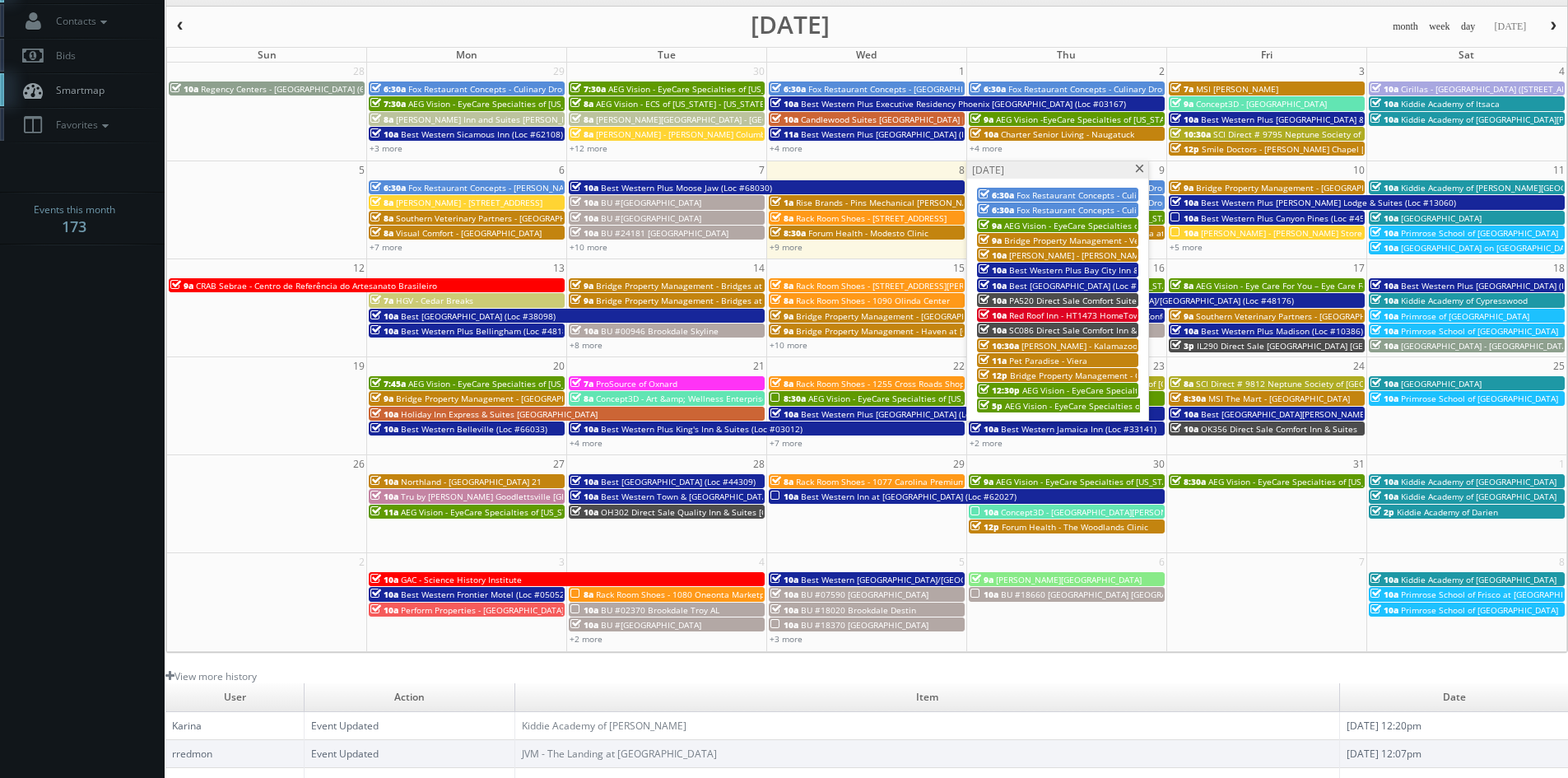
click at [1141, 172] on span at bounding box center [1140, 170] width 11 height 9
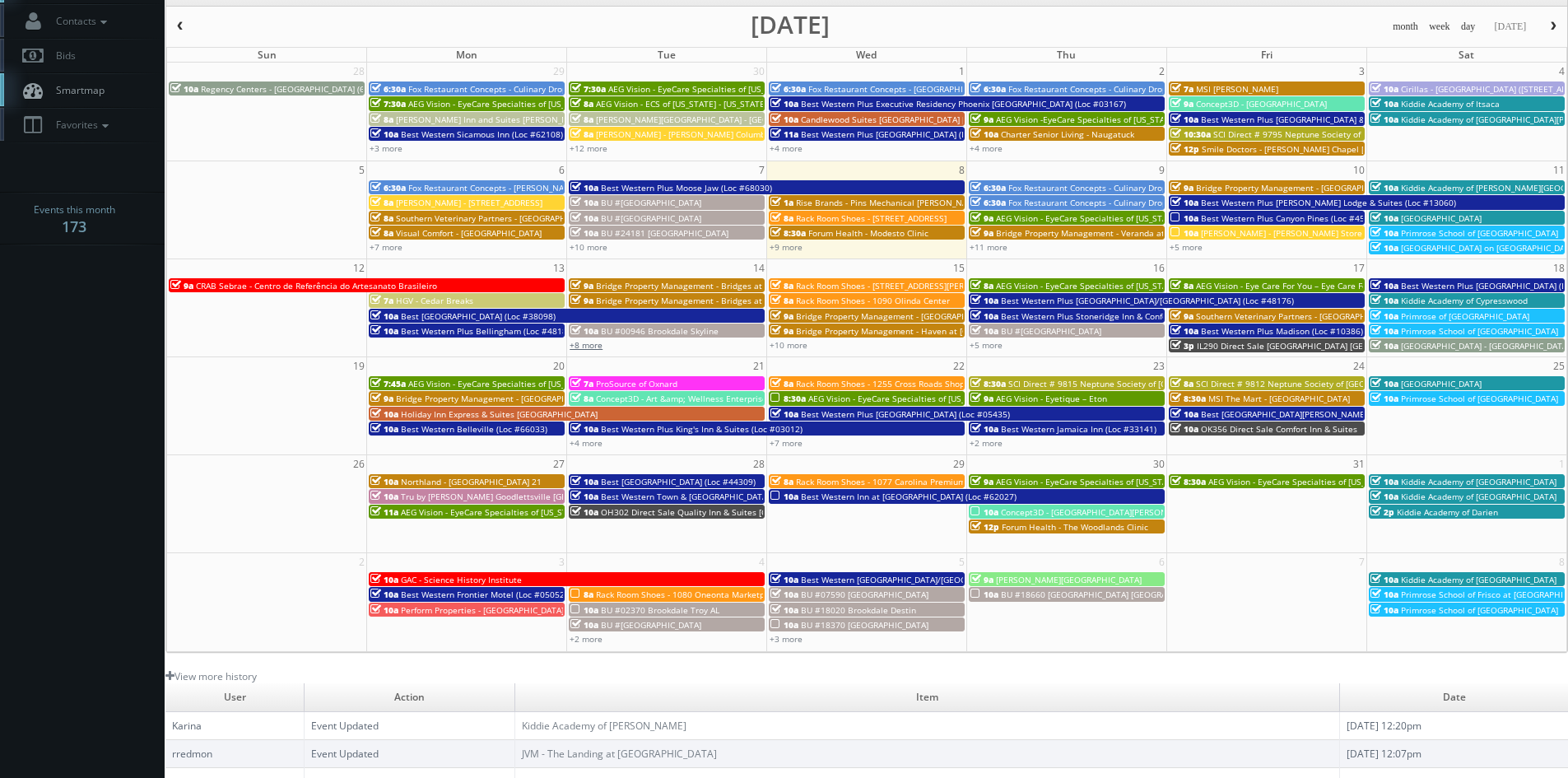
click at [591, 348] on link "+8 more" at bounding box center [586, 345] width 33 height 11
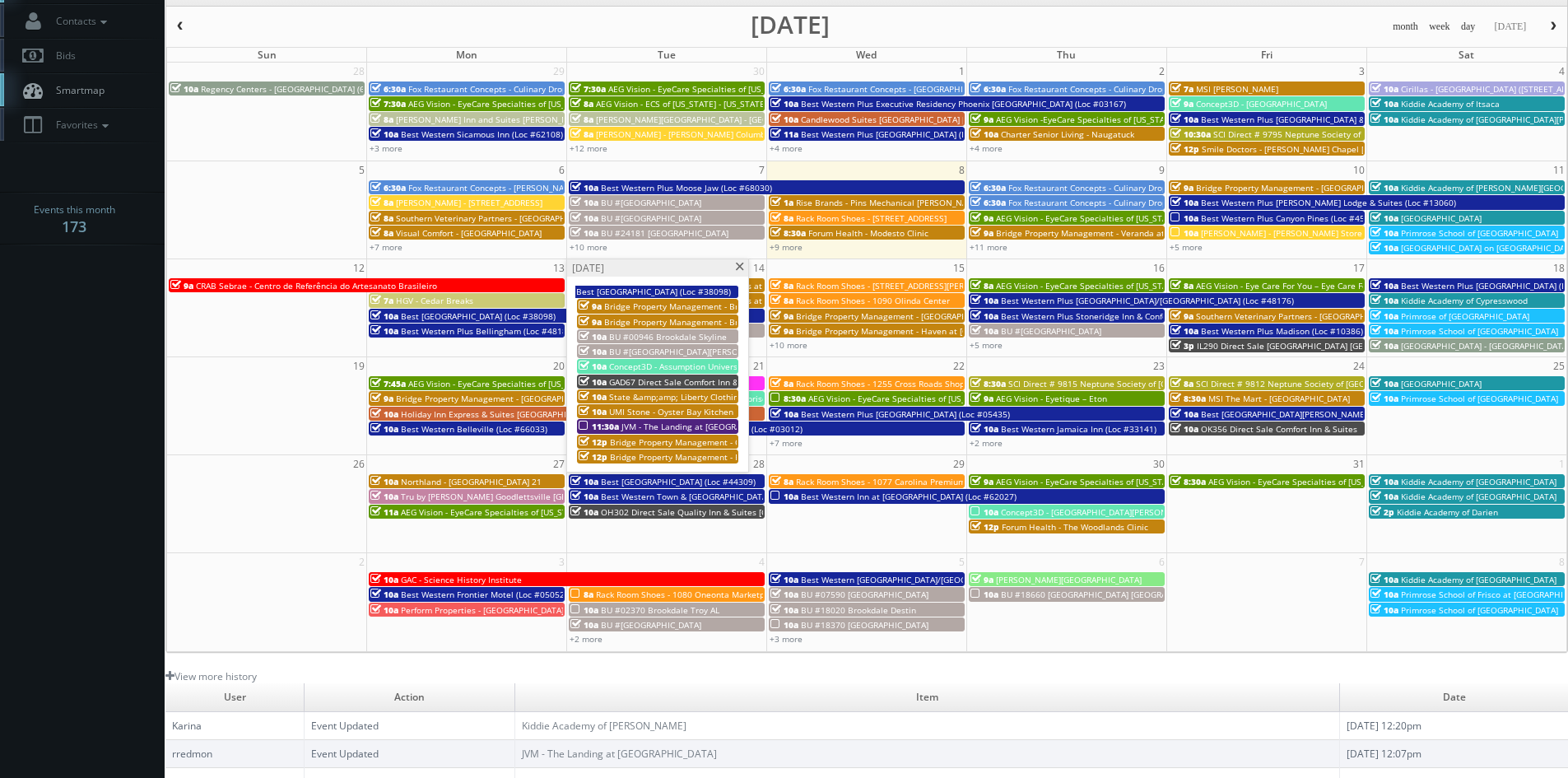
click at [743, 267] on span at bounding box center [740, 267] width 11 height 9
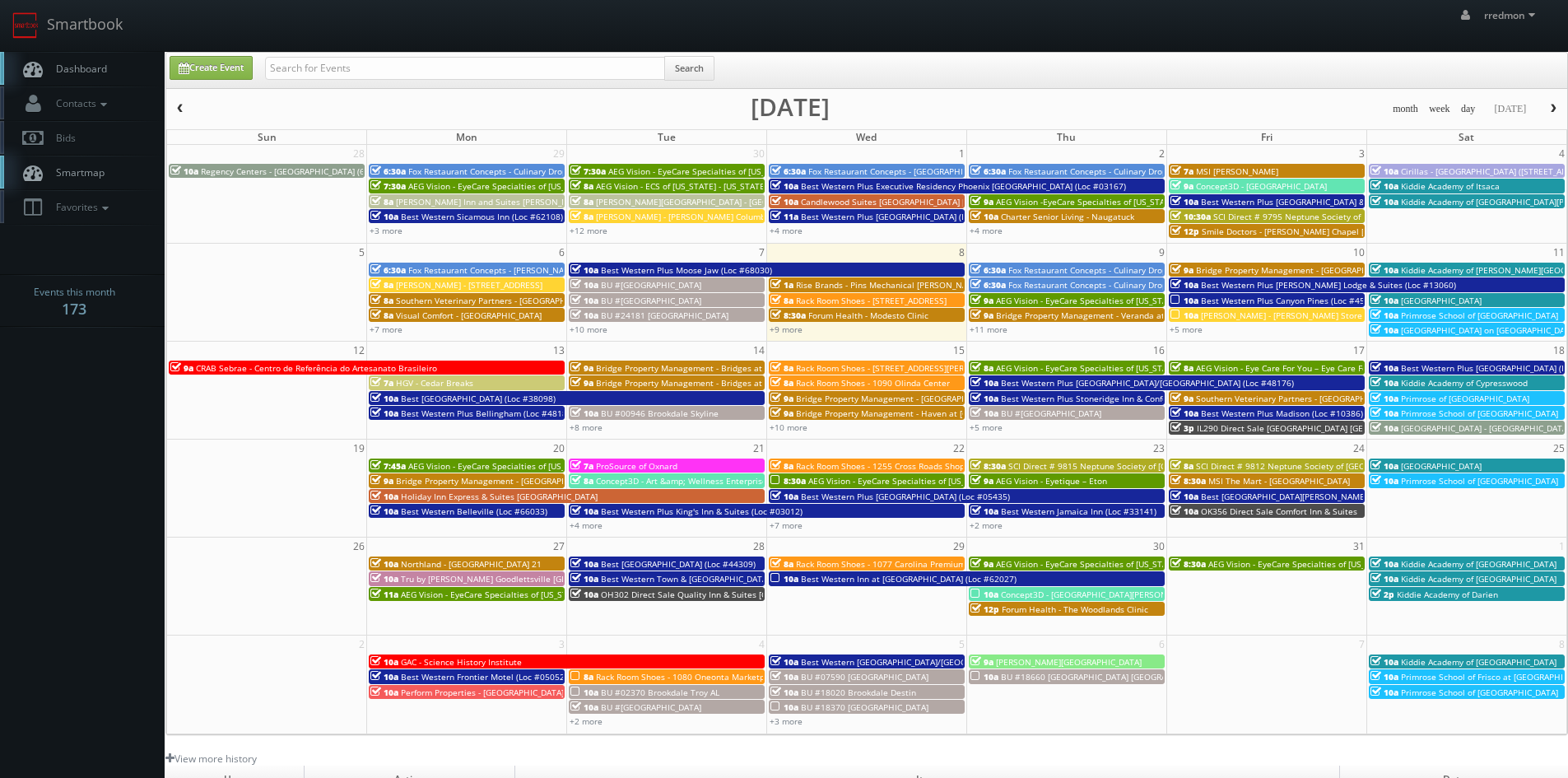
scroll to position [83, 0]
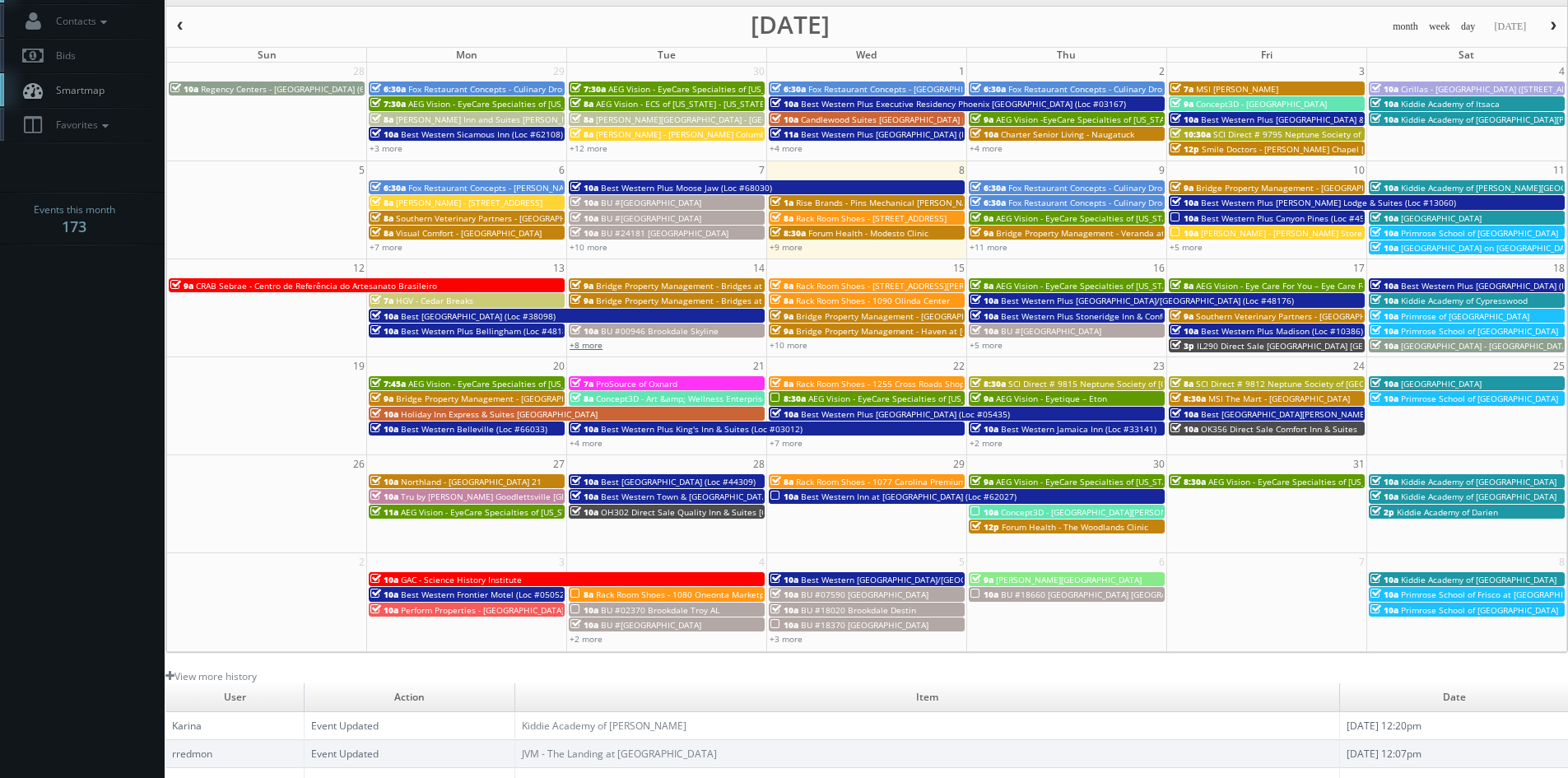
click at [598, 345] on link "+8 more" at bounding box center [586, 345] width 33 height 11
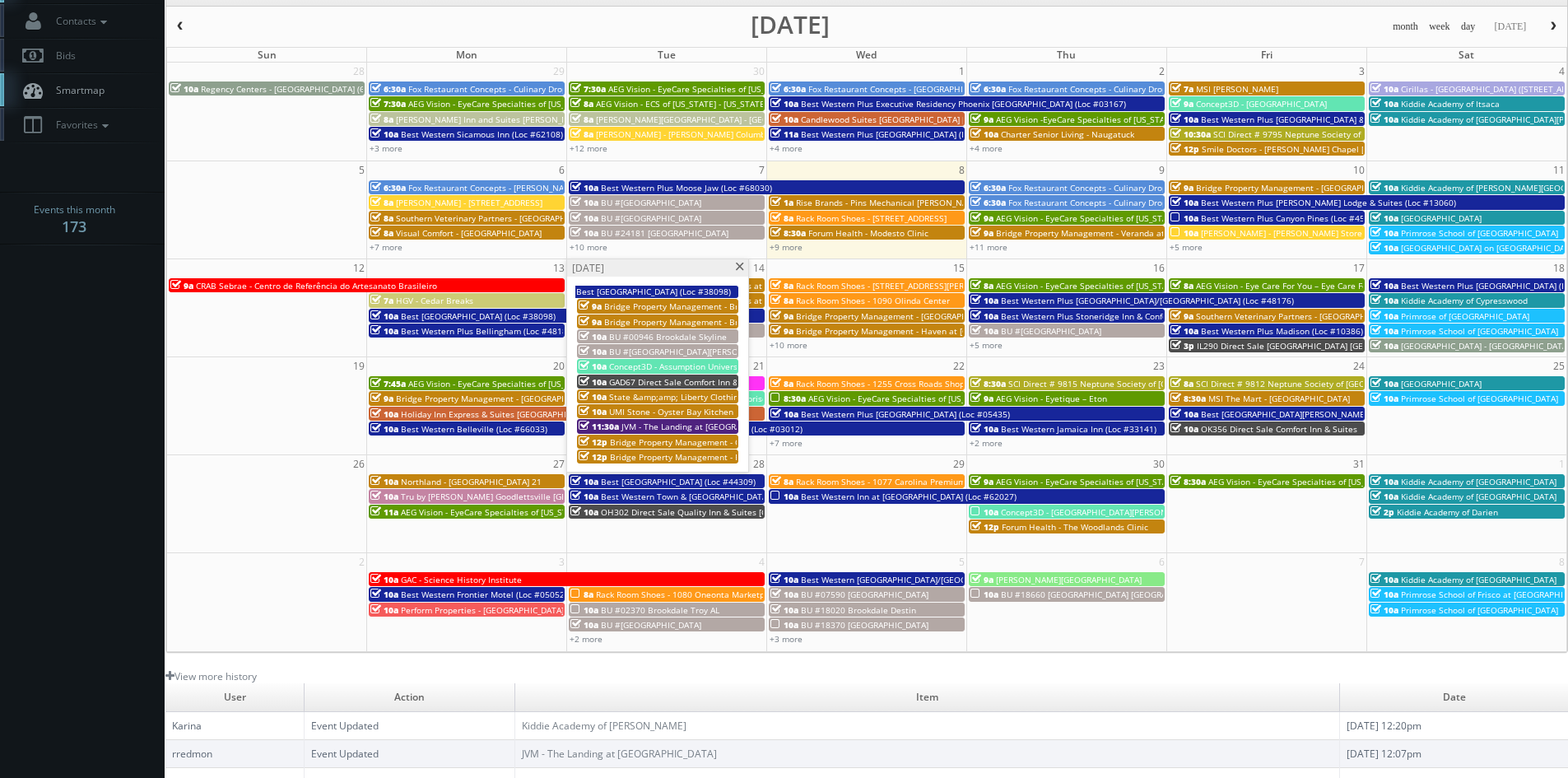
click at [738, 264] on span at bounding box center [740, 267] width 11 height 9
